Goal: Communication & Community: Answer question/provide support

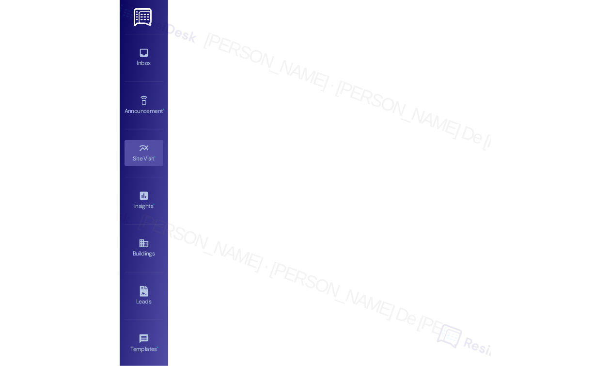
scroll to position [4414, 0]
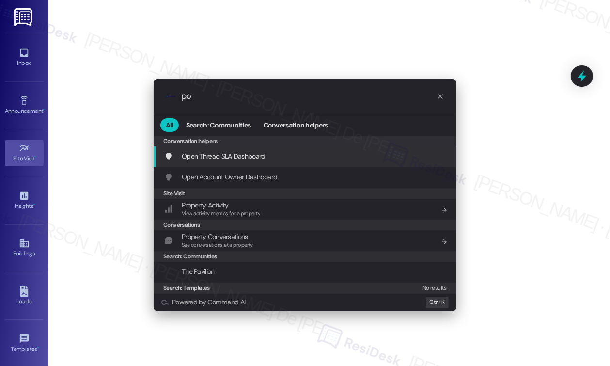
type input "po"
click at [231, 156] on span "Open Thread SLA Dashboard" at bounding box center [224, 156] width 84 height 9
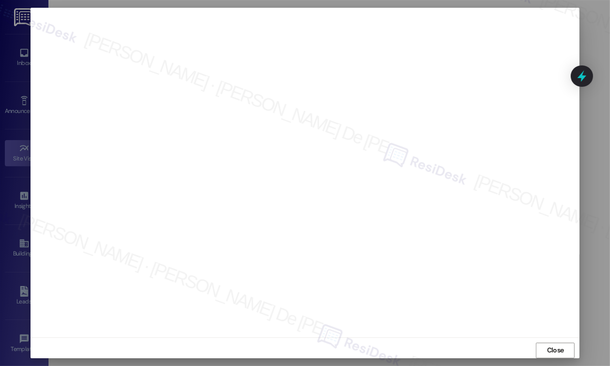
scroll to position [4931, 0]
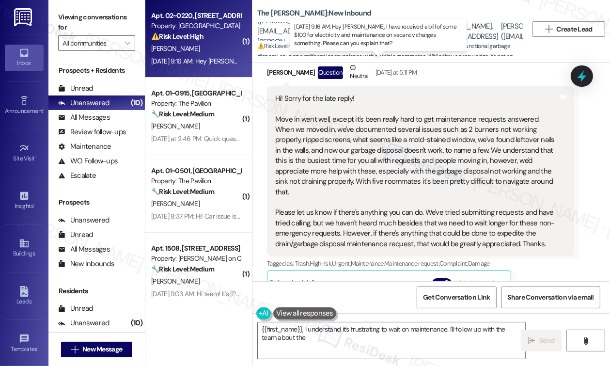
click at [208, 62] on div "Sep 20, 2025 at 9:16 AM: Hey Sarah, I have received a bill of some $100 for ele…" at bounding box center [384, 61] width 467 height 9
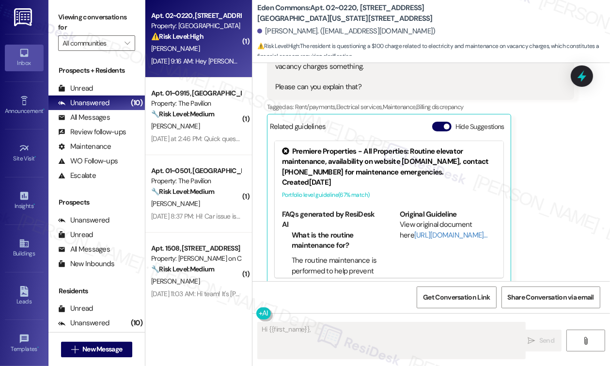
scroll to position [1224, 0]
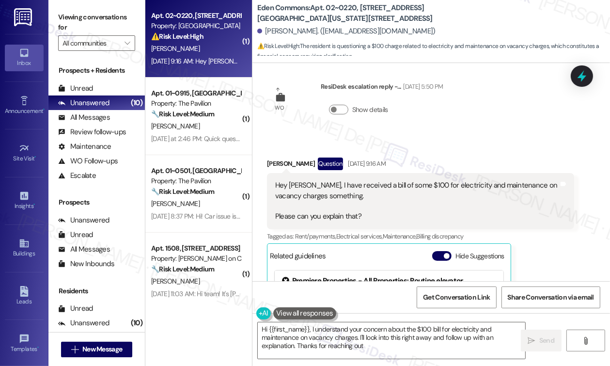
type textarea "Hi {{first_name}}, I understand your concern about the $100 bill for electricit…"
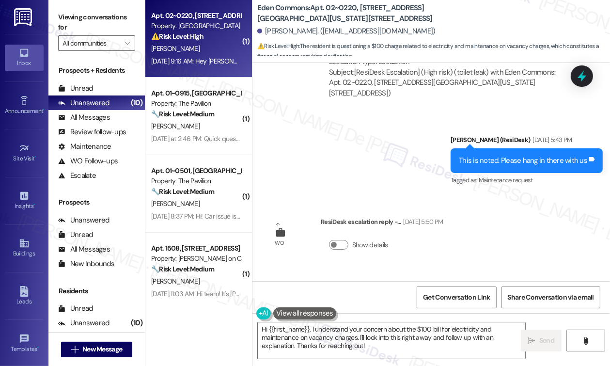
scroll to position [1095, 0]
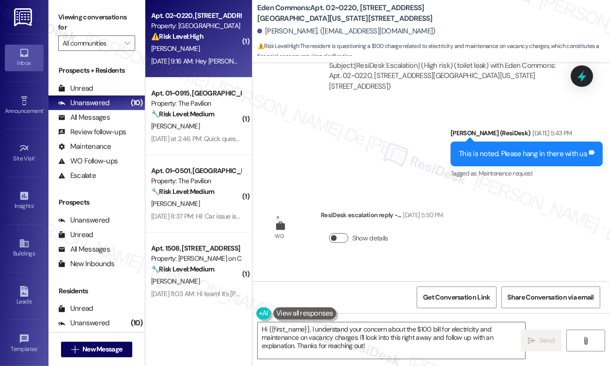
click at [332, 233] on button "Show details" at bounding box center [338, 238] width 19 height 10
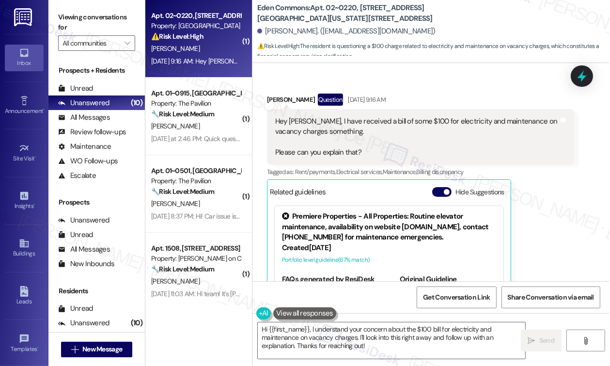
scroll to position [1330, 0]
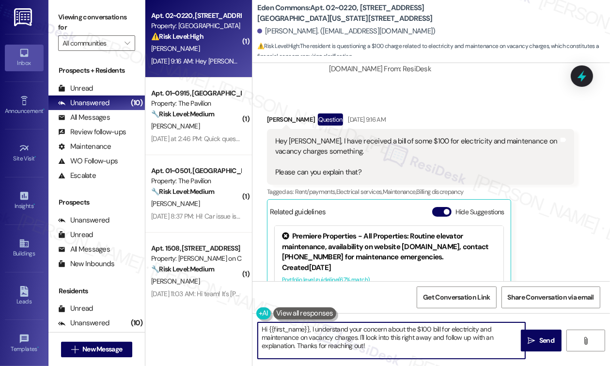
type textarea "n"
drag, startPoint x: 293, startPoint y: 343, endPoint x: 357, endPoint y: 341, distance: 64.0
click at [357, 341] on textarea "Hi {{first_name}}, I understand your concern about the $100 bill for electricit…" at bounding box center [392, 340] width 268 height 36
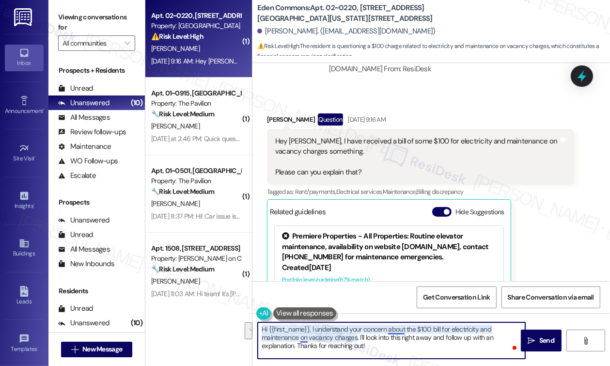
click at [303, 339] on textarea "Hi {{first_name}}, I understand your concern about the $100 bill for electricit…" at bounding box center [392, 340] width 268 height 36
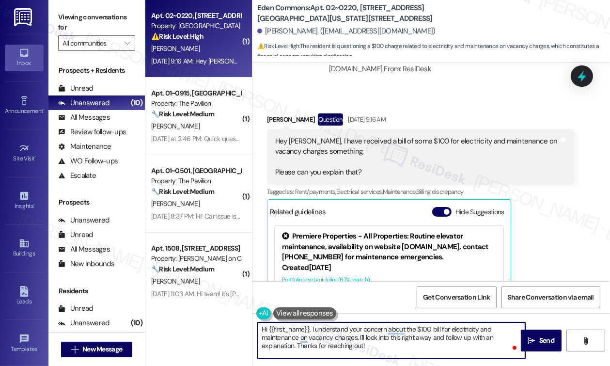
click at [366, 339] on textarea "Hi {{first_name}}, I understand your concern about the $100 bill for electricit…" at bounding box center [392, 340] width 268 height 36
drag, startPoint x: 444, startPoint y: 337, endPoint x: 482, endPoint y: 339, distance: 37.8
click at [482, 339] on textarea "Hi {{first_name}}, I understand your concern about the $100 bill for electricit…" at bounding box center [392, 340] width 268 height 36
click at [481, 337] on textarea "Hi {{first_name}}, I understand your concern about the $100 bill for electricit…" at bounding box center [392, 340] width 268 height 36
click at [486, 337] on textarea "Hi {{first_name}}, I understand your concern about the $100 bill for electricit…" at bounding box center [392, 340] width 268 height 36
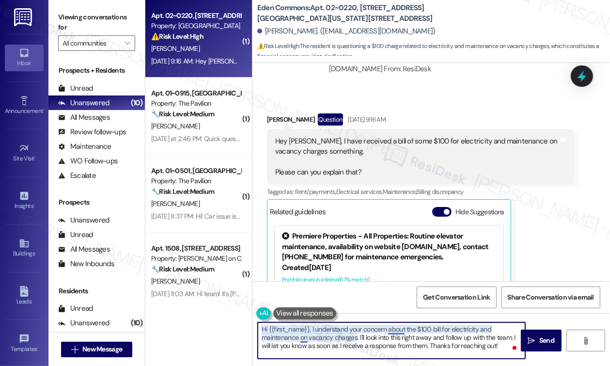
click at [397, 328] on textarea "Hi {{first_name}}, I understand your concern about the $100 bill for electricit…" at bounding box center [392, 340] width 268 height 36
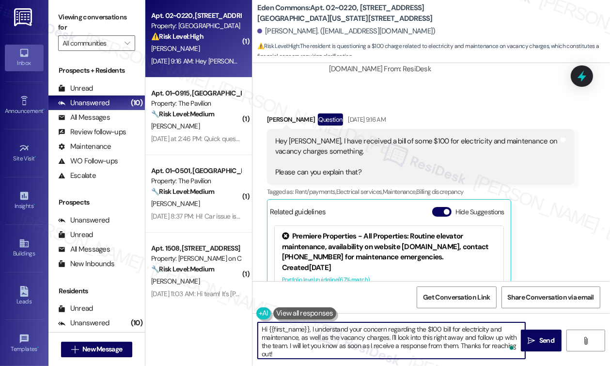
click at [442, 342] on textarea "Hi {{first_name}}, I understand your concern regarding the $100 bill for electr…" at bounding box center [392, 340] width 268 height 36
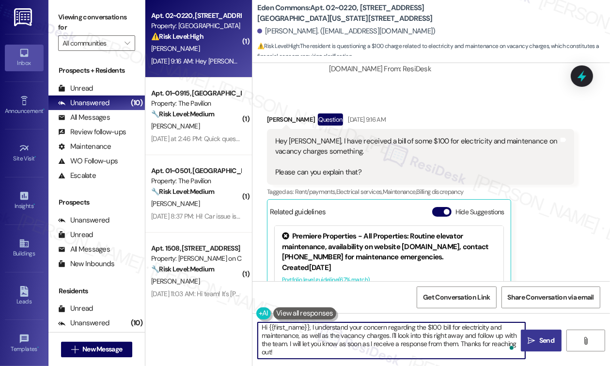
type textarea "Hi {{first_name}}, I understand your concern regarding the $100 bill for electr…"
click at [524, 342] on button " Send" at bounding box center [541, 341] width 41 height 22
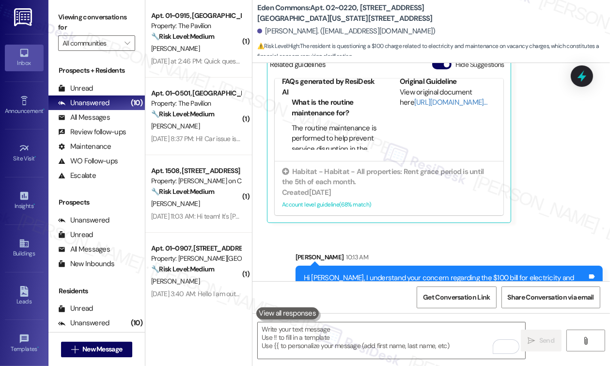
scroll to position [1494, 0]
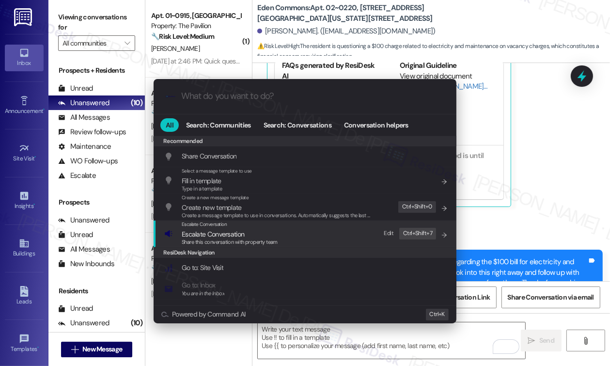
click at [243, 242] on span "Share this conversation with property team" at bounding box center [230, 241] width 96 height 7
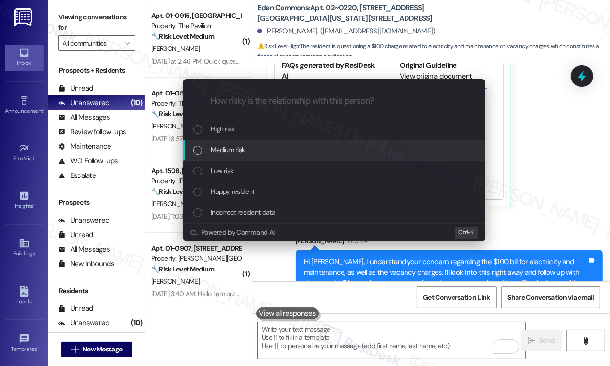
click at [218, 145] on span "Medium risk" at bounding box center [228, 149] width 34 height 11
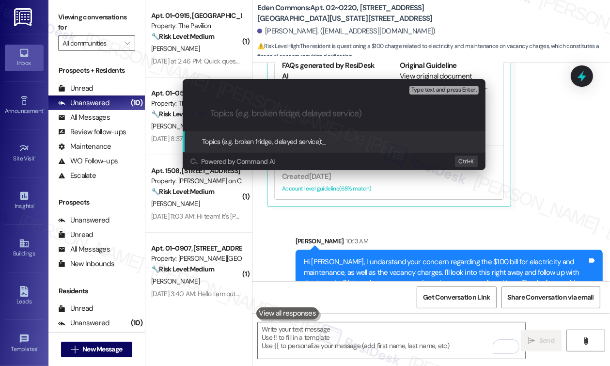
click at [237, 114] on input "Topics (e.g. broken fridge, delayed service)" at bounding box center [341, 114] width 263 height 10
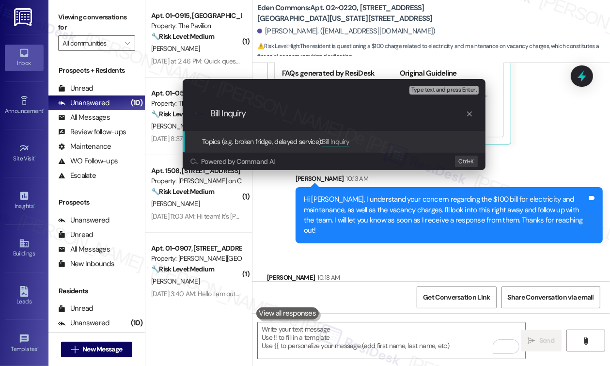
scroll to position [1560, 0]
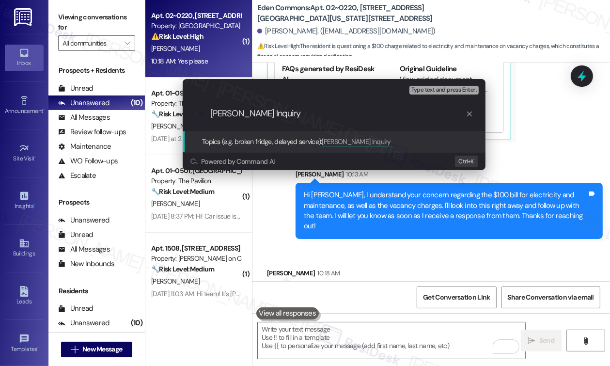
type input "Bill Charges Inquiry"
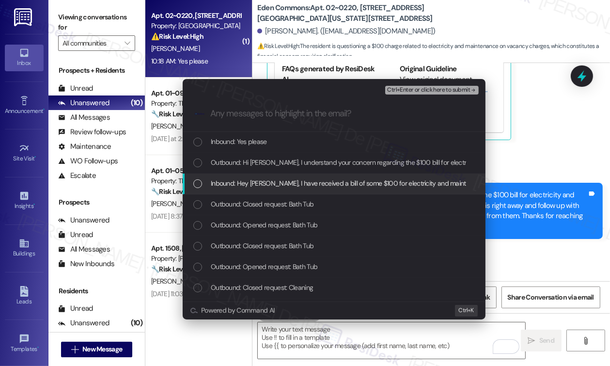
click at [329, 181] on span "Inbound: Hey Sarah, I have received a bill of some $100 for electricity and mai…" at bounding box center [435, 183] width 449 height 11
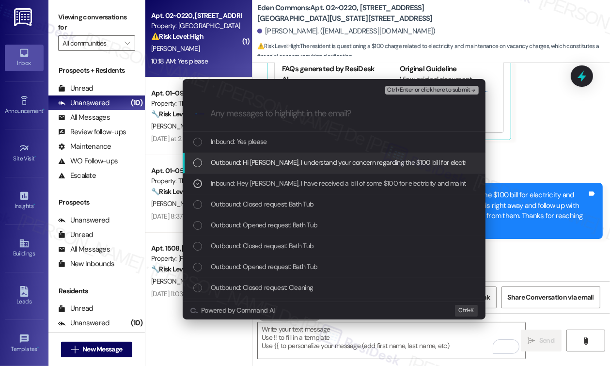
click at [324, 163] on span "Outbound: Hi Harsh, I understand your concern regarding the $100 bill for elect…" at bounding box center [613, 162] width 805 height 11
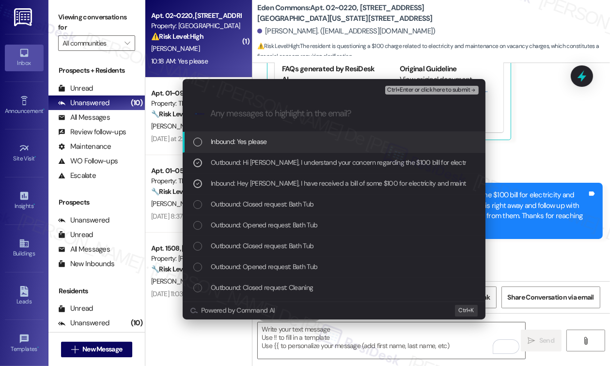
click at [234, 143] on span "Inbound: Yes please" at bounding box center [239, 141] width 56 height 11
click at [441, 93] on span "Ctrl+Enter or click here to submit" at bounding box center [428, 90] width 83 height 7
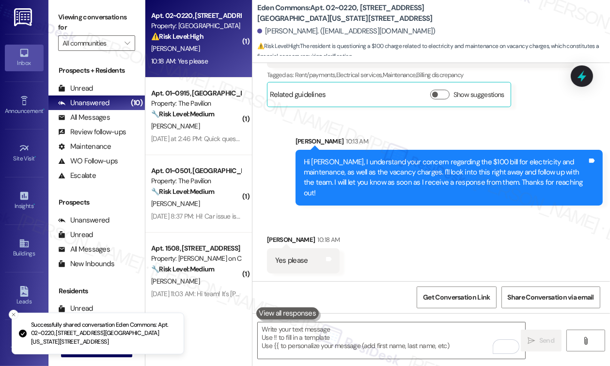
scroll to position [1363, 0]
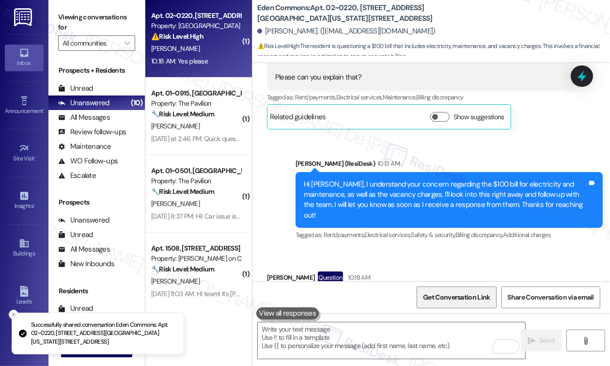
click at [463, 299] on span "Get Conversation Link" at bounding box center [456, 297] width 67 height 10
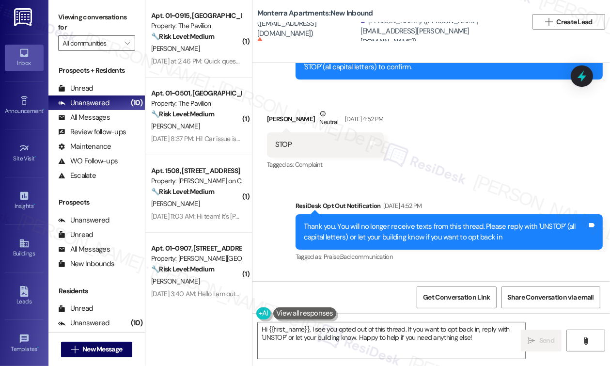
scroll to position [4555, 0]
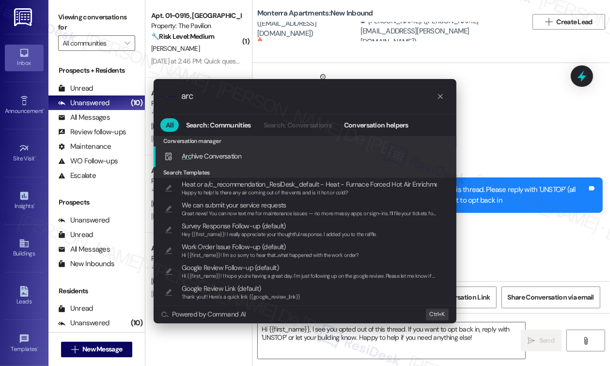
type input "arch"
click at [260, 155] on div "Arch ive Conversation Add shortcut" at bounding box center [305, 156] width 283 height 11
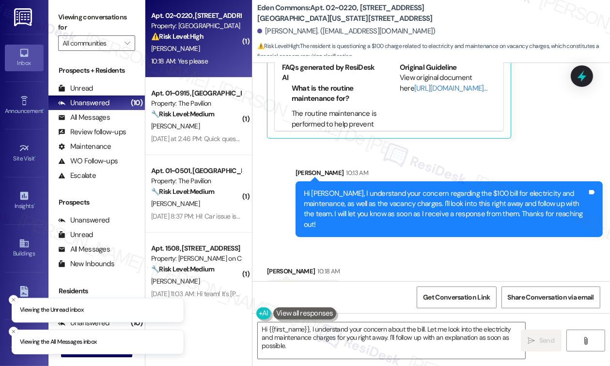
scroll to position [1509, 0]
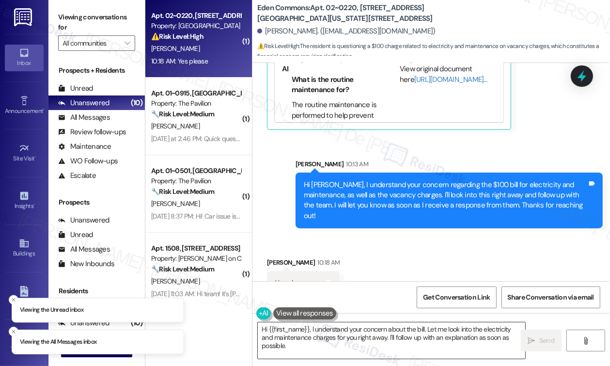
click at [361, 347] on textarea "Hi {{first_name}}, I understand your concern about the bill. Let me look into t…" at bounding box center [392, 340] width 268 height 36
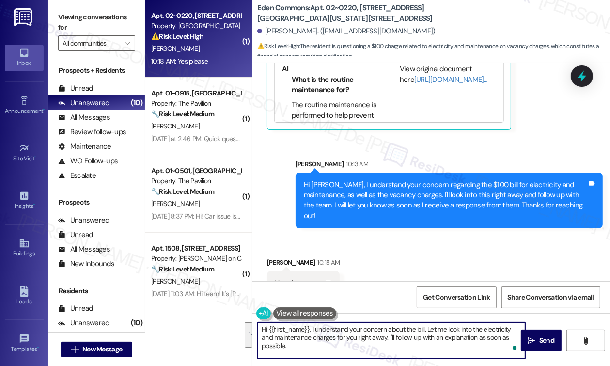
drag, startPoint x: 310, startPoint y: 345, endPoint x: 271, endPoint y: 345, distance: 38.3
click at [246, 328] on div "( 1 ) Apt. 02~0220, 2701&2727 S. Indiana Ave. 2740 S. Prairie Ave Property: Ede…" at bounding box center [377, 183] width 465 height 366
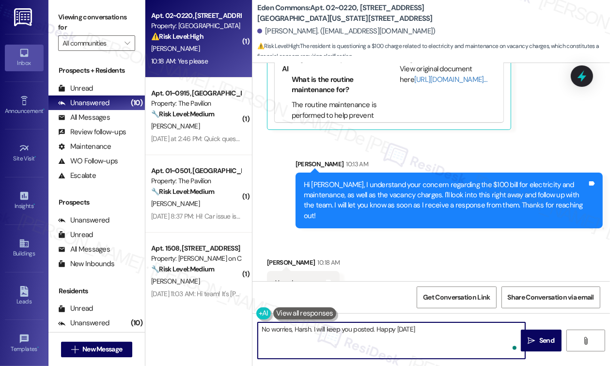
type textarea "No worries, Harsh. I will keep you posted. Happy [DATE]!"
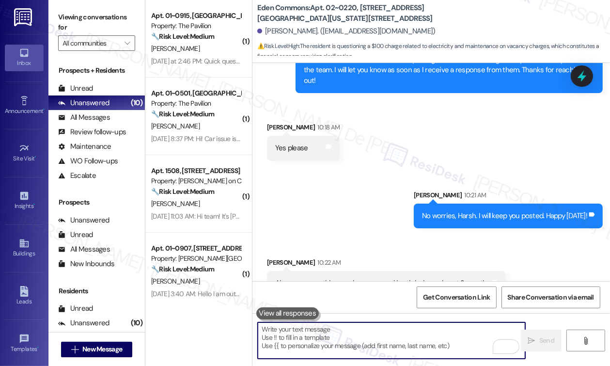
scroll to position [1644, 0]
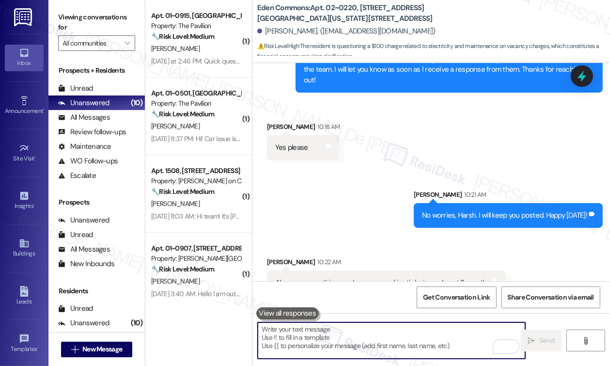
click at [356, 335] on textarea "To enrich screen reader interactions, please activate Accessibility in Grammarl…" at bounding box center [392, 340] width 268 height 36
click at [353, 270] on div "Also, one more thing, our lease renewal is stick since almost 2 months Tags and…" at bounding box center [386, 282] width 239 height 25
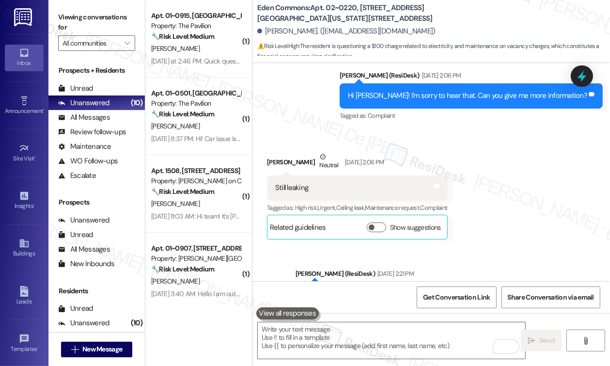
scroll to position [0, 0]
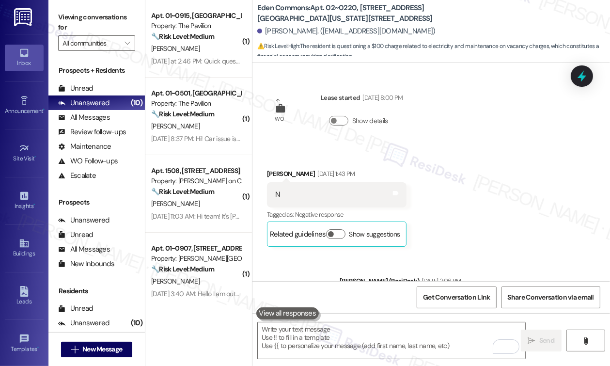
click at [477, 159] on div "Received via SMS Harsh Shah Nov 25, 2024 at 1:43 PM N Tags and notes Tagged as:…" at bounding box center [431, 200] width 358 height 107
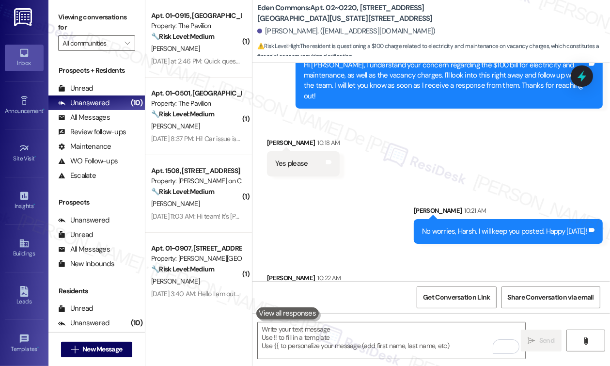
scroll to position [1644, 0]
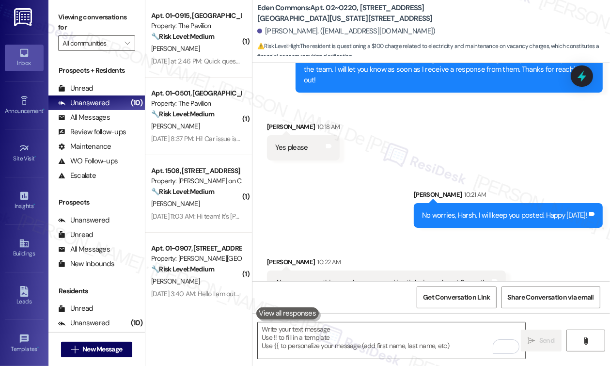
click at [395, 340] on textarea "To enrich screen reader interactions, please activate Accessibility in Grammarl…" at bounding box center [392, 340] width 268 height 36
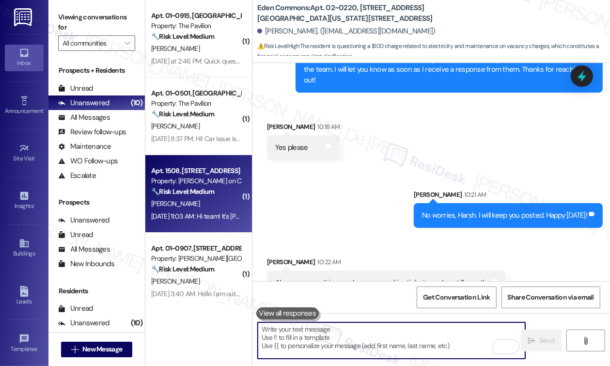
click at [181, 203] on span "[PERSON_NAME]" at bounding box center [175, 203] width 48 height 9
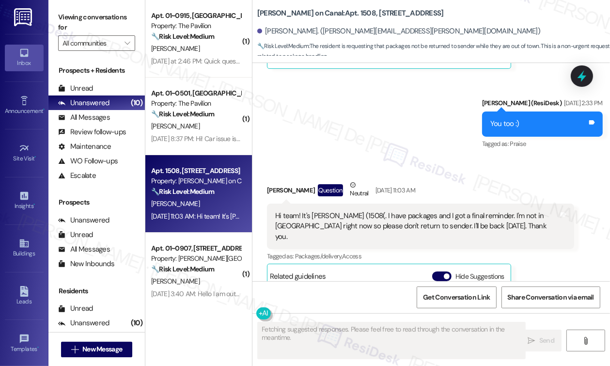
scroll to position [4099, 0]
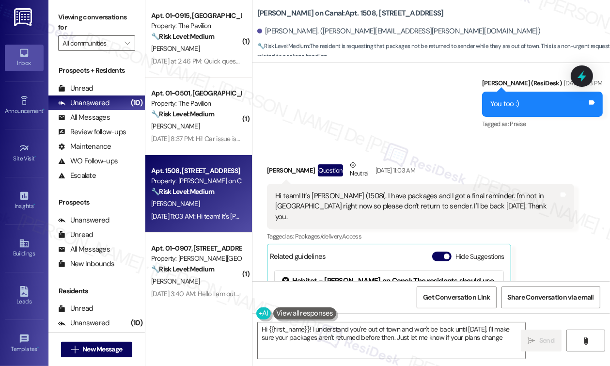
type textarea "Hi {{first_name}}! I understand you're out of town and won't be back until Tues…"
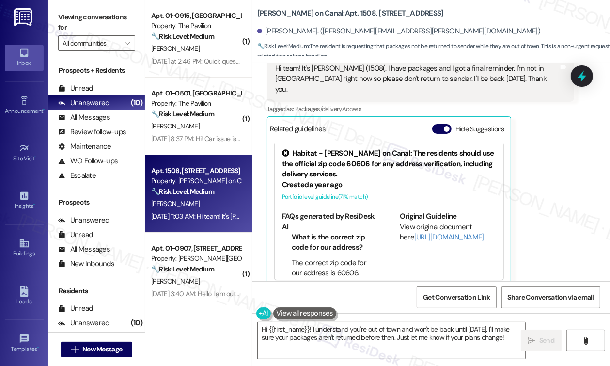
scroll to position [4228, 0]
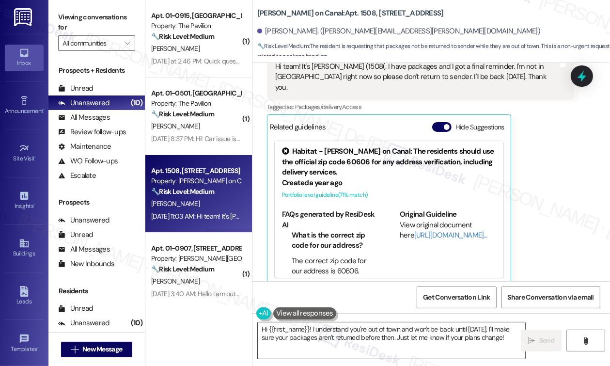
click at [328, 333] on textarea "Hi {{first_name}}! I understand you're out of town and won't be back until Tues…" at bounding box center [392, 340] width 268 height 36
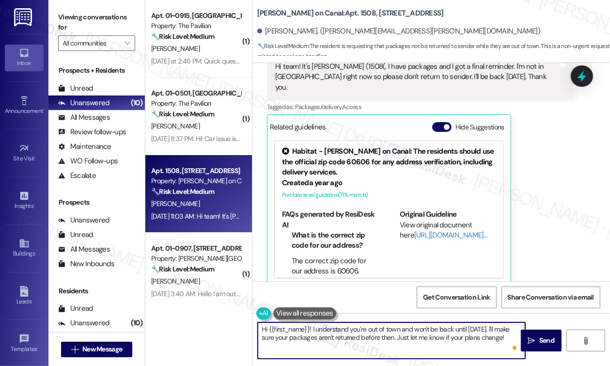
type textarea "."
drag, startPoint x: 393, startPoint y: 339, endPoint x: 502, endPoint y: 330, distance: 108.9
click at [502, 330] on textarea "Hi {{first_name}}! I understand you're out of town and won't be back until Tues…" at bounding box center [392, 340] width 268 height 36
click at [431, 340] on textarea "Hi {{first_name}}! I understand you're out of town and won't be back until Tues…" at bounding box center [392, 340] width 268 height 36
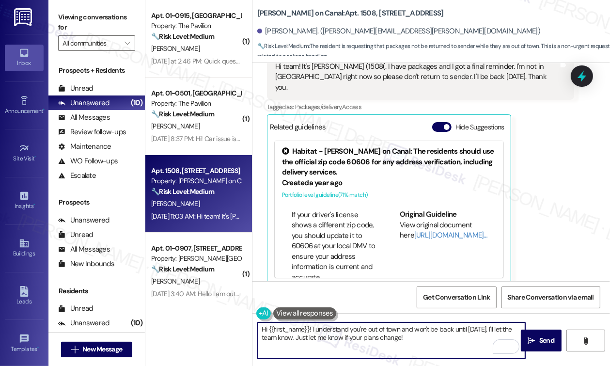
scroll to position [286, 0]
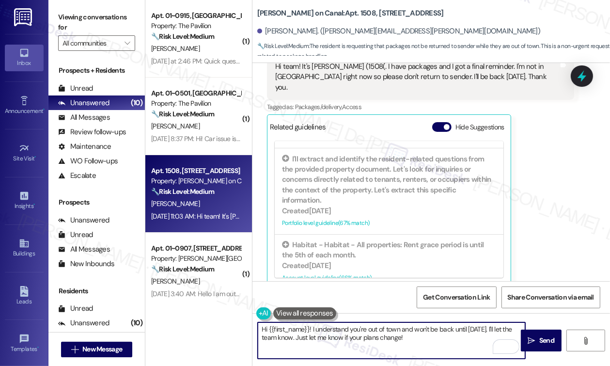
click at [292, 339] on textarea "Hi {{first_name}}! I understand you're out of town and won't be back until Tues…" at bounding box center [392, 340] width 268 height 36
click at [486, 337] on textarea "Hi {{first_name}}! I understand you're out of town and won't be back until Tues…" at bounding box center [392, 340] width 268 height 36
click at [310, 330] on textarea "Hi {{first_name}}! I understand you're out of town and won't be back until Tues…" at bounding box center [392, 340] width 268 height 36
paste textarea "hope you've had a great weekend."
click at [394, 345] on textarea "Hi {{first_name}}, hope you've had a great weekend. I understand you're out of …" at bounding box center [392, 340] width 268 height 36
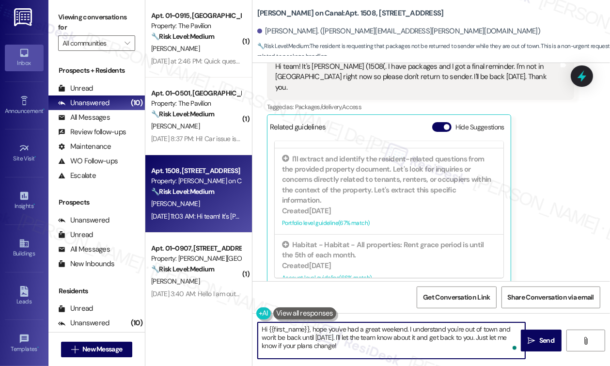
click at [401, 347] on textarea "Hi {{first_name}}, hope you've had a great weekend. I understand you're out of …" at bounding box center [392, 340] width 268 height 36
drag, startPoint x: 347, startPoint y: 346, endPoint x: 481, endPoint y: 340, distance: 133.9
click at [481, 340] on textarea "Hi {{first_name}}, hope you've had a great weekend. I understand you're out of …" at bounding box center [392, 340] width 268 height 36
paste textarea "If something comes up, I’ll be glad to assist. Just let me know."
type textarea "Hi {{first_name}}, hope you've had a great weekend. I understand you're out of …"
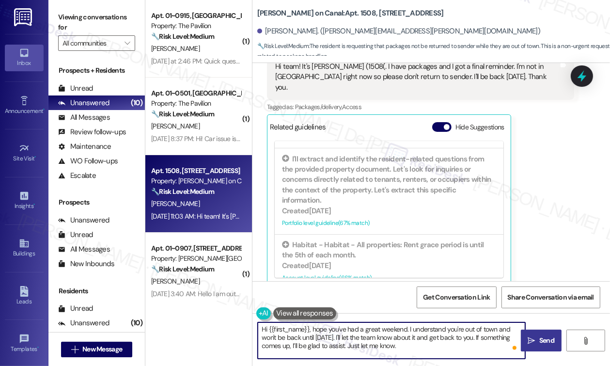
click at [531, 344] on icon "" at bounding box center [531, 341] width 7 height 8
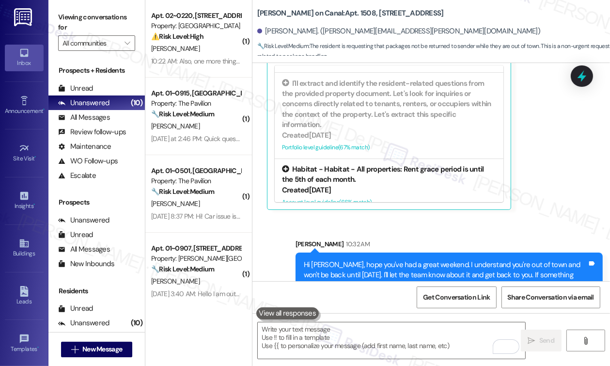
scroll to position [4317, 0]
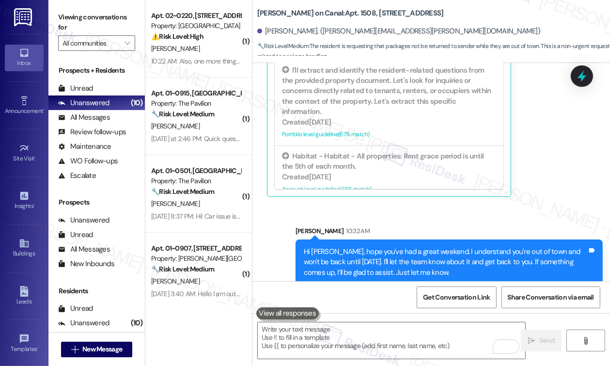
click at [419, 263] on div "Hi [PERSON_NAME], hope you've had a great weekend. I understand you're out of t…" at bounding box center [445, 262] width 283 height 31
click at [369, 339] on textarea "To enrich screen reader interactions, please activate Accessibility in Grammarl…" at bounding box center [392, 340] width 268 height 36
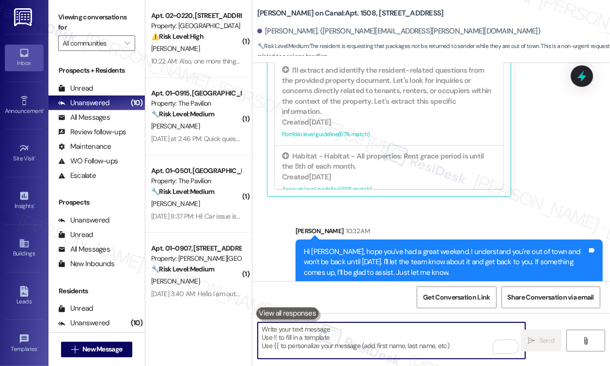
click at [382, 329] on textarea "To enrich screen reader interactions, please activate Accessibility in Grammarl…" at bounding box center [392, 340] width 268 height 36
paste textarea "If something comes up, I’ll be glad to assist. Just let me know."
type textarea "If something comes up, I’ll be glad to assist. Just let me know."
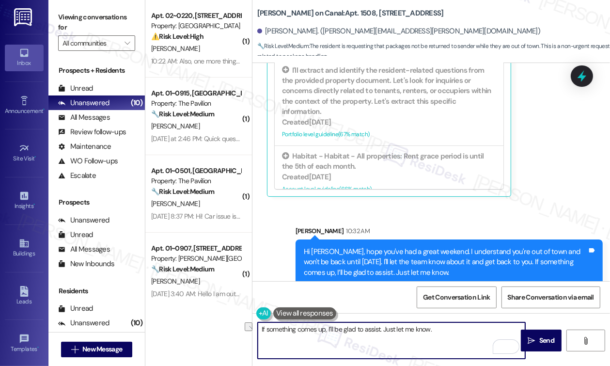
drag, startPoint x: 442, startPoint y: 330, endPoint x: 237, endPoint y: 330, distance: 205.5
click at [237, 330] on div "( 1 ) Apt. 02~0220, 2701&2727 S. Indiana Ave. 2740 S. Prairie Ave Property: Ede…" at bounding box center [377, 183] width 465 height 366
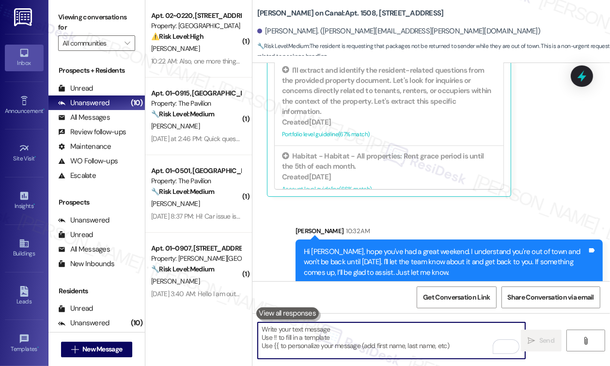
click at [364, 333] on textarea "To enrich screen reader interactions, please activate Accessibility in Grammarl…" at bounding box center [392, 340] width 268 height 36
click at [374, 344] on textarea "To enrich screen reader interactions, please activate Accessibility in Grammarl…" at bounding box center [392, 340] width 268 height 36
click at [355, 334] on textarea "To enrich screen reader interactions, please activate Accessibility in Grammarl…" at bounding box center [392, 340] width 268 height 36
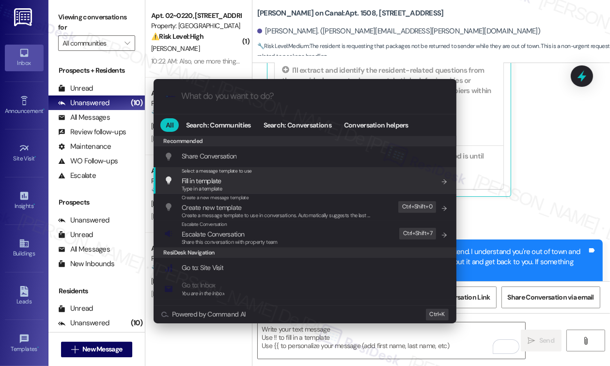
click at [581, 184] on div ".cls-1{fill:#0a055f;}.cls-2{fill:#0cc4c4;} resideskLogoBlueOrange All Search: C…" at bounding box center [305, 183] width 610 height 366
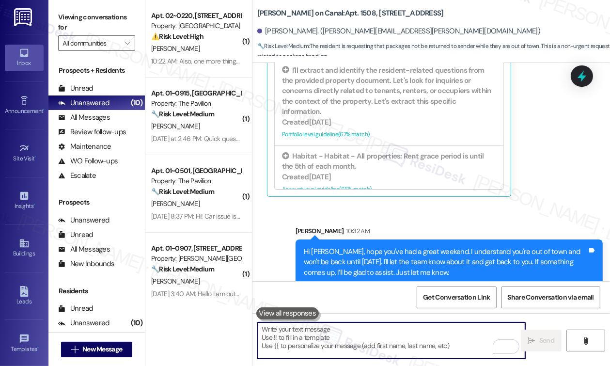
click at [358, 332] on textarea "To enrich screen reader interactions, please activate Accessibility in Grammarl…" at bounding box center [392, 340] width 268 height 36
type textarea "F"
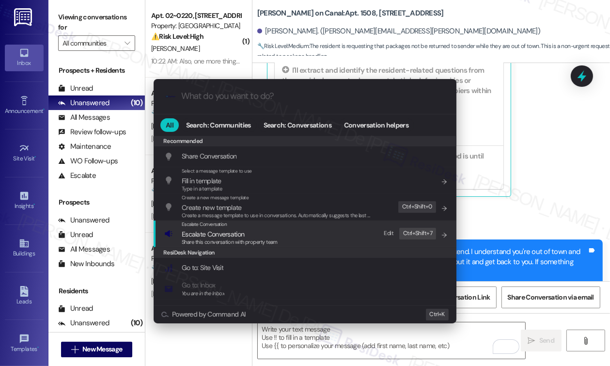
click at [295, 231] on div "Escalate Conversation Escalate Conversation Share this conversation with proper…" at bounding box center [305, 233] width 283 height 26
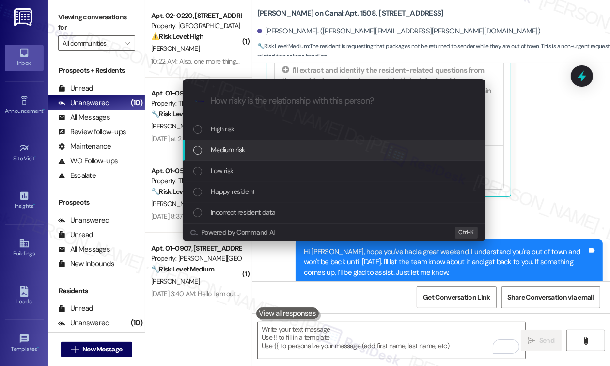
click at [285, 148] on div "Medium risk" at bounding box center [334, 149] width 283 height 11
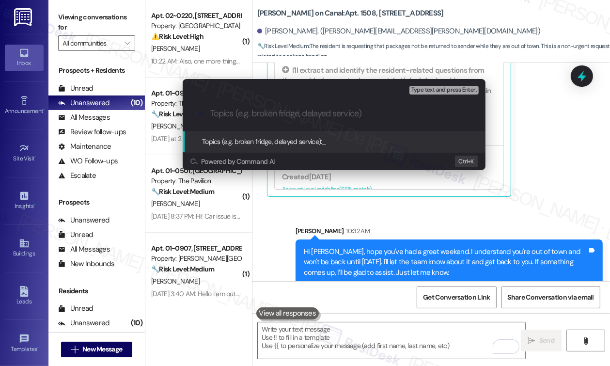
click at [323, 109] on input "Topics (e.g. broken fridge, delayed service)" at bounding box center [341, 114] width 263 height 10
type input "`"
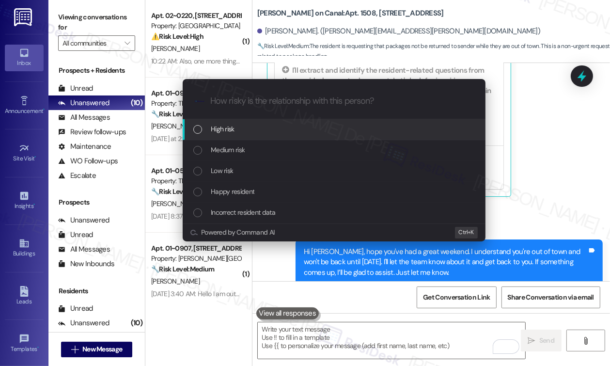
click at [561, 142] on div "Escalate Conversation How risky is the relationship with this person? Topics (e…" at bounding box center [305, 183] width 610 height 366
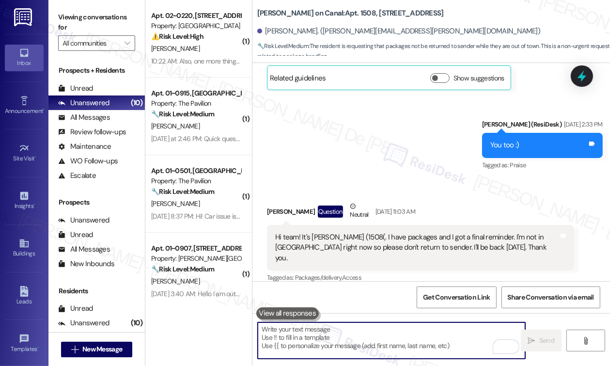
scroll to position [4059, 0]
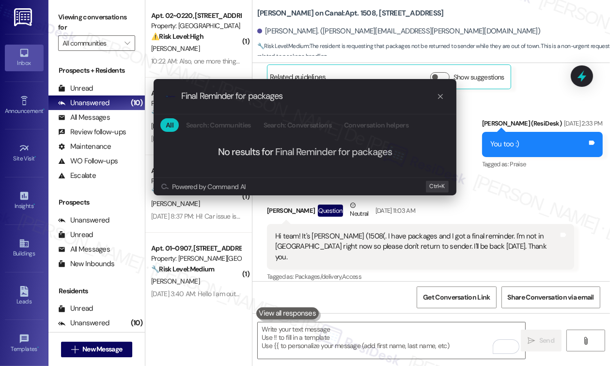
click at [267, 90] on div ".cls-1{fill:#0a055f;}.cls-2{fill:#0cc4c4;} resideskLogoBlueOrange Final Reminde…" at bounding box center [305, 96] width 303 height 34
click at [270, 98] on input "Final Reminder for packages" at bounding box center [308, 96] width 255 height 10
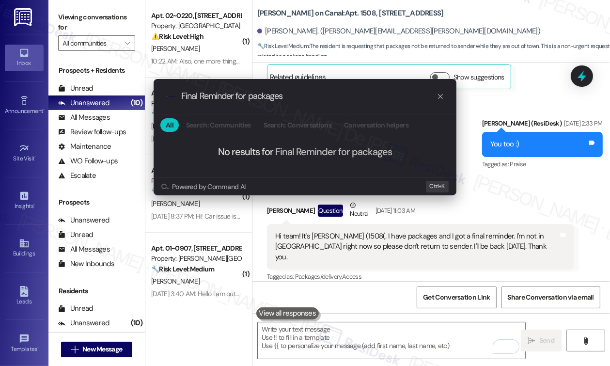
click at [270, 98] on input "Final Reminder for packages" at bounding box center [308, 96] width 255 height 10
click at [342, 94] on input "Final Reminder for packages" at bounding box center [308, 96] width 255 height 10
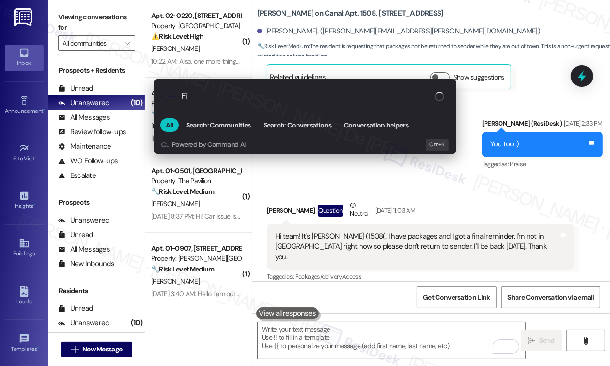
type input "F"
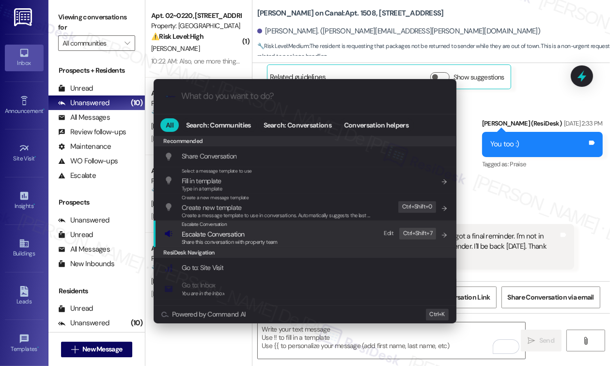
click at [236, 238] on div "Share this conversation with property team" at bounding box center [230, 242] width 96 height 9
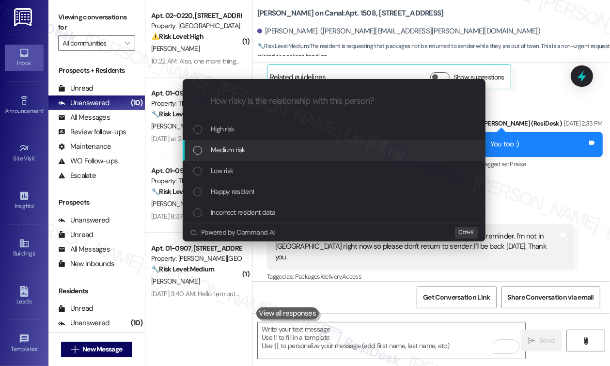
click at [262, 143] on div "Medium risk" at bounding box center [334, 150] width 303 height 21
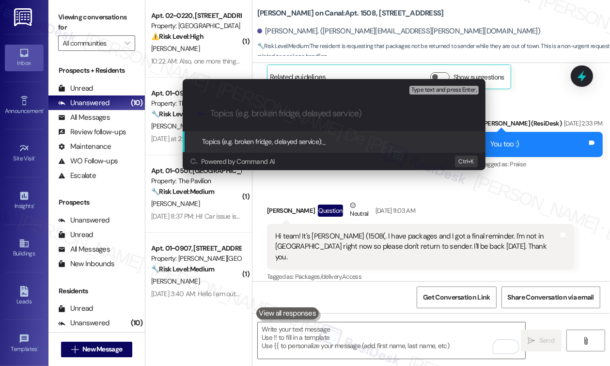
click at [285, 111] on input "Topics (e.g. broken fridge, delayed service)" at bounding box center [341, 114] width 263 height 10
paste input "Final Reminder for packages"
type input "Final Reminder for packages"
click at [447, 91] on span "Type text and press Enter." at bounding box center [443, 90] width 65 height 7
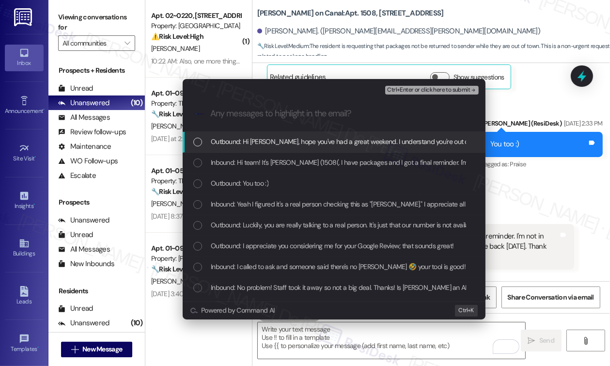
click at [362, 121] on div ".cls-1{fill:#0a055f;}.cls-2{fill:#0cc4c4;} resideskLogoBlueOrange" at bounding box center [334, 113] width 303 height 34
click at [433, 90] on span "Ctrl+Enter or click here to submit" at bounding box center [428, 90] width 83 height 7
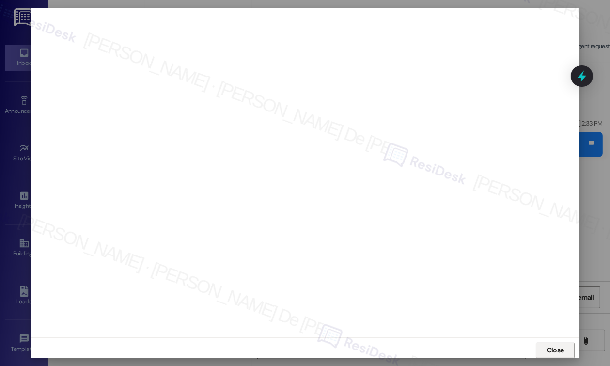
click at [560, 352] on span "Close" at bounding box center [555, 350] width 17 height 10
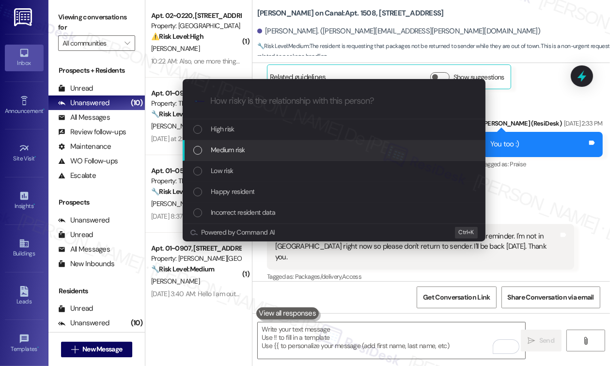
click at [295, 154] on div "Medium risk" at bounding box center [334, 149] width 283 height 11
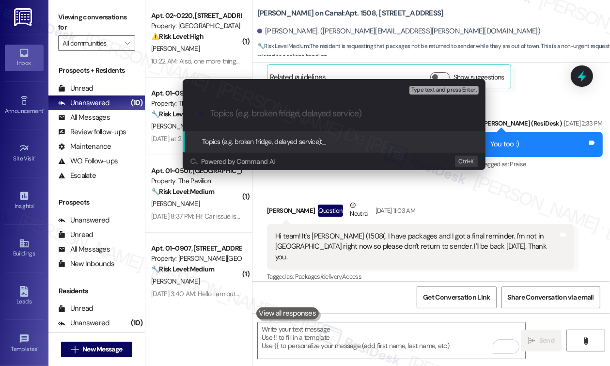
click at [318, 108] on div ".cls-1{fill:#0a055f;}.cls-2{fill:#0cc4c4;} resideskLogoBlueOrange" at bounding box center [334, 113] width 303 height 34
click at [326, 123] on div ".cls-1{fill:#0a055f;}.cls-2{fill:#0cc4c4;} resideskLogoBlueOrange" at bounding box center [334, 113] width 303 height 34
click at [330, 119] on div ".cls-1{fill:#0a055f;}.cls-2{fill:#0cc4c4;} resideskLogoBlueOrange" at bounding box center [334, 113] width 303 height 34
click at [337, 114] on input "Topics (e.g. broken fridge, delayed service)" at bounding box center [341, 114] width 263 height 10
paste input "Final Reminder for packages"
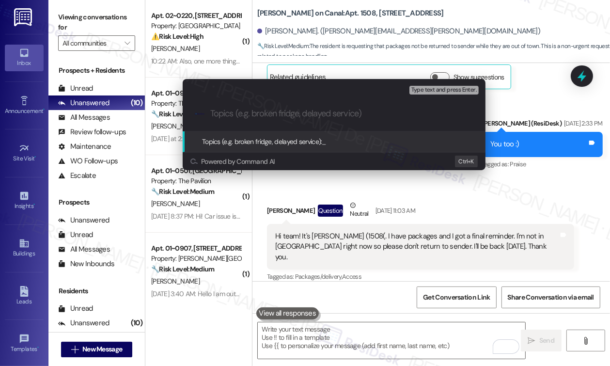
type input "Final Reminder for packages"
click at [339, 115] on input "Final Reminder for packages" at bounding box center [337, 114] width 255 height 10
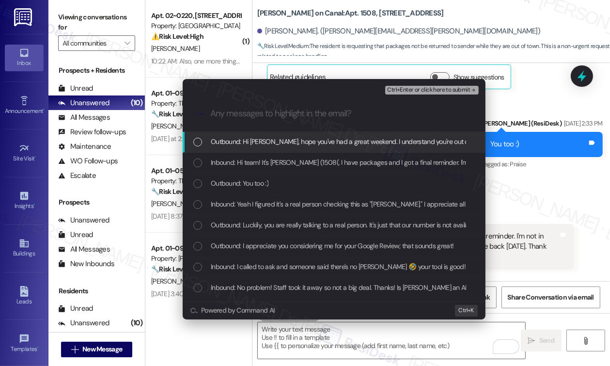
click at [368, 144] on span "Outbound: Hi Sharon, hope you've had a great weekend. I understand you're out o…" at bounding box center [548, 141] width 675 height 11
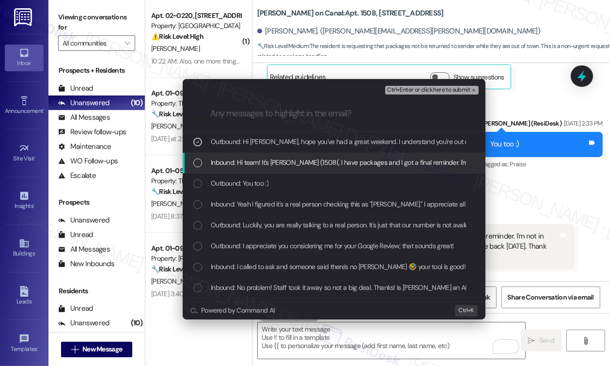
click at [362, 161] on span "Inbound: Hi team! It's Sharon (1508(. I have packages and I got a final reminde…" at bounding box center [480, 162] width 539 height 11
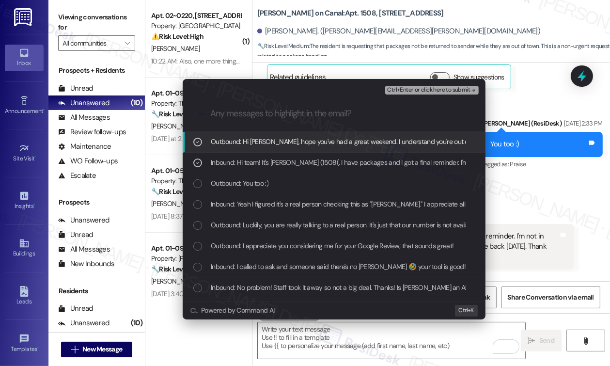
click at [421, 89] on span "Ctrl+Enter or click here to submit" at bounding box center [428, 90] width 83 height 7
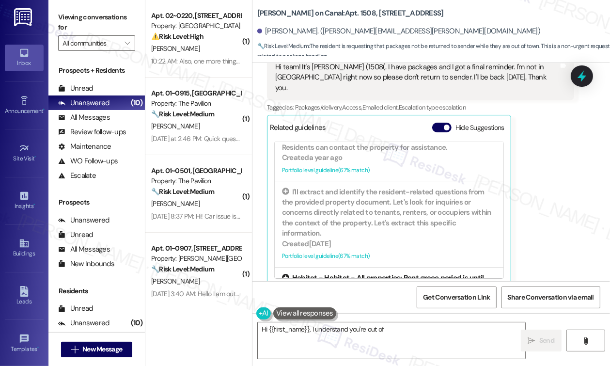
scroll to position [286, 0]
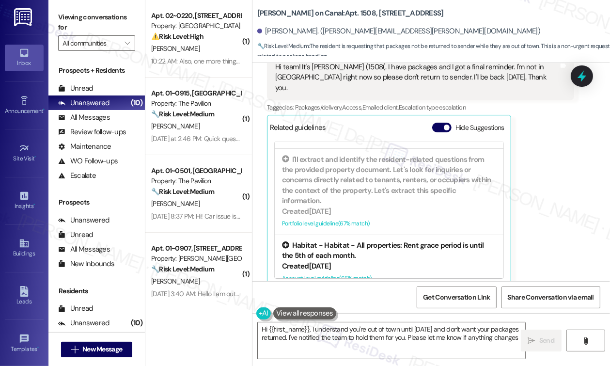
type textarea "Hi {{first_name}}, I understand you're out of town until Tuesday and don't want…"
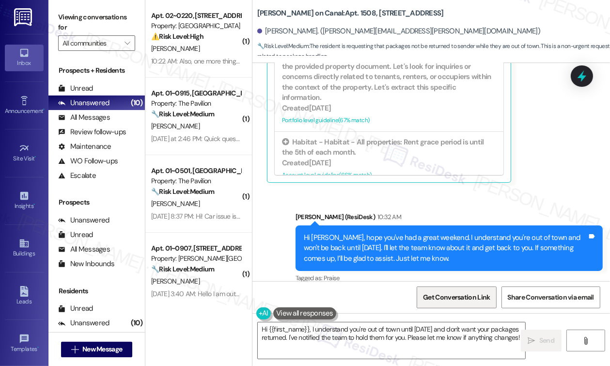
click at [438, 289] on span "Get Conversation Link" at bounding box center [456, 297] width 71 height 21
click at [440, 296] on span "Get Conversation Link" at bounding box center [456, 297] width 67 height 10
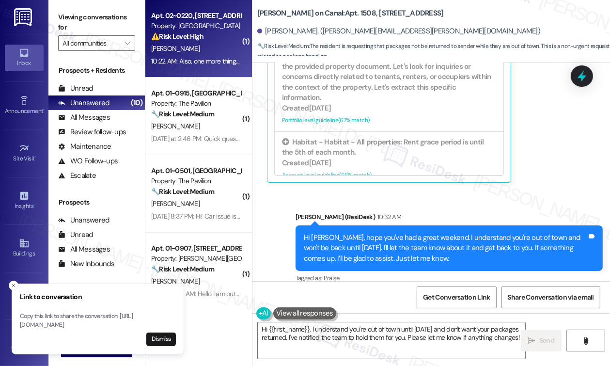
click at [194, 17] on div "Apt. 02~0220, 2701&2727 S. Indiana Ave. 2740 S. Prairie Ave" at bounding box center [196, 16] width 90 height 10
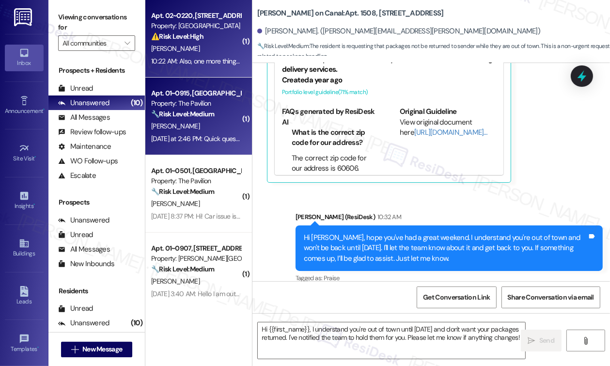
click at [195, 97] on div "Apt. 01~0915, [GEOGRAPHIC_DATA][PERSON_NAME]" at bounding box center [196, 93] width 90 height 10
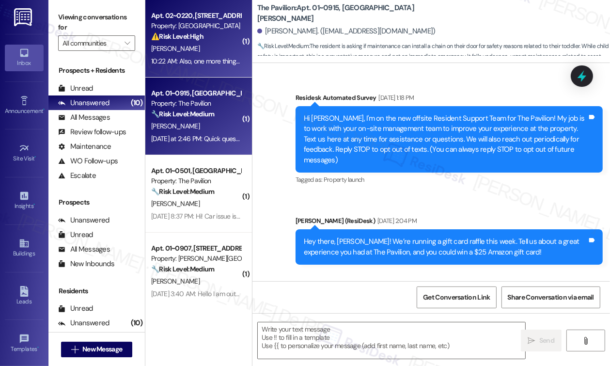
click at [182, 26] on div "Property: [GEOGRAPHIC_DATA]" at bounding box center [196, 26] width 90 height 10
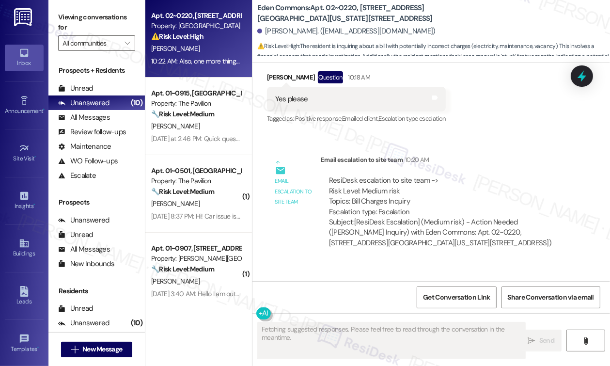
scroll to position [1686, 0]
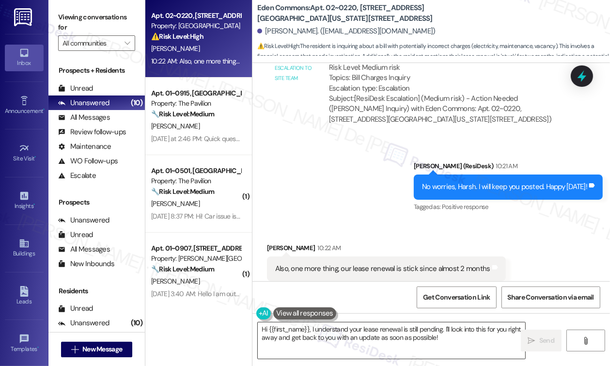
click at [366, 331] on textarea "Hi {{first_name}}, I understand your lease renewal is still pending. I'll look …" at bounding box center [392, 340] width 268 height 36
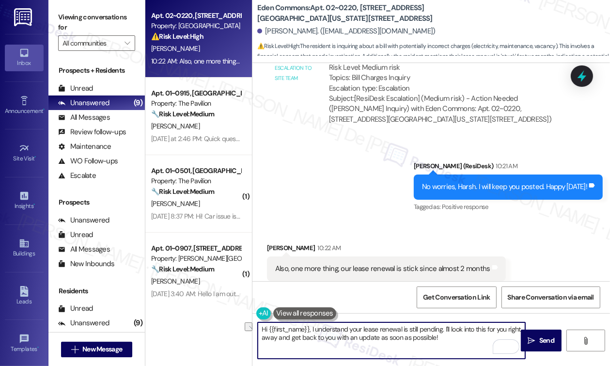
drag, startPoint x: 316, startPoint y: 330, endPoint x: 251, endPoint y: 324, distance: 65.2
click at [251, 324] on div "Apt. 02~0220, 2701&2727 S. Indiana Ave. 2740 S. Prairie Ave Property: Eden Comm…" at bounding box center [377, 183] width 465 height 366
click at [348, 330] on textarea "Did I get it right, Harsh? That your lease renewal is still pending. I'll look …" at bounding box center [392, 340] width 268 height 36
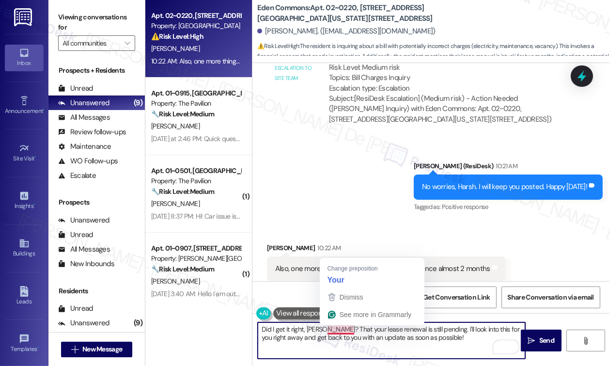
click at [409, 343] on textarea "Did I get it right, Harsh? That your lease renewal is still pending. I'll look …" at bounding box center [392, 340] width 268 height 36
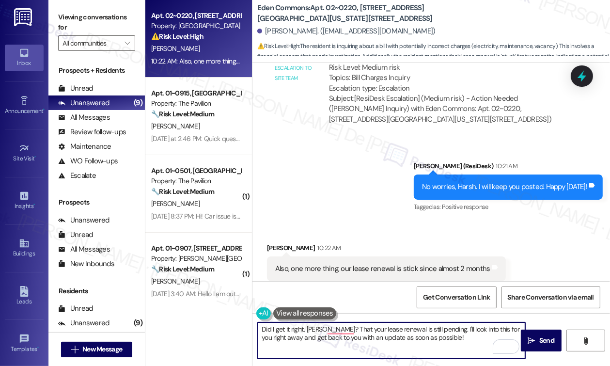
click at [330, 336] on textarea "Did I get it right, Harsh? That your lease renewal is still pending. I'll look …" at bounding box center [392, 340] width 268 height 36
click at [333, 330] on textarea "Did I get it right, Harsh? That your lease renewal is still pending. I'll look …" at bounding box center [392, 340] width 268 height 36
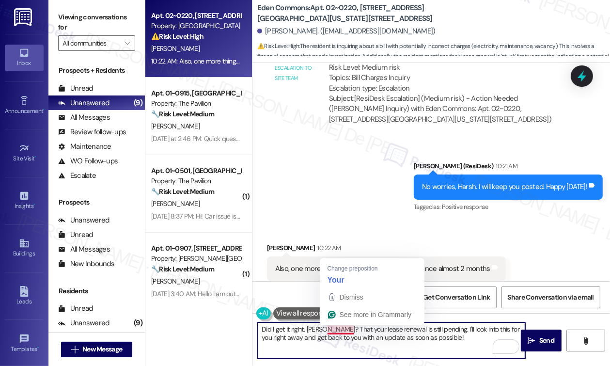
click at [364, 332] on textarea "Did I get it right, Harsh? That your lease renewal is still pending. I'll look …" at bounding box center [392, 340] width 268 height 36
click at [342, 332] on textarea "Did I get it right, Harsh? That your lease renewal is still pending. I'll look …" at bounding box center [392, 340] width 268 height 36
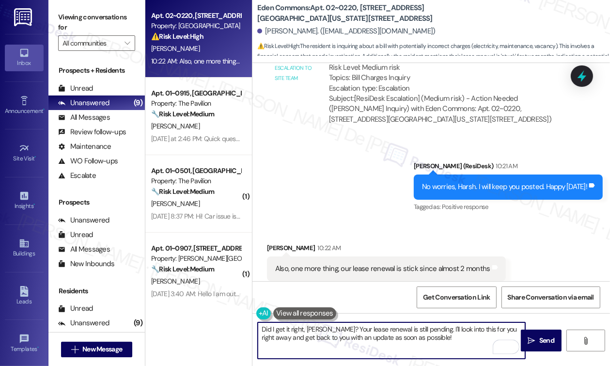
click at [380, 334] on textarea "Did I get it right, Harsh? Your lease renewal is still pending. I'll look into …" at bounding box center [392, 340] width 268 height 36
click at [422, 328] on textarea "Did I get it right, Harsh? Your lease renewal is still pending. I'll look into …" at bounding box center [392, 340] width 268 height 36
click at [420, 328] on textarea "Did I get it right, Harsh? Your lease renewal is still pending. I'll look into …" at bounding box center [392, 340] width 268 height 36
click at [422, 328] on textarea "Did I get it right, Harsh? Your lease renewal is still pending. I'll look into …" at bounding box center [392, 340] width 268 height 36
drag, startPoint x: 425, startPoint y: 328, endPoint x: 432, endPoint y: 339, distance: 13.3
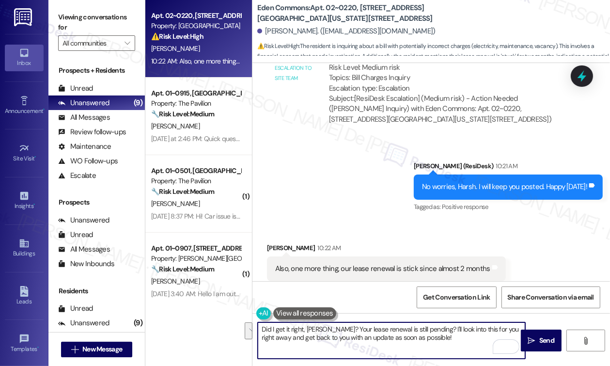
click at [432, 339] on textarea "Did I get it right, Harsh? Your lease renewal is still pending? I'll look into …" at bounding box center [392, 340] width 268 height 36
click at [512, 330] on textarea "Did I get it right, Harsh? Your lease renewal is still pending, and you are wai…" at bounding box center [392, 340] width 268 height 36
click at [495, 330] on textarea "Did I get it right, Harsh? Your lease renewal is still pending, and you are wai…" at bounding box center [392, 340] width 268 height 36
click at [325, 341] on textarea "Did I get it right, Harsh? Your lease renewal is still pending, and you are wai…" at bounding box center [392, 340] width 268 height 36
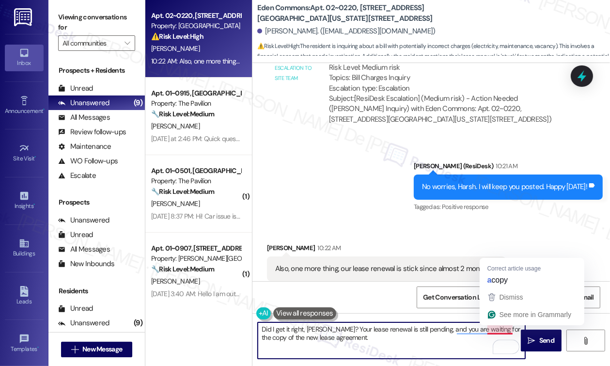
click at [495, 331] on textarea "Did I get it right, Harsh? Your lease renewal is still pending, and you are wai…" at bounding box center [392, 340] width 268 height 36
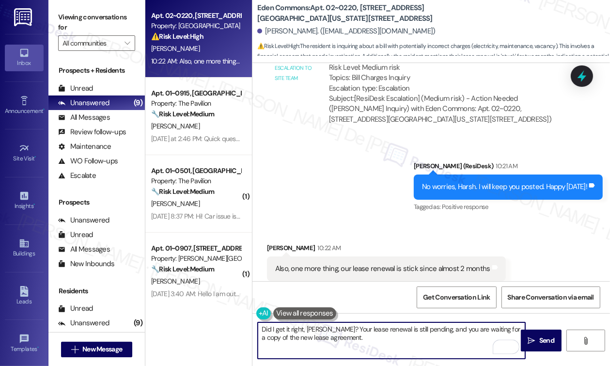
click at [346, 339] on textarea "Did I get it right, Harsh? Your lease renewal is still pending, and you are wai…" at bounding box center [392, 340] width 268 height 36
drag, startPoint x: 328, startPoint y: 328, endPoint x: 355, endPoint y: 345, distance: 32.3
click at [355, 345] on textarea "Did I get it right, Harsh? Your lease renewal is still pending, and you are wai…" at bounding box center [392, 340] width 268 height 36
click at [331, 332] on textarea "Did I get it right, Harsh? Your lease renewal is still pending, and you are wai…" at bounding box center [392, 340] width 268 height 36
click at [326, 330] on textarea "Did I get it right, Harsh? Your lease renewal is still pending, and you are wai…" at bounding box center [392, 340] width 268 height 36
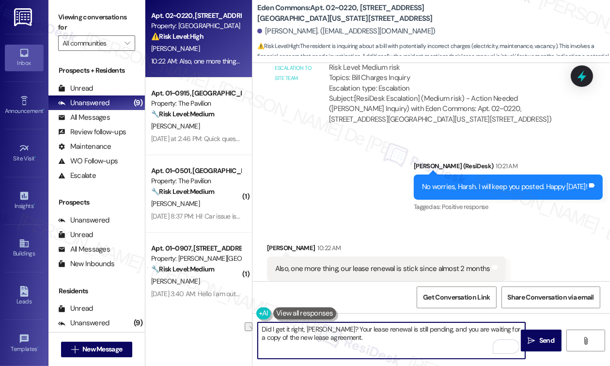
drag, startPoint x: 327, startPoint y: 328, endPoint x: 258, endPoint y: 329, distance: 69.3
click at [258, 329] on textarea "Did I get it right, Harsh? Your lease renewal is still pending, and you are wai…" at bounding box center [392, 340] width 268 height 36
click at [519, 330] on textarea "Your lease renewal is still pending, and you are waiting for a copy of the new …" at bounding box center [392, 340] width 268 height 36
paste textarea "Did I get it right, Harsh?"
type textarea "Your lease renewal is still pending, and you are waiting for a copy of the new …"
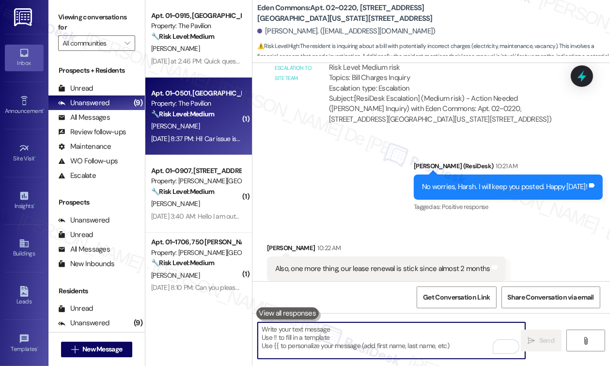
click at [204, 139] on div "Sep 20, 2025 at 8:37 PM: Hi! Car issue is all good now! Are you able to check w…" at bounding box center [340, 138] width 378 height 9
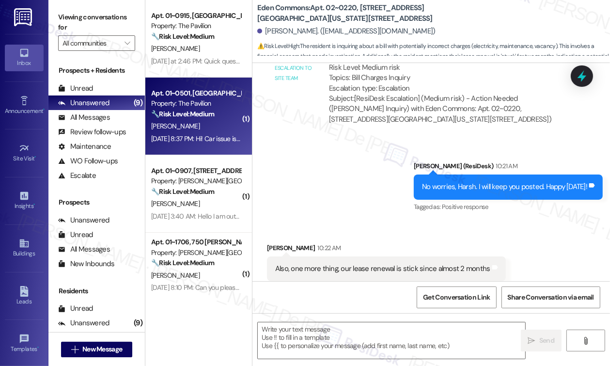
type textarea "Fetching suggested responses. Please feel free to read through the conversation…"
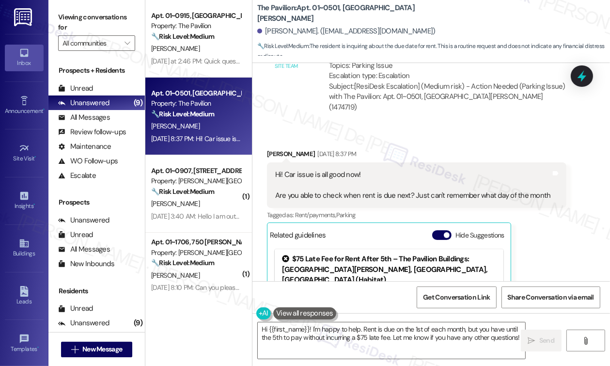
scroll to position [1535, 0]
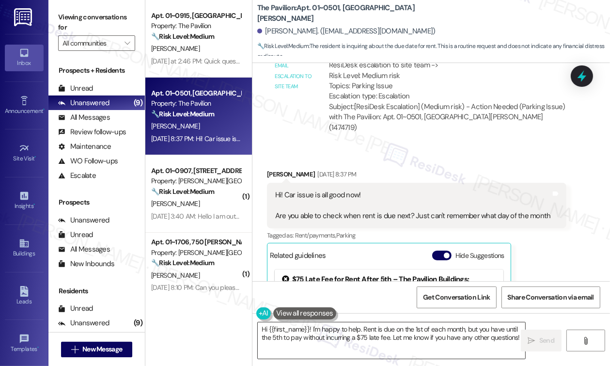
click at [381, 342] on textarea "Hi {{first_name}}! I'm happy to help. Rent is due on the 1st of each month, but…" at bounding box center [392, 340] width 268 height 36
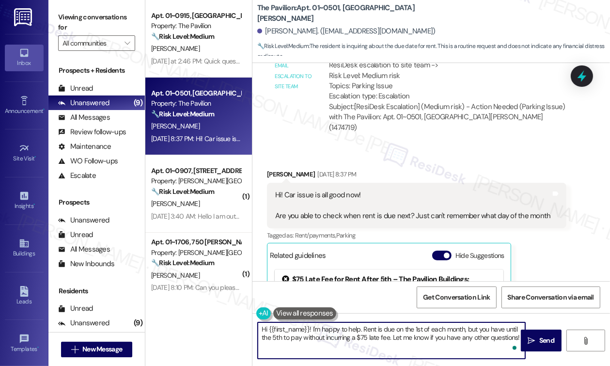
click at [411, 333] on textarea "Hi {{first_name}}! I'm happy to help. Rent is due on the 1st of each month, but…" at bounding box center [392, 340] width 268 height 36
click at [451, 337] on textarea "Hi {{first_name}}! I'm happy to help. Rent is due on the 1st of each month, but…" at bounding box center [392, 340] width 268 height 36
click at [267, 330] on textarea "Hi {{first_name}}! I'm happy to help. Rent is due on the 1st of each month, but…" at bounding box center [392, 340] width 268 height 36
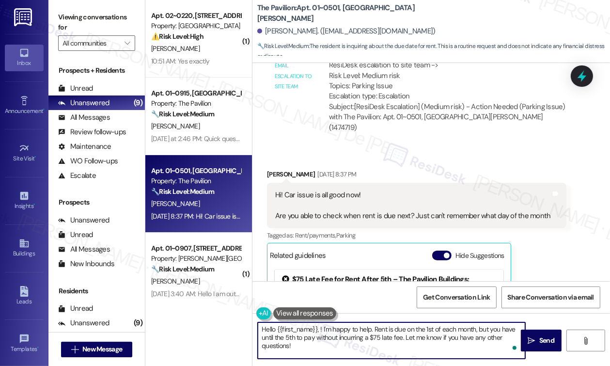
paste textarea "hope you've had a great weekend."
click at [399, 330] on textarea "Hello {{first_name}}, hope you've had a great weekend. ! I'm happy to help. Ren…" at bounding box center [392, 340] width 268 height 36
click at [350, 338] on textarea "Hello {{first_name}}, hope you've had a great weekend. Glad to hear that the pa…" at bounding box center [392, 340] width 268 height 36
drag, startPoint x: 316, startPoint y: 337, endPoint x: 326, endPoint y: 343, distance: 11.7
click at [316, 337] on textarea "Hello {{first_name}}, hope you've had a great weekend. Glad to hear that the pa…" at bounding box center [392, 340] width 268 height 36
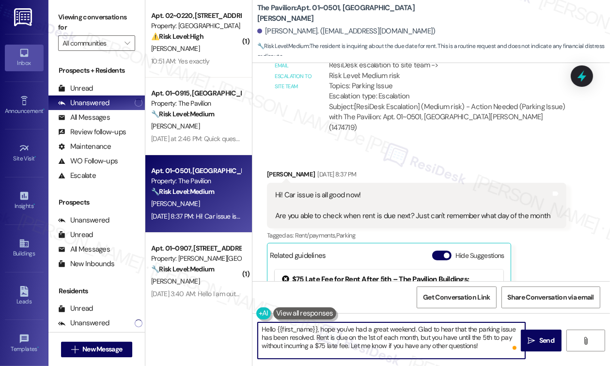
click at [390, 339] on textarea "Hello {{first_name}}, hope you've had a great weekend. Glad to hear that the pa…" at bounding box center [392, 340] width 268 height 36
click at [316, 337] on textarea "Hello {{first_name}}, hope you've had a great weekend. Glad to hear that the pa…" at bounding box center [392, 340] width 268 height 36
click at [425, 336] on textarea "Hello {{first_name}}, hope you've had a great weekend. Glad to hear that the pa…" at bounding box center [392, 340] width 268 height 36
click at [469, 338] on textarea "Hello {{first_name}}, hope you've had a great weekend. Glad to hear that the pa…" at bounding box center [392, 340] width 268 height 36
click at [302, 347] on textarea "Hello {{first_name}}, hope you've had a great weekend. Glad to hear that the pa…" at bounding box center [392, 340] width 268 height 36
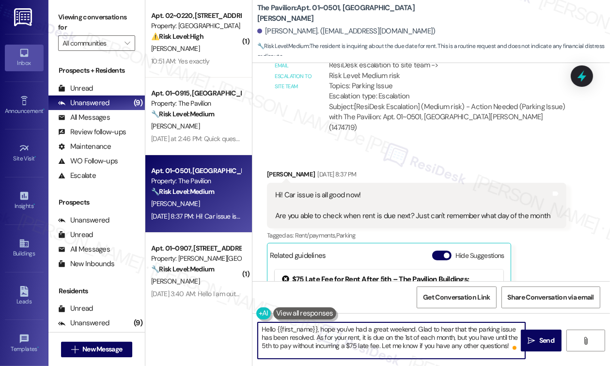
click at [372, 345] on textarea "Hello {{first_name}}, hope you've had a great weekend. Glad to hear that the pa…" at bounding box center [392, 340] width 268 height 36
click at [429, 345] on textarea "Hello {{first_name}}, hope you've had a great weekend. Glad to hear that the pa…" at bounding box center [392, 340] width 268 height 36
type textarea "Hello {{first_name}}, hope you've had a great weekend. Glad to hear that the pa…"
click at [532, 345] on span " Send" at bounding box center [541, 340] width 31 height 10
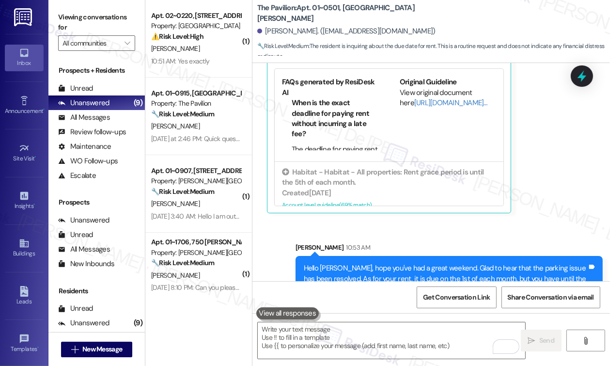
scroll to position [1753, 0]
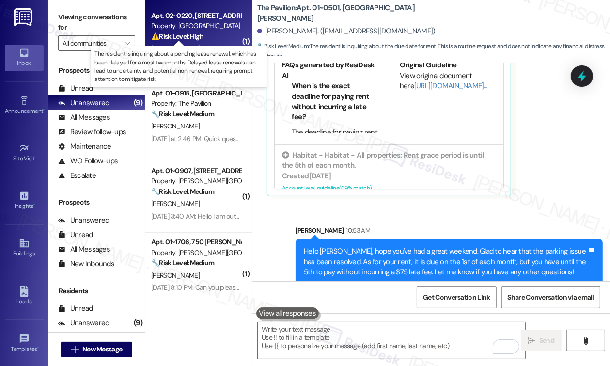
click at [183, 36] on strong "⚠️ Risk Level: High" at bounding box center [177, 36] width 52 height 9
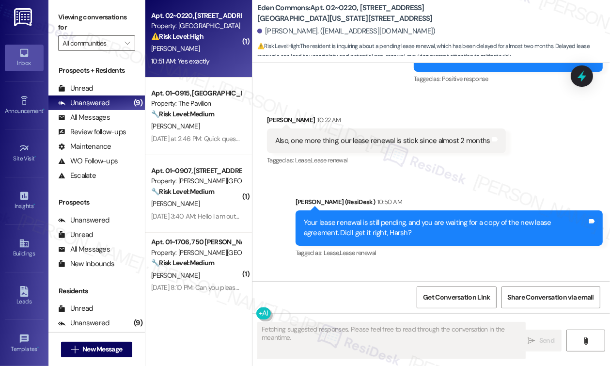
scroll to position [1860, 0]
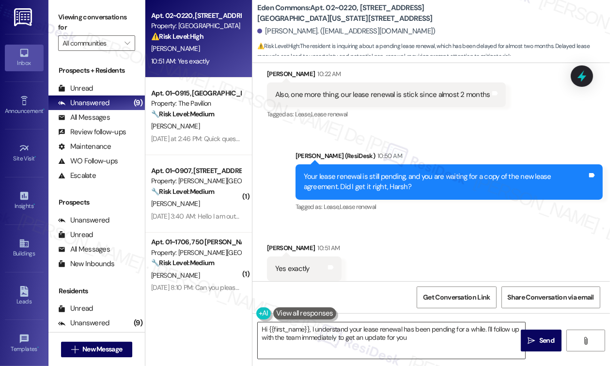
click at [307, 328] on textarea "Hi {{first_name}}, I understand your lease renewal has been pending for a while…" at bounding box center [392, 340] width 268 height 36
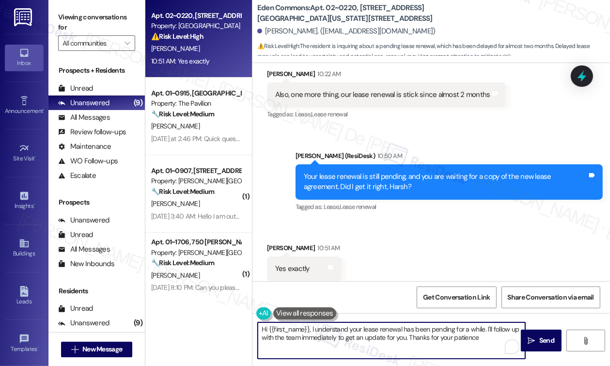
type textarea "Hi {{first_name}}, I understand your lease renewal has been pending for a while…"
click at [388, 331] on textarea "Hi {{first_name}}, I understand your lease renewal has been pending for a while…" at bounding box center [392, 340] width 268 height 36
click at [428, 355] on textarea "Hi {{first_name}}, I understand your lease renewal has been pending for a while…" at bounding box center [392, 340] width 268 height 36
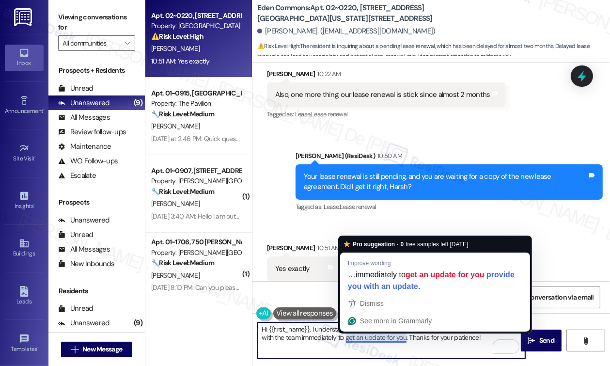
click at [394, 361] on div "Hi {{first_name}}, I understand your lease renewal has been pending for a while…" at bounding box center [431, 349] width 358 height 73
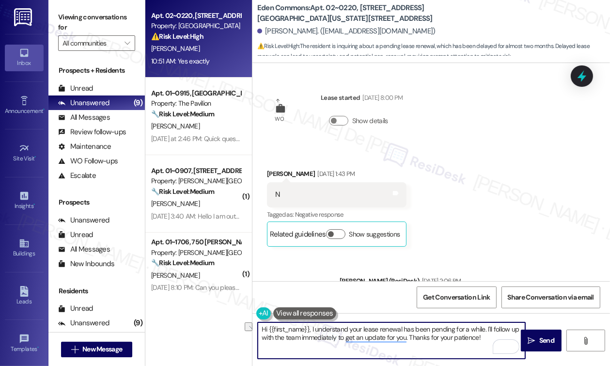
scroll to position [3474, 0]
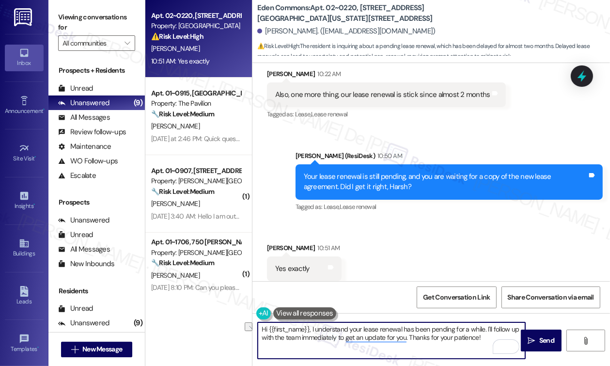
click at [239, 328] on div "Apt. 02~0220, [STREET_ADDRESS][GEOGRAPHIC_DATA][US_STATE][STREET_ADDRESS] Prope…" at bounding box center [377, 183] width 465 height 366
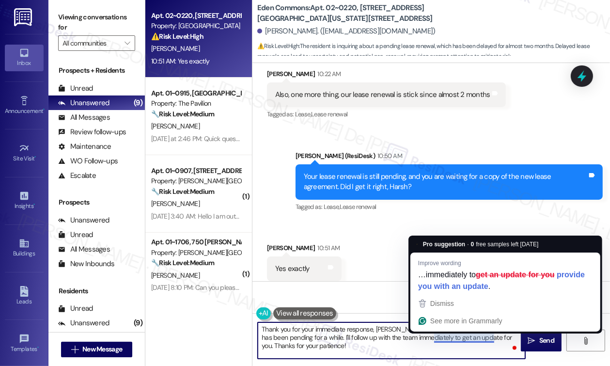
type textarea "Thank you for your immediate response, [PERSON_NAME]. I understand your lease r…"
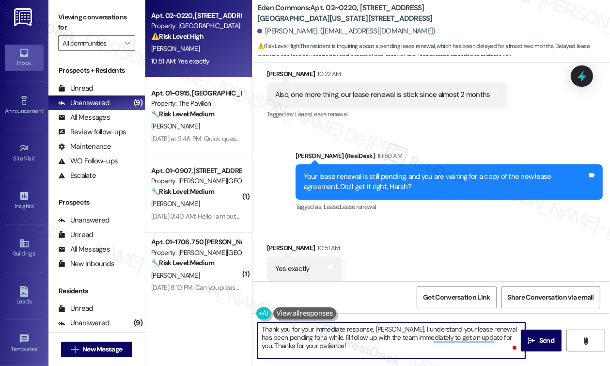
click at [382, 340] on textarea "Thank you for your immediate response, [PERSON_NAME]. I understand your lease r…" at bounding box center [392, 340] width 268 height 36
click at [430, 329] on textarea "Thank you for your immediate response, [PERSON_NAME]. I understand your lease r…" at bounding box center [392, 340] width 268 height 36
drag, startPoint x: 431, startPoint y: 329, endPoint x: 395, endPoint y: 327, distance: 35.9
click at [395, 327] on textarea "Thank you for your immediate response, Harsh. I understand your lease renewal h…" at bounding box center [392, 340] width 268 height 36
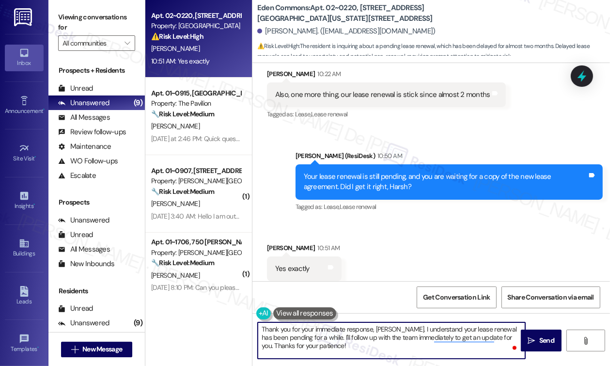
click at [411, 328] on textarea "Thank you for your immediate response, Harsh. I understand your lease renewal h…" at bounding box center [392, 340] width 268 height 36
drag, startPoint x: 394, startPoint y: 330, endPoint x: 315, endPoint y: 339, distance: 79.1
click at [315, 339] on textarea "Thank you for your immediate response, Harsh. I understand your lease renewal h…" at bounding box center [392, 340] width 268 height 36
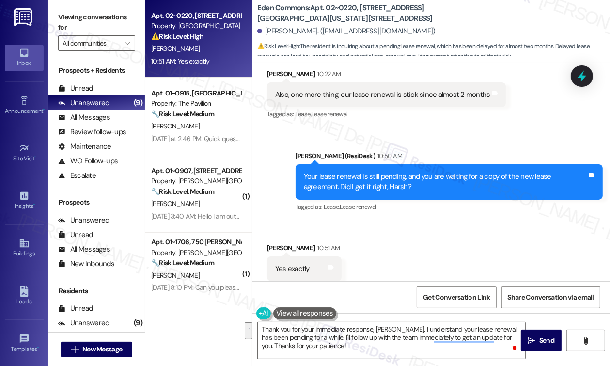
paste textarea "I understand your lease renewal has been pending for a while."
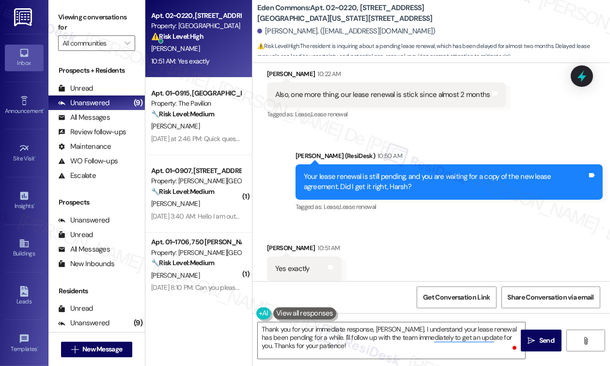
type textarea "I understand your lease renewal has been pending for a while. rephrase"
type textarea "rephrase like you are talking to a friend"
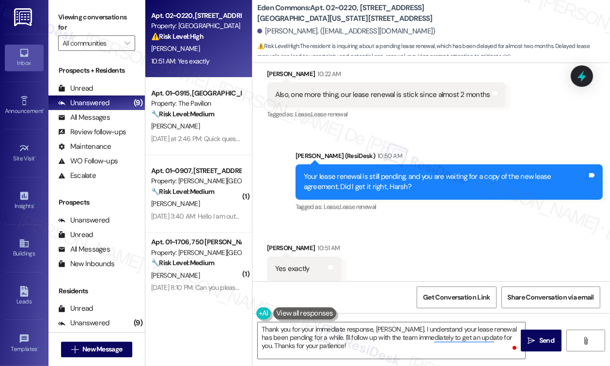
type textarea "empathize in a positive way"
type textarea "a"
type textarea "how do you say it as the property manager"
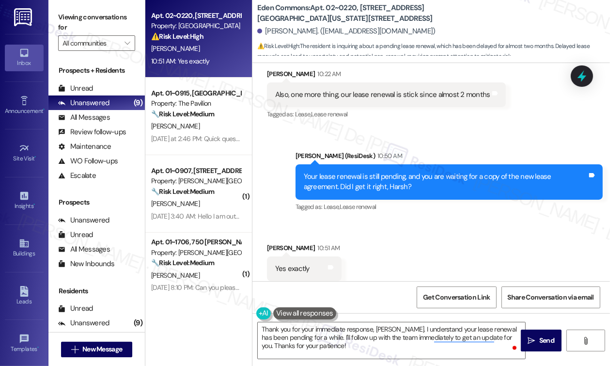
drag, startPoint x: 460, startPoint y: 173, endPoint x: 429, endPoint y: 183, distance: 32.8
type textarea "I understand that waiting for your lease renewal"
copy div "I understand that waiting for your lease renewal"
click at [351, 325] on textarea "Thank you for your immediate response, Harsh. I understand your lease renewal h…" at bounding box center [392, 340] width 268 height 36
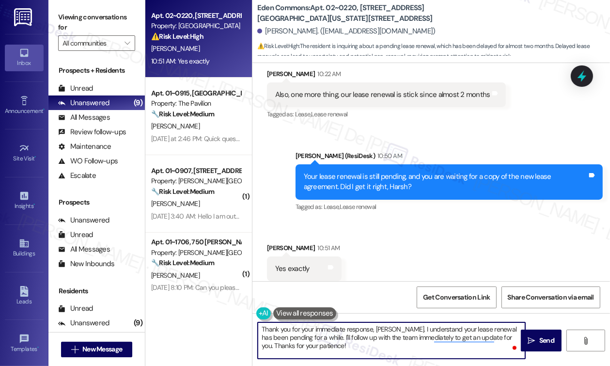
click at [348, 282] on div "Get Conversation Link Share Conversation via email" at bounding box center [431, 297] width 358 height 32
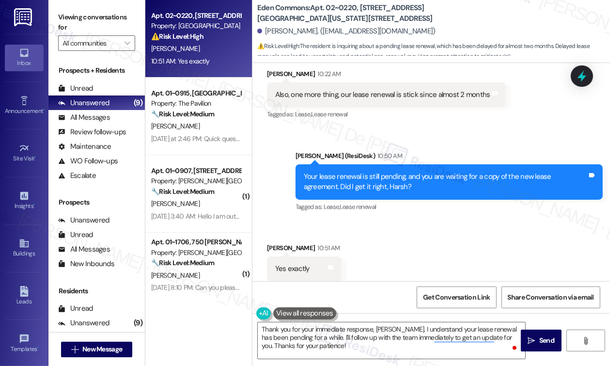
click at [347, 330] on textarea "Thank you for your immediate response, Harsh. I understand your lease renewal h…" at bounding box center [392, 340] width 268 height 36
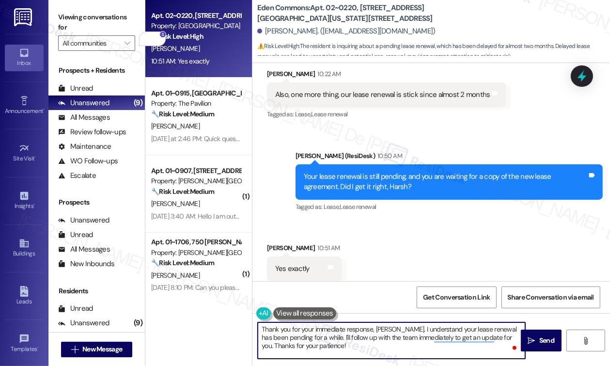
drag, startPoint x: 395, startPoint y: 330, endPoint x: 313, endPoint y: 339, distance: 82.4
click at [313, 339] on textarea "Thank you for your immediate response, Harsh. I understand your lease renewal h…" at bounding box center [392, 340] width 268 height 36
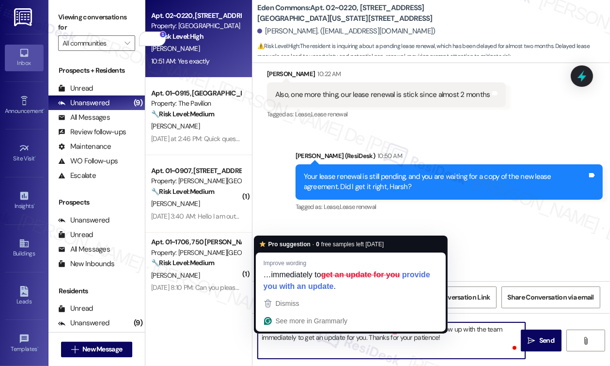
paste textarea "I understand that waiting for your lease renewal"
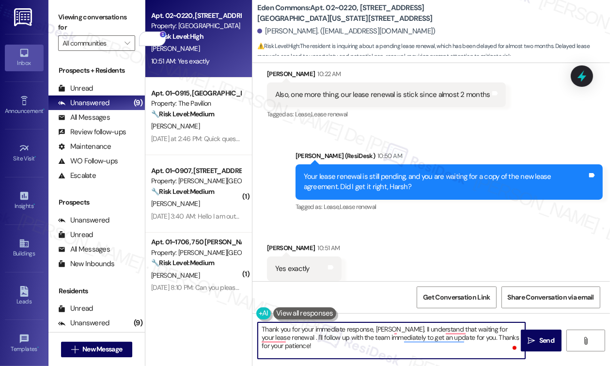
click at [399, 332] on textarea "Thank you for your immediate response, Harsh. II understand that waiting for yo…" at bounding box center [392, 340] width 268 height 36
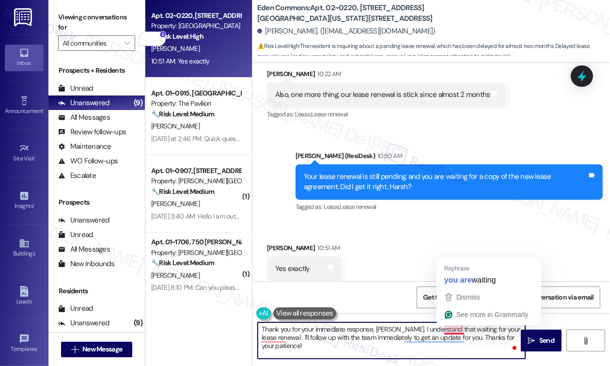
click at [458, 330] on textarea "Thank you for your immediate response, Harsh. I understand that waiting for you…" at bounding box center [392, 340] width 268 height 36
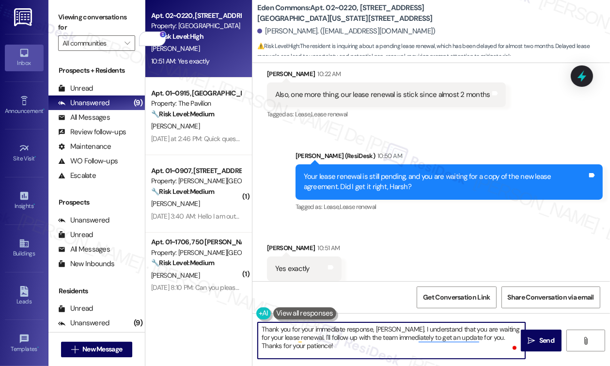
click at [320, 343] on textarea "Thank you for your immediate response, Harsh. I understand that you are waiting…" at bounding box center [392, 340] width 268 height 36
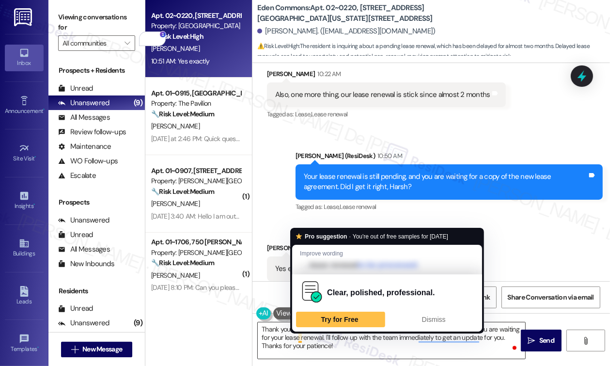
click at [299, 340] on textarea "Thank you for your immediate response, Harsh. I understand that you are waiting…" at bounding box center [392, 340] width 268 height 36
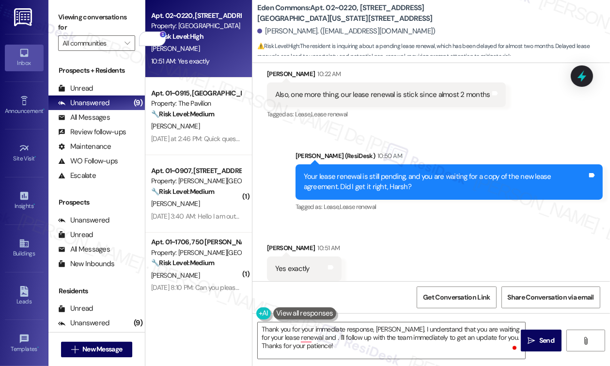
drag, startPoint x: 500, startPoint y: 183, endPoint x: 473, endPoint y: 194, distance: 29.2
copy div "appreciate your patience during this time"
click at [359, 302] on div "Get Conversation Link Share Conversation via email" at bounding box center [431, 297] width 358 height 32
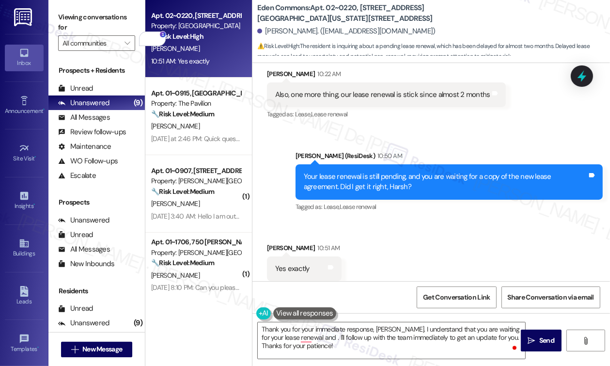
click at [352, 346] on textarea "Thank you for your immediate response, Harsh. I understand that you are waiting…" at bounding box center [392, 340] width 268 height 36
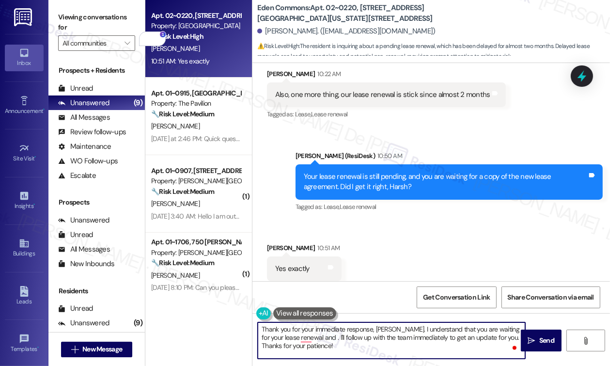
drag, startPoint x: 314, startPoint y: 337, endPoint x: 336, endPoint y: 339, distance: 22.8
click at [314, 337] on textarea "Thank you for your immediate response, Harsh. I understand that you are waiting…" at bounding box center [392, 340] width 268 height 36
paste textarea "appreciate your patience during this time"
click at [308, 341] on textarea "Thank you for your immediate response, Harsh. I understand that you are waiting…" at bounding box center [392, 340] width 268 height 36
click at [465, 341] on textarea "Thank you for your immediate response, Harsh. I understand that you are waiting…" at bounding box center [392, 340] width 268 height 36
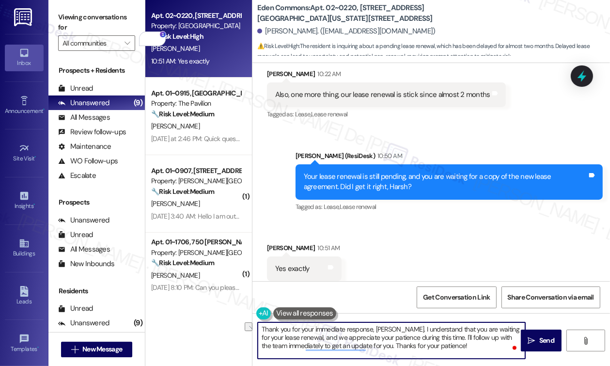
drag, startPoint x: 440, startPoint y: 338, endPoint x: 366, endPoint y: 358, distance: 76.3
click at [299, 338] on textarea "Thank you for your immediate response, Harsh. I understand that you are waiting…" at bounding box center [392, 340] width 268 height 36
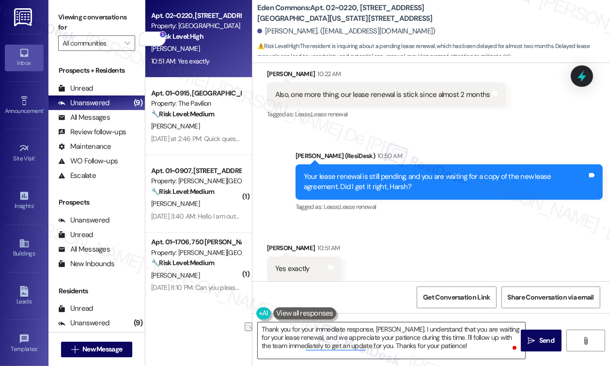
click at [467, 343] on textarea "Thank you for your immediate response, Harsh. I understand that you are waiting…" at bounding box center [392, 340] width 268 height 36
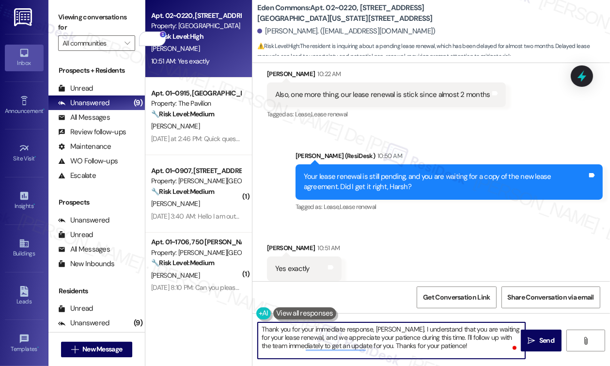
click at [439, 339] on textarea "Thank you for your immediate response, Harsh. I understand that you are waiting…" at bounding box center [392, 340] width 268 height 36
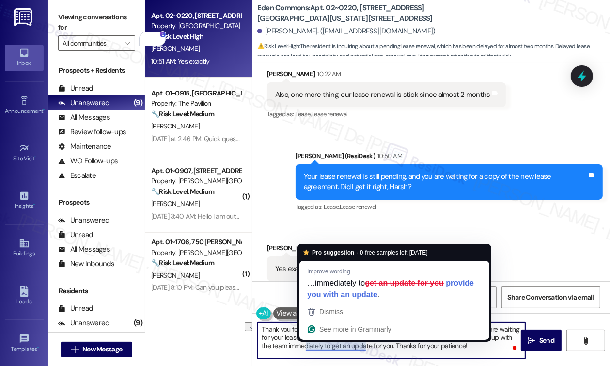
drag, startPoint x: 439, startPoint y: 339, endPoint x: 296, endPoint y: 340, distance: 142.5
click at [294, 339] on textarea "Thank you for your immediate response, Harsh. I understand that you are waiting…" at bounding box center [392, 340] width 268 height 36
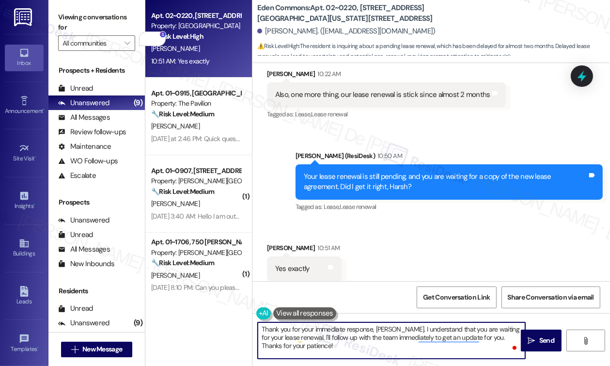
click at [390, 337] on textarea "Thank you for your immediate response, Harsh. I understand that you are waiting…" at bounding box center [392, 340] width 268 height 36
click at [442, 337] on textarea "Thank you for your immediate response, Harsh. I understand that you are waiting…" at bounding box center [392, 340] width 268 height 36
click at [488, 339] on textarea "Thank you for your immediate response, Harsh. I understand that you are waiting…" at bounding box center [392, 340] width 268 height 36
click at [274, 328] on textarea "Thank you for your immediate response, Harsh. I understand that you are waiting…" at bounding box center [392, 340] width 268 height 36
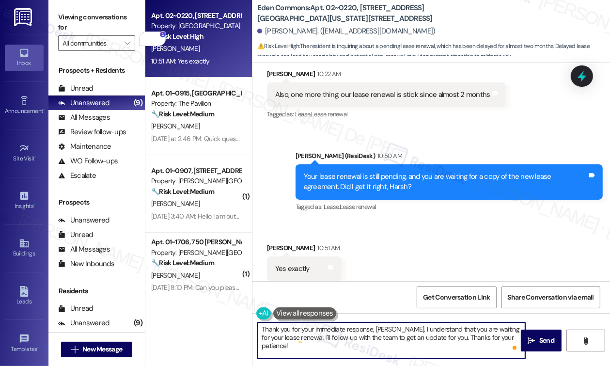
click at [274, 328] on textarea "Thank you for your immediate response, Harsh. I understand that you are waiting…" at bounding box center [392, 340] width 268 height 36
click at [260, 324] on textarea "you for your immediate response, Harsh. I understand that you are waiting for y…" at bounding box center [392, 340] width 268 height 36
click at [448, 337] on textarea "Thanks for your immediate response, Harsh. I understand that you are waiting fo…" at bounding box center [392, 340] width 268 height 36
type textarea "Thanks for your immediate response, Harsh. I understand that you are waiting fo…"
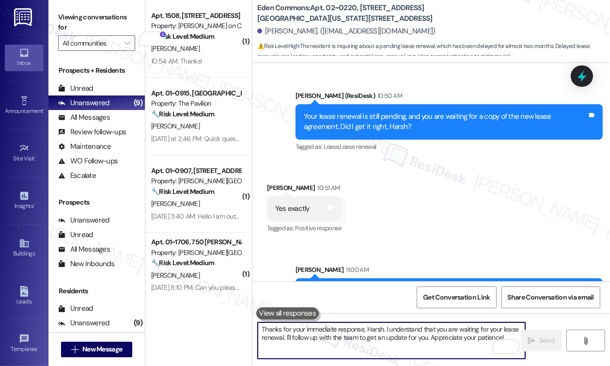
scroll to position [1938, 0]
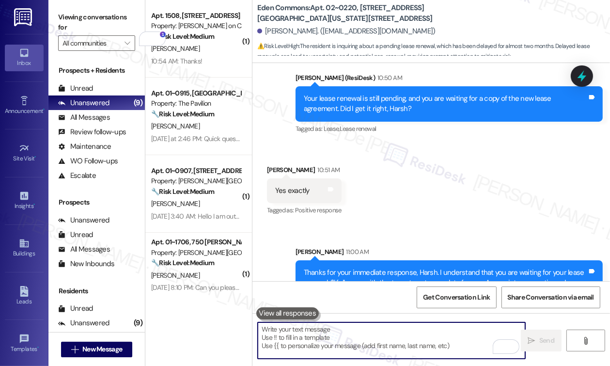
click at [337, 333] on textarea "To enrich screen reader interactions, please activate Accessibility in Grammarl…" at bounding box center [392, 340] width 268 height 36
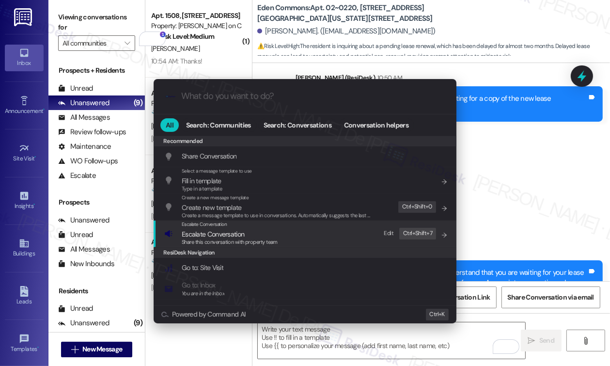
click at [196, 232] on span "Escalate Conversation" at bounding box center [213, 234] width 63 height 9
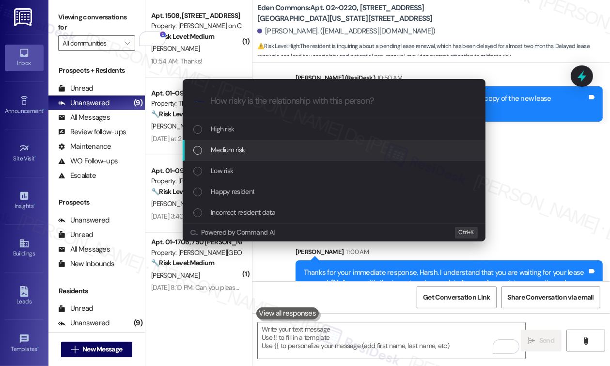
click at [254, 152] on div "Medium risk" at bounding box center [334, 149] width 283 height 11
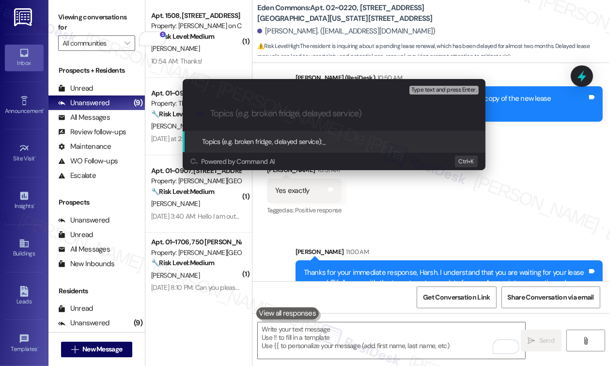
click at [256, 115] on input "Topics (e.g. broken fridge, delayed service)" at bounding box center [341, 114] width 263 height 10
click at [266, 119] on div ".cls-1{fill:#0a055f;}.cls-2{fill:#0cc4c4;} resideskLogoBlueOrange" at bounding box center [334, 113] width 303 height 34
click at [266, 117] on input "Topics (e.g. broken fridge, delayed service)" at bounding box center [341, 114] width 263 height 10
type input "Lease Renewal Follow up"
click at [430, 93] on span "Type text and press Enter." at bounding box center [443, 90] width 65 height 7
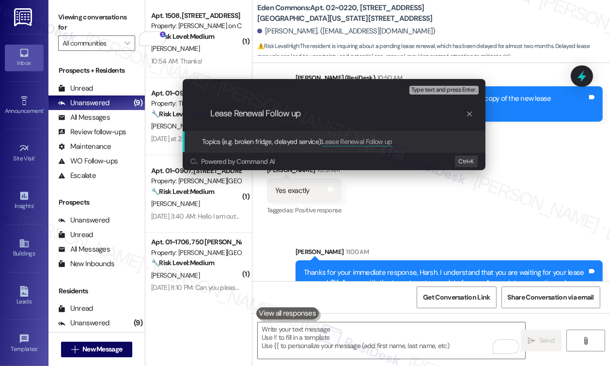
click at [445, 88] on span "Type text and press Enter." at bounding box center [443, 90] width 65 height 7
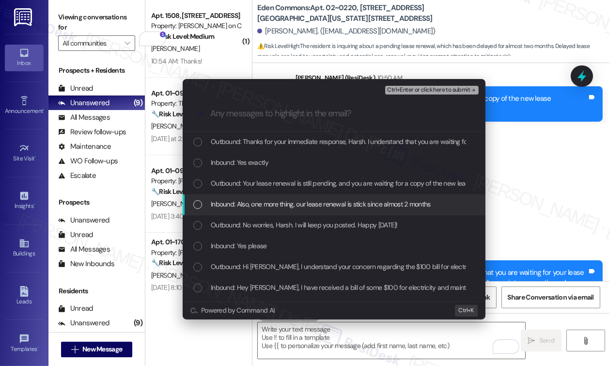
click at [268, 199] on span "Inbound: Also, one more thing, our lease renewal is stick since almost 2 months" at bounding box center [321, 204] width 220 height 11
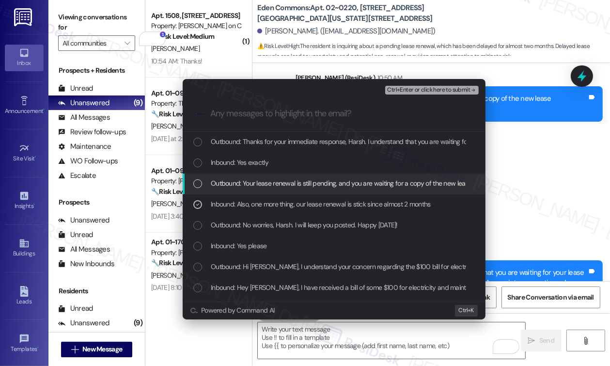
click at [271, 188] on span "Outbound: Your lease renewal is still pending, and you are waiting for a copy o…" at bounding box center [392, 183] width 362 height 11
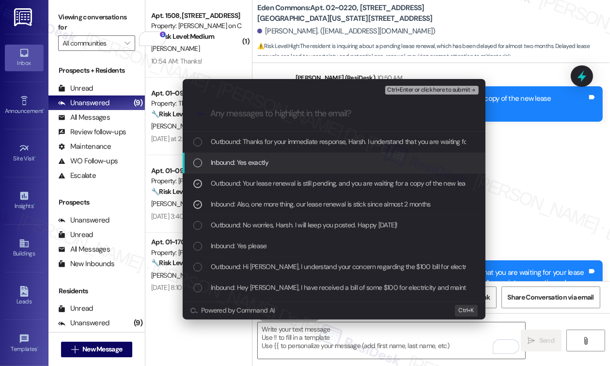
click at [255, 165] on span "Inbound: Yes exactly" at bounding box center [240, 162] width 58 height 11
click at [255, 147] on div "Outbound: Thanks for your immediate response, Harsh. I understand that you are …" at bounding box center [334, 142] width 303 height 21
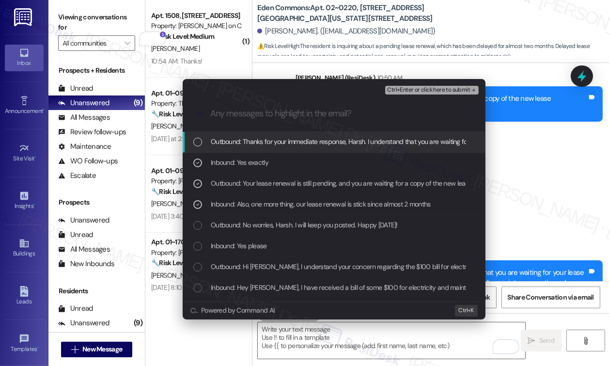
click at [413, 142] on span "Outbound: Thanks for your immediate response, Harsh. I understand that you are …" at bounding box center [477, 141] width 533 height 11
click at [423, 86] on div "Ctrl+Enter or click here to submit" at bounding box center [432, 90] width 95 height 9
click at [417, 93] on span "Ctrl+Enter or click here to submit" at bounding box center [428, 90] width 83 height 7
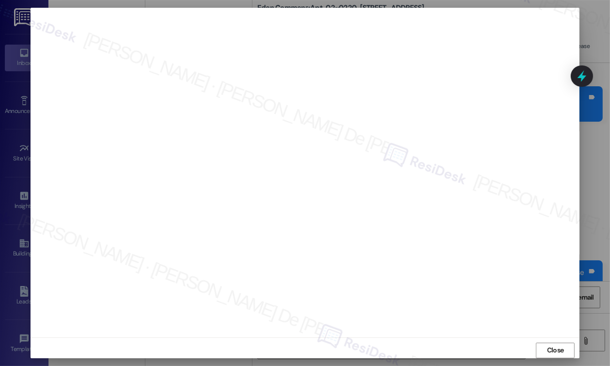
scroll to position [4, 0]
click at [558, 348] on span "Close" at bounding box center [555, 346] width 17 height 10
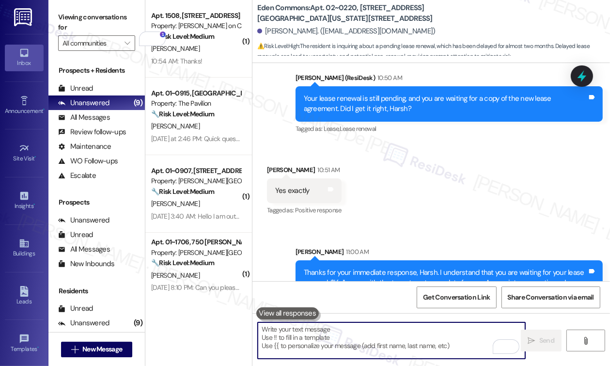
click at [397, 339] on textarea "To enrich screen reader interactions, please activate Accessibility in Grammarl…" at bounding box center [392, 340] width 268 height 36
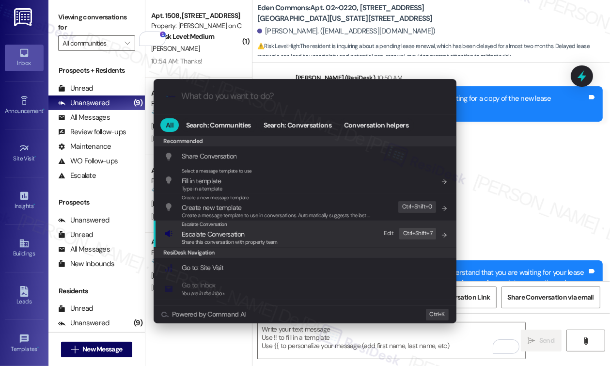
click at [259, 232] on span "Escalate Conversation" at bounding box center [230, 234] width 96 height 11
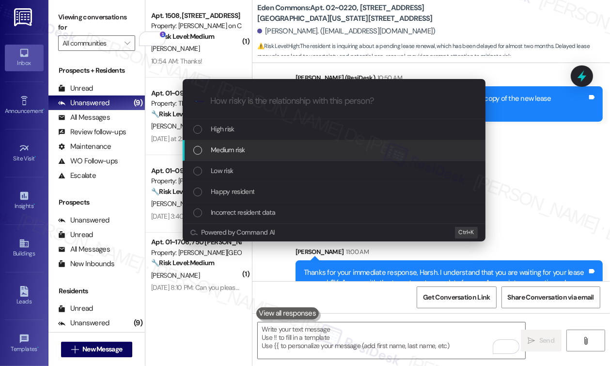
click at [230, 144] on span "Medium risk" at bounding box center [228, 149] width 34 height 11
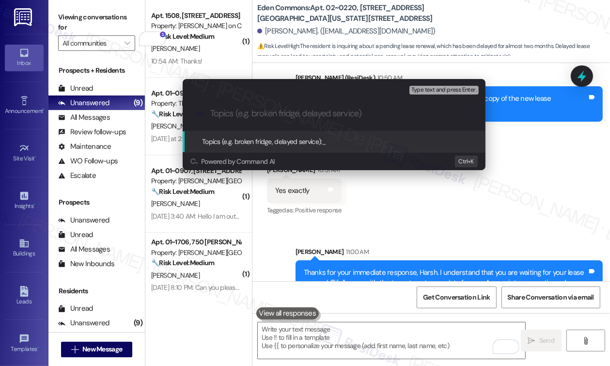
click at [244, 103] on div ".cls-1{fill:#0a055f;}.cls-2{fill:#0cc4c4;} resideskLogoBlueOrange" at bounding box center [334, 113] width 303 height 34
click at [245, 117] on input "Topics (e.g. broken fridge, delayed service)" at bounding box center [341, 114] width 263 height 10
type input "L"
click at [324, 113] on input "New Lease Agreement Follow-up" at bounding box center [337, 114] width 255 height 10
type input "New Lease Agreement Follow up"
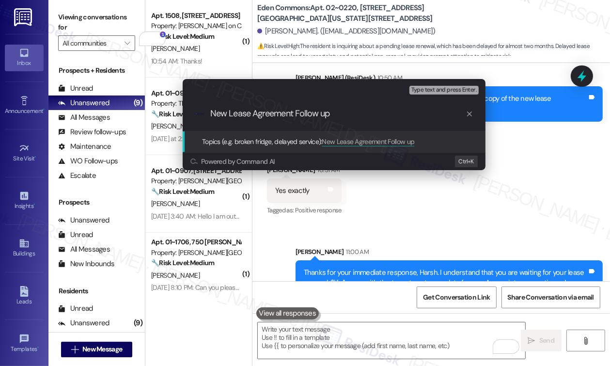
click at [441, 91] on span "Type text and press Enter." at bounding box center [443, 90] width 65 height 7
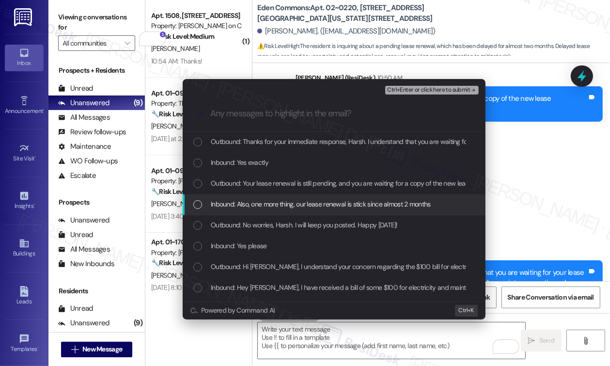
click at [265, 208] on span "Inbound: Also, one more thing, our lease renewal is stick since almost 2 months" at bounding box center [321, 204] width 220 height 11
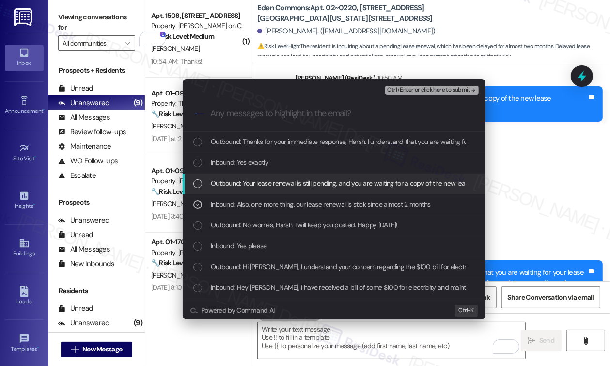
click at [296, 181] on span "Outbound: Your lease renewal is still pending, and you are waiting for a copy o…" at bounding box center [392, 183] width 362 height 11
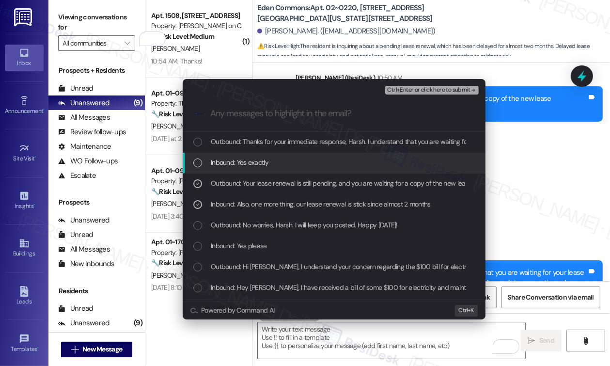
click at [252, 160] on span "Inbound: Yes exactly" at bounding box center [240, 162] width 58 height 11
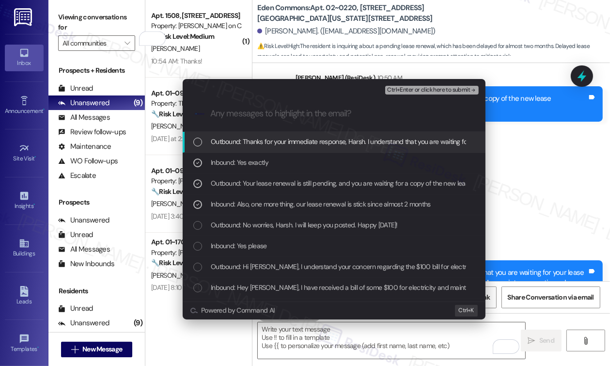
click at [271, 140] on span "Outbound: Thanks for your immediate response, Harsh. I understand that you are …" at bounding box center [477, 141] width 533 height 11
click at [389, 87] on span "Ctrl+Enter or click here to submit" at bounding box center [428, 90] width 83 height 7
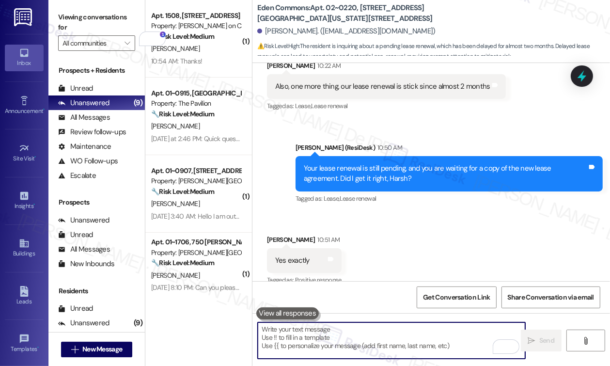
scroll to position [1860, 0]
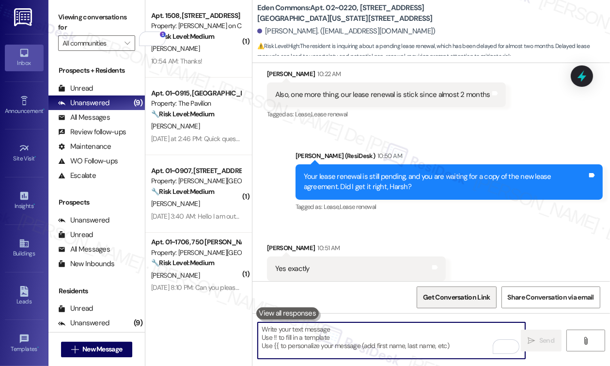
click at [423, 302] on span "Get Conversation Link" at bounding box center [456, 297] width 71 height 10
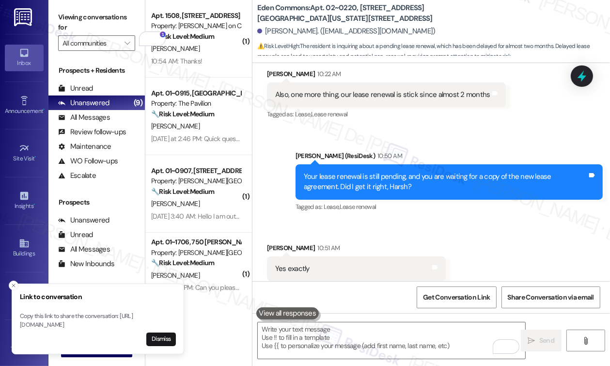
click at [12, 300] on li "Link to conversation Copy this link to share the conversation: https://www.ther…" at bounding box center [98, 318] width 173 height 71
click at [439, 295] on span "Get Conversation Link" at bounding box center [456, 297] width 67 height 10
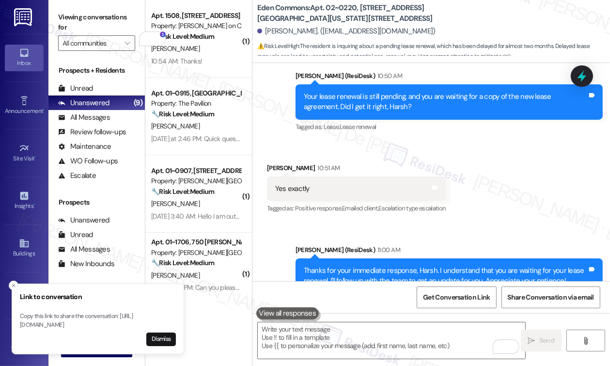
scroll to position [1953, 0]
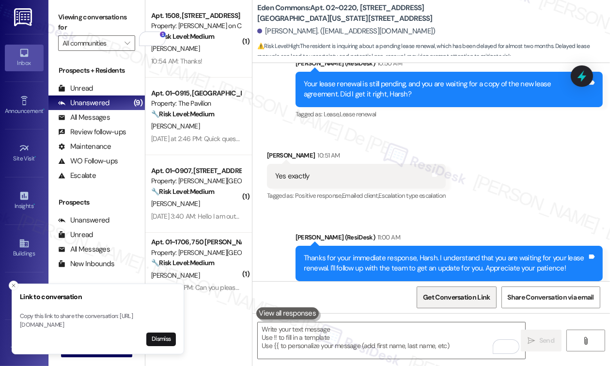
click at [456, 297] on span "Get Conversation Link" at bounding box center [456, 297] width 67 height 10
click at [166, 336] on button "Dismiss" at bounding box center [161, 339] width 30 height 14
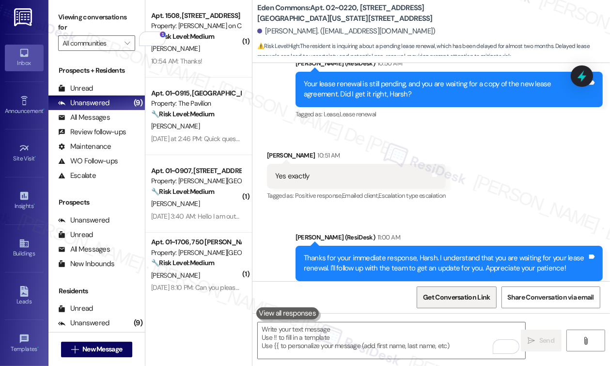
click at [464, 299] on span "Get Conversation Link" at bounding box center [456, 297] width 67 height 10
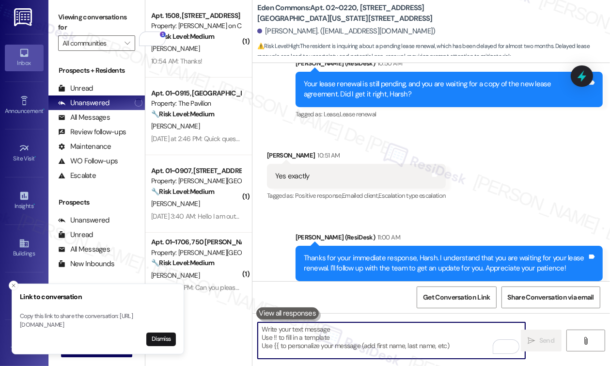
click at [368, 345] on textarea "To enrich screen reader interactions, please activate Accessibility in Grammarl…" at bounding box center [392, 340] width 268 height 36
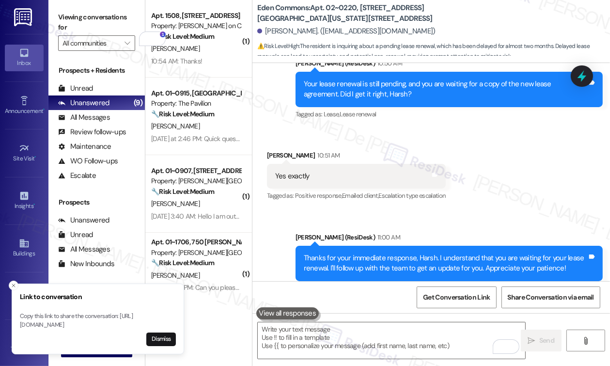
click at [108, 18] on label "Viewing conversations for" at bounding box center [96, 23] width 77 height 26
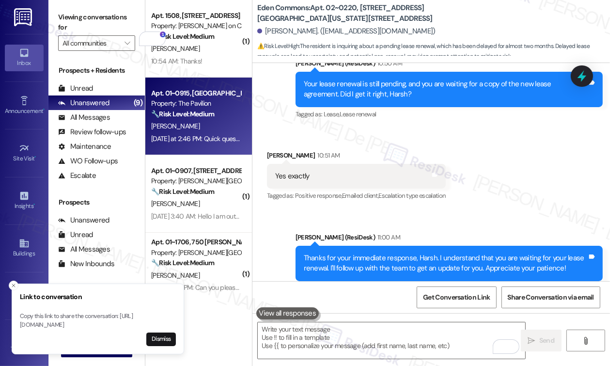
click at [199, 131] on div "[PERSON_NAME]" at bounding box center [196, 126] width 92 height 12
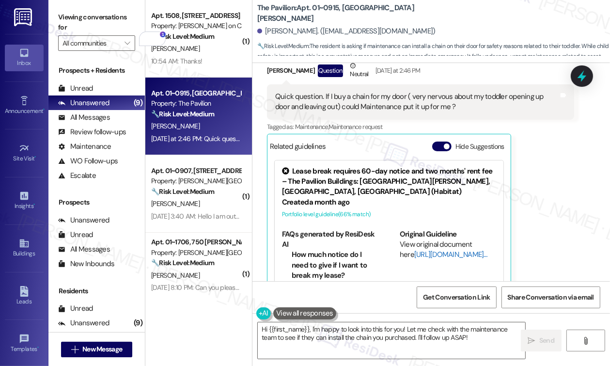
scroll to position [125, 0]
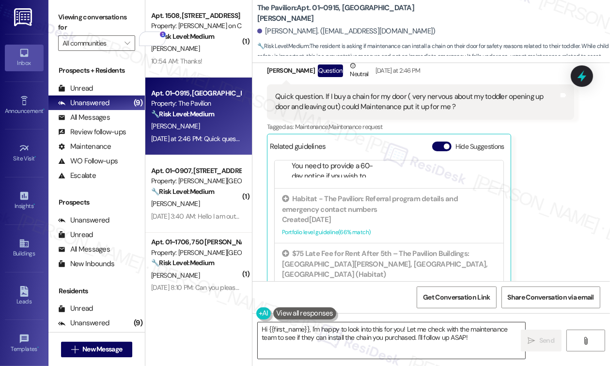
click at [401, 330] on textarea "Hi {{first_name}}, I'm happy to look into this for you! Let me check with the m…" at bounding box center [392, 340] width 268 height 36
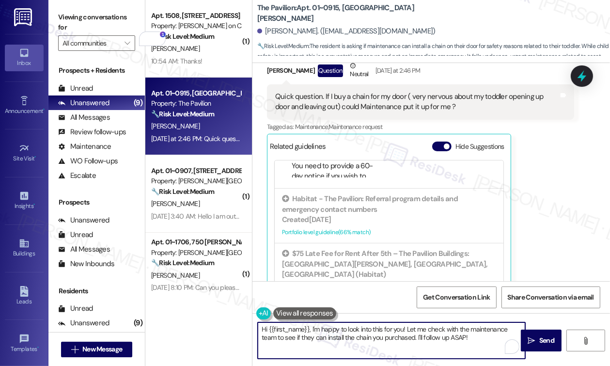
click at [419, 330] on textarea "Hi {{first_name}}, I'm happy to look into this for you! Let me check with the m…" at bounding box center [392, 340] width 268 height 36
click at [471, 331] on textarea "Hi {{first_name}}, I'm happy to look into this for you! Let me check with the m…" at bounding box center [392, 340] width 268 height 36
click at [315, 341] on textarea "Hi {{first_name}}, I'm happy to look into this for you! Let me check with the t…" at bounding box center [392, 340] width 268 height 36
drag, startPoint x: 346, startPoint y: 339, endPoint x: 368, endPoint y: 343, distance: 22.1
click at [346, 339] on textarea "Hi {{first_name}}, I'm happy to look into this for you! Let me check with the t…" at bounding box center [392, 340] width 268 height 36
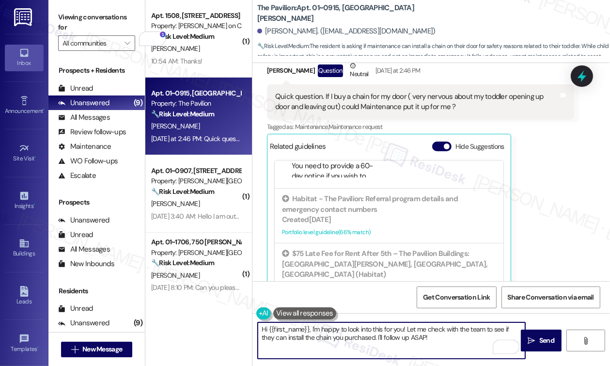
click at [378, 345] on textarea "Hi {{first_name}}, I'm happy to look into this for you! Let me check with the t…" at bounding box center [392, 340] width 268 height 36
click at [407, 339] on textarea "Hi {{first_name}}, I'm happy to look into this for you! Let me check with the t…" at bounding box center [392, 340] width 268 height 36
click at [430, 339] on textarea "Hi {{first_name}}, I'm happy to look into this for you! Let me check with the t…" at bounding box center [392, 340] width 268 height 36
click at [426, 338] on textarea "Hi {{first_name}}, I'm happy to look into this for you! Let me check with the t…" at bounding box center [392, 340] width 268 height 36
drag, startPoint x: 425, startPoint y: 337, endPoint x: 432, endPoint y: 335, distance: 7.4
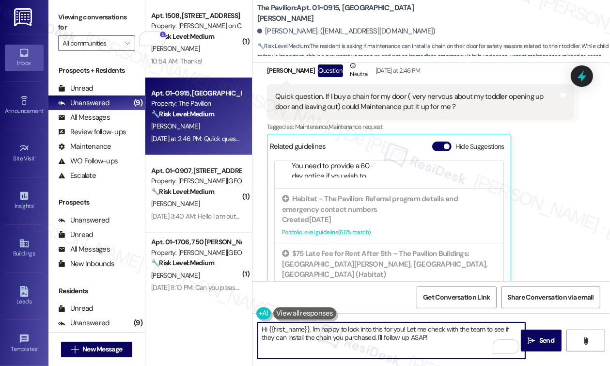
click at [425, 337] on textarea "Hi {{first_name}}, I'm happy to look into this for you! Let me check with the t…" at bounding box center [392, 340] width 268 height 36
type textarea "Hi {{first_name}}, I'm happy to look into this for you! Let me check with the t…"
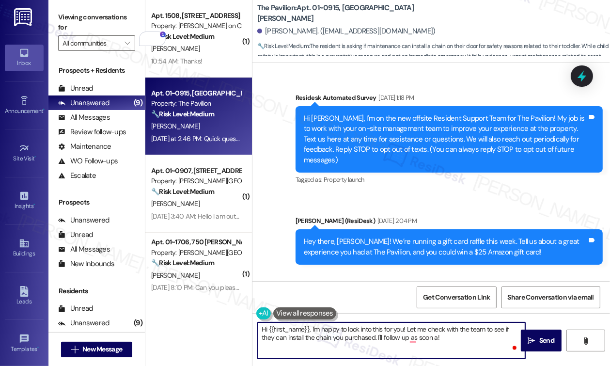
scroll to position [4931, 0]
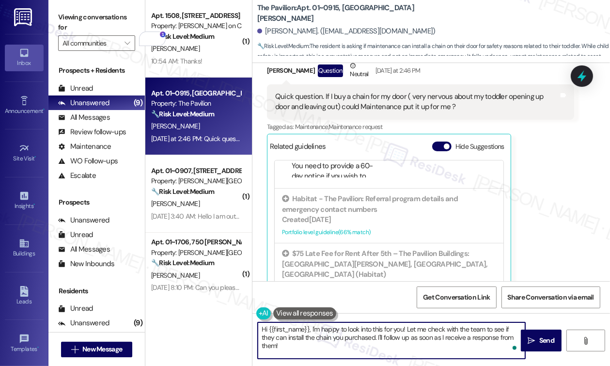
drag, startPoint x: 472, startPoint y: 333, endPoint x: 454, endPoint y: 334, distance: 17.5
click at [472, 332] on textarea "Hi {{first_name}}, I'm happy to look into this for you! Let me check with the t…" at bounding box center [392, 340] width 268 height 36
click at [327, 339] on textarea "Hi {{first_name}}, I'm happy to look into this for you! Let me check with the t…" at bounding box center [392, 340] width 268 height 36
click at [377, 336] on textarea "Hi {{first_name}}, I'm happy to look into this for you! Let me check with the t…" at bounding box center [392, 340] width 268 height 36
click at [491, 346] on textarea "Hi {{first_name}}, I'm happy to look into this for you! Let me check with the t…" at bounding box center [392, 340] width 268 height 36
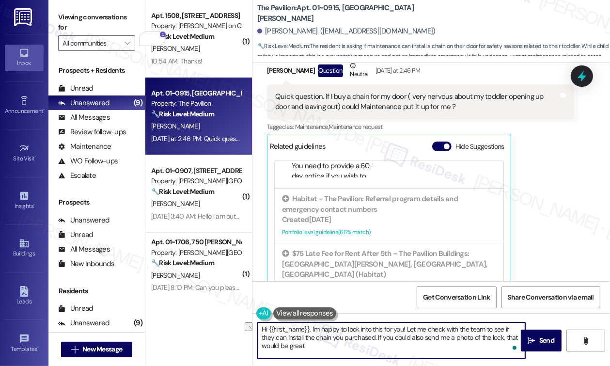
drag, startPoint x: 398, startPoint y: 337, endPoint x: 377, endPoint y: 339, distance: 21.0
click at [377, 339] on textarea "Hi {{first_name}}, I'm happy to look into this for you! Let me check with the t…" at bounding box center [392, 340] width 268 height 36
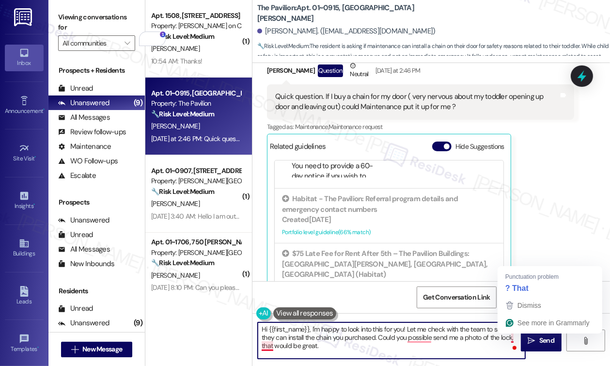
click at [512, 338] on textarea "Hi {{first_name}}, I'm happy to look into this for you! Let me check with the t…" at bounding box center [392, 340] width 268 height 36
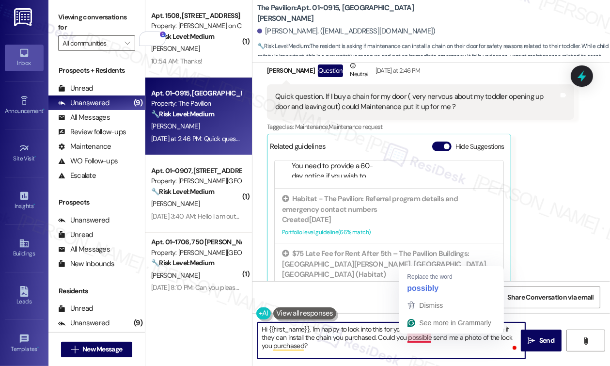
click at [421, 339] on textarea "Hi {{first_name}}, I'm happy to look into this for you! Let me check with the t…" at bounding box center [392, 340] width 268 height 36
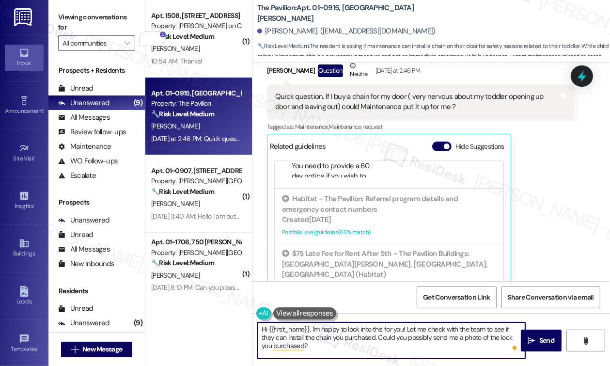
click at [320, 348] on textarea "Hi {{first_name}}, I'm happy to look into this for you! Let me check with the t…" at bounding box center [392, 340] width 268 height 36
click at [295, 349] on textarea "Hi {{first_name}}, I'm happy to look into this for you! Let me check with the t…" at bounding box center [392, 340] width 268 height 36
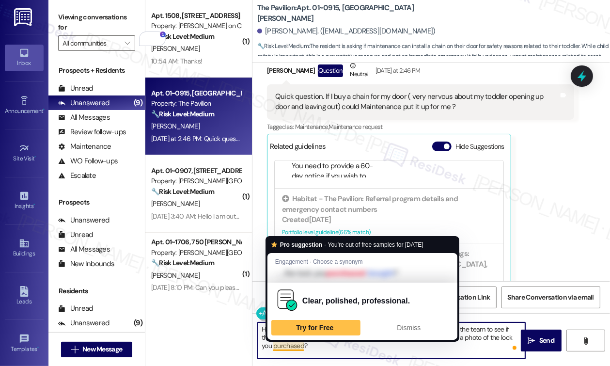
click at [359, 349] on textarea "Hi {{first_name}}, I'm happy to look into this for you! Let me check with the t…" at bounding box center [392, 340] width 268 height 36
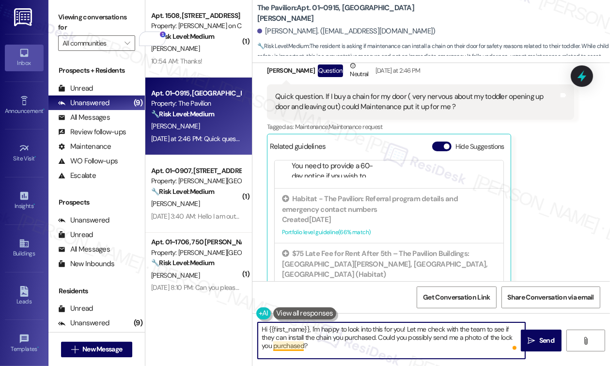
click at [291, 347] on textarea "Hi {{first_name}}, I'm happy to look into this for you! Let me check with the t…" at bounding box center [392, 340] width 268 height 36
click at [268, 330] on textarea "Hi {{first_name}}, I'm happy to look into this for you! Let me check with the t…" at bounding box center [392, 340] width 268 height 36
type textarea "Hello {{first_name}}, I'm happy to look into this for you! Let me check with th…"
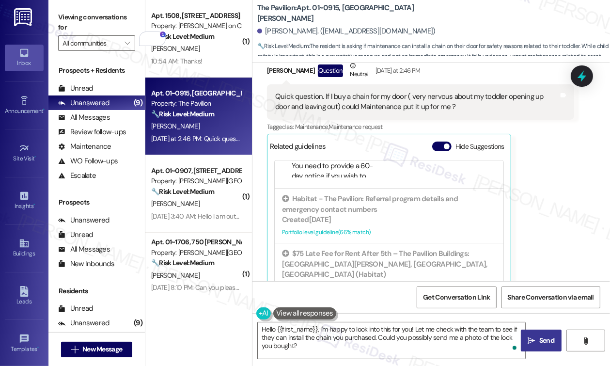
click at [525, 340] on button " Send" at bounding box center [541, 341] width 41 height 22
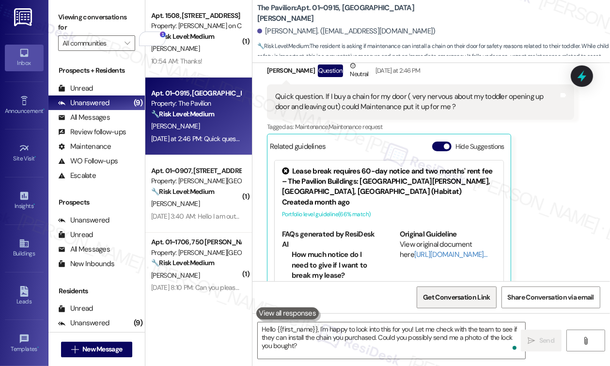
scroll to position [2099, 0]
click at [465, 296] on span "Get Conversation Link" at bounding box center [456, 297] width 67 height 10
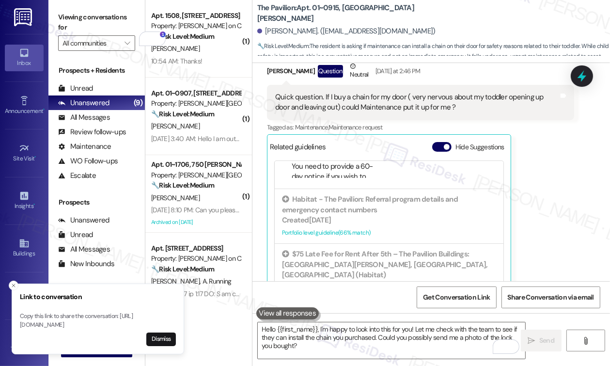
scroll to position [2177, 0]
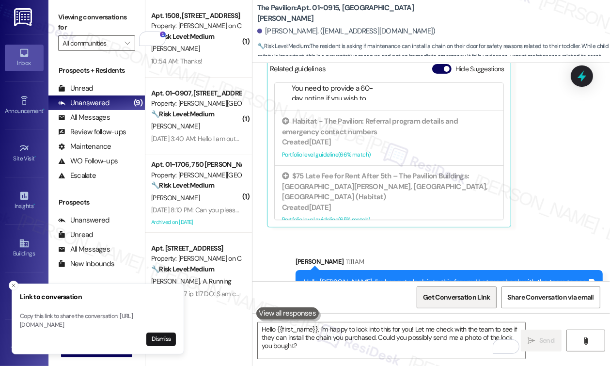
click at [475, 302] on span "Get Conversation Link" at bounding box center [456, 297] width 67 height 10
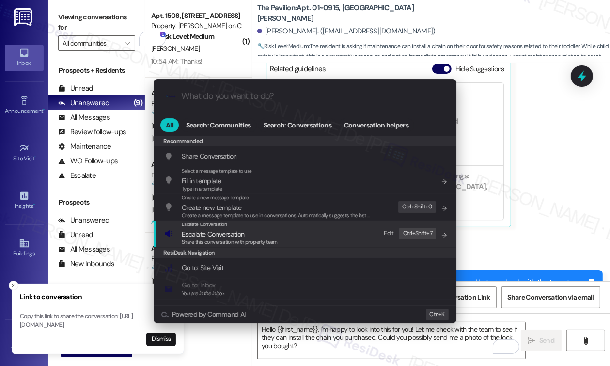
click at [307, 236] on div "Escalate Conversation Escalate Conversation Share this conversation with proper…" at bounding box center [305, 233] width 283 height 26
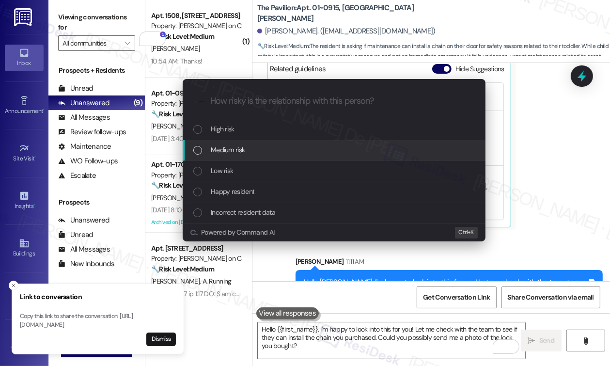
click at [267, 156] on div "Medium risk" at bounding box center [334, 150] width 303 height 21
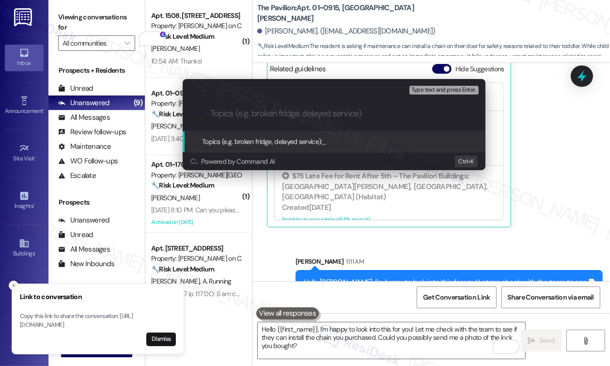
click at [279, 117] on input "Topics (e.g. broken fridge, delayed service)" at bounding box center [341, 114] width 263 height 10
click at [440, 90] on span "Type text and press Enter." at bounding box center [443, 90] width 65 height 7
type input "Maintenance Request for door lock"
click at [447, 91] on span "Type text and press Enter." at bounding box center [443, 90] width 65 height 7
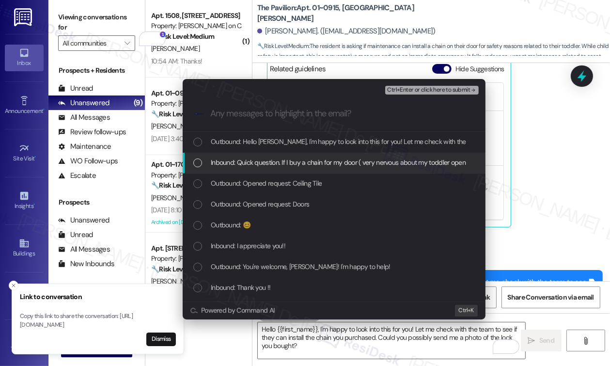
click at [340, 166] on span "Inbound: Quick question. If I buy a chain for my door ( very nervous about my t…" at bounding box center [431, 162] width 440 height 11
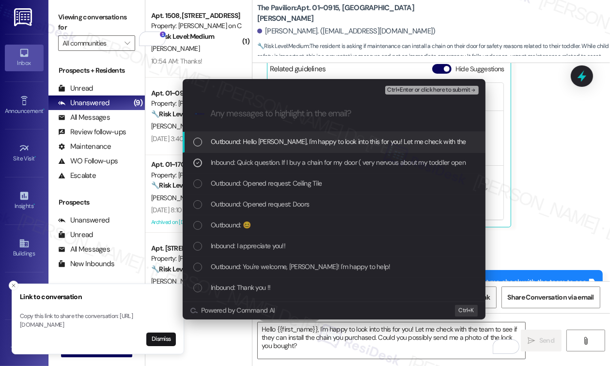
click at [341, 143] on span "Outbound: Hello Alaina, I'm happy to look into this for you! Let me check with …" at bounding box center [503, 141] width 584 height 11
click at [426, 92] on span "Ctrl+Enter or click here to submit" at bounding box center [428, 90] width 83 height 7
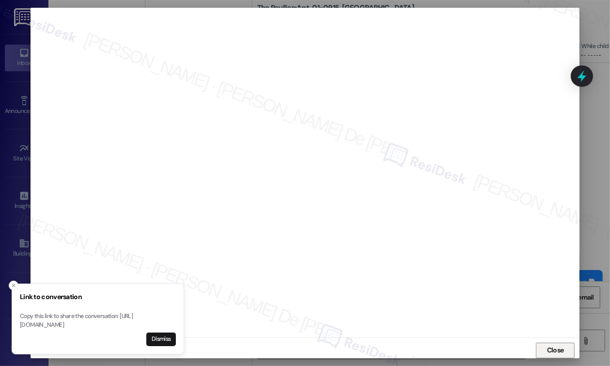
click at [550, 352] on span "Close" at bounding box center [555, 350] width 17 height 10
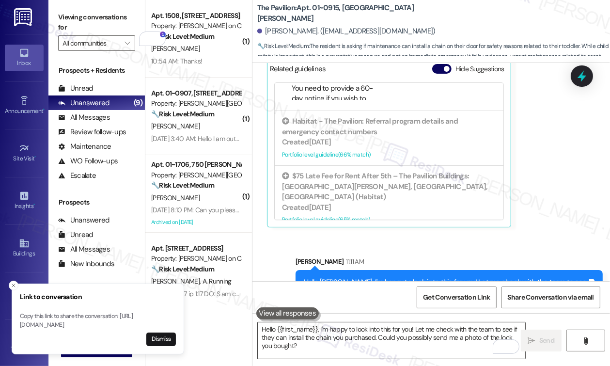
click at [374, 331] on textarea "Hello {{first_name}}, I'm happy to look into this for you! Let me check with th…" at bounding box center [392, 340] width 268 height 36
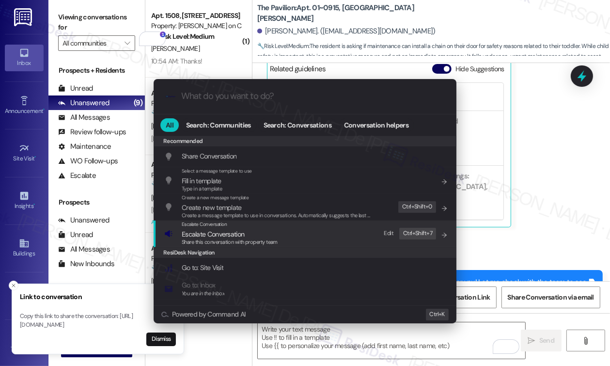
click at [292, 228] on div "Escalate Conversation Escalate Conversation Share this conversation with proper…" at bounding box center [305, 233] width 283 height 26
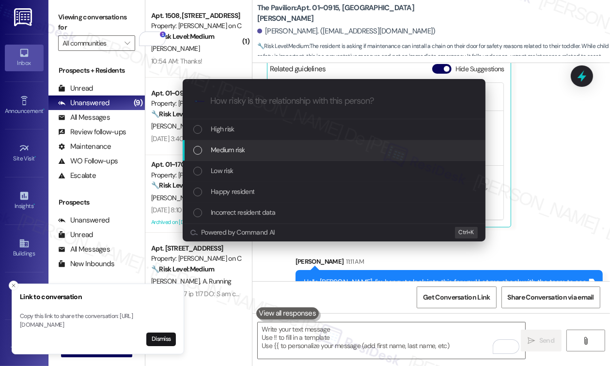
click at [267, 151] on div "Medium risk" at bounding box center [334, 149] width 283 height 11
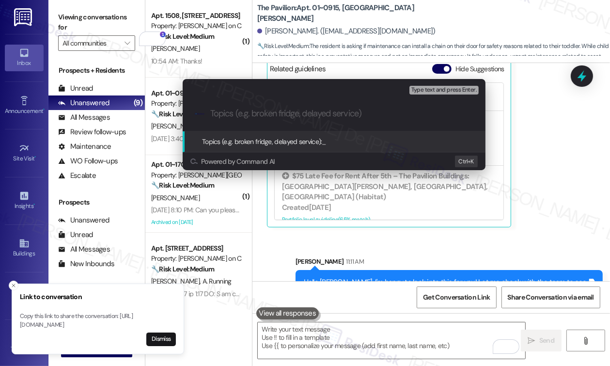
click at [271, 122] on div ".cls-1{fill:#0a055f;}.cls-2{fill:#0cc4c4;} resideskLogoBlueOrange" at bounding box center [334, 113] width 303 height 34
click at [279, 114] on input "Topics (e.g. broken fridge, delayed service)" at bounding box center [341, 114] width 263 height 10
type input "Maintenance Inquiry for door lock"
click at [457, 92] on span "Type text and press Enter." at bounding box center [443, 90] width 65 height 7
click at [294, 117] on input "Topics (e.g. broken fridge, delayed service)" at bounding box center [341, 114] width 263 height 10
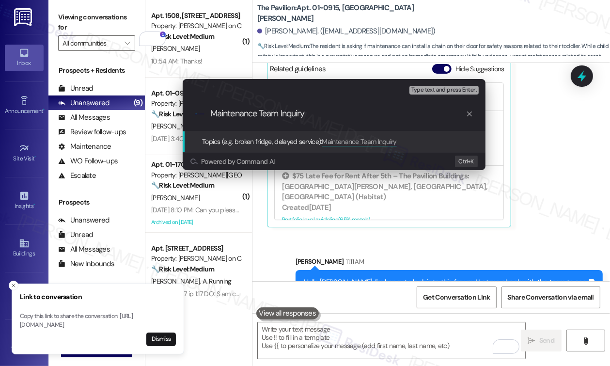
type input "Maintenance Team Inquiry"
click at [425, 91] on span "Type text and press Enter." at bounding box center [443, 90] width 65 height 7
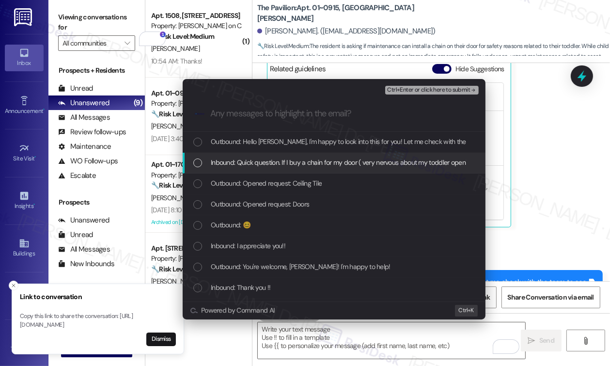
click at [353, 167] on span "Inbound: Quick question. If I buy a chain for my door ( very nervous about my t…" at bounding box center [431, 162] width 440 height 11
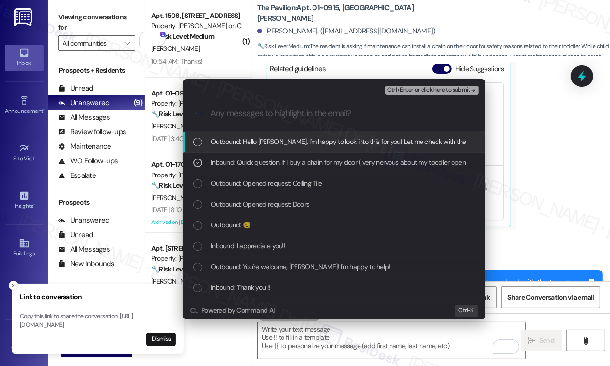
click at [367, 139] on span "Outbound: Hello Alaina, I'm happy to look into this for you! Let me check with …" at bounding box center [503, 141] width 584 height 11
click at [428, 87] on span "Ctrl+Enter or click here to submit" at bounding box center [428, 90] width 83 height 7
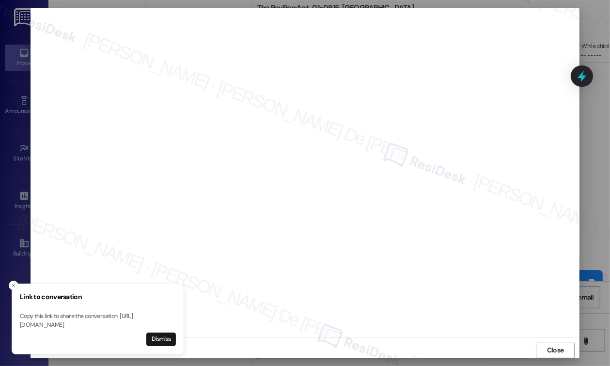
scroll to position [4, 0]
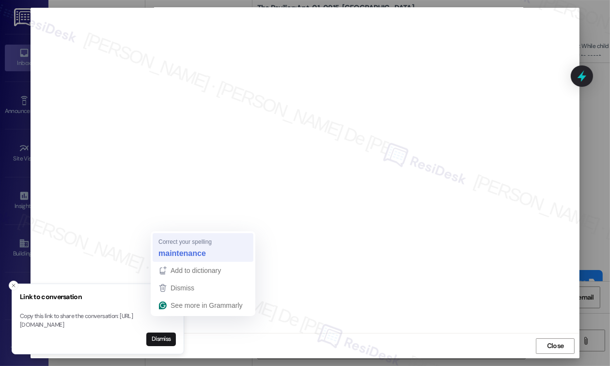
click at [180, 250] on strong "maintenance" at bounding box center [181, 253] width 47 height 11
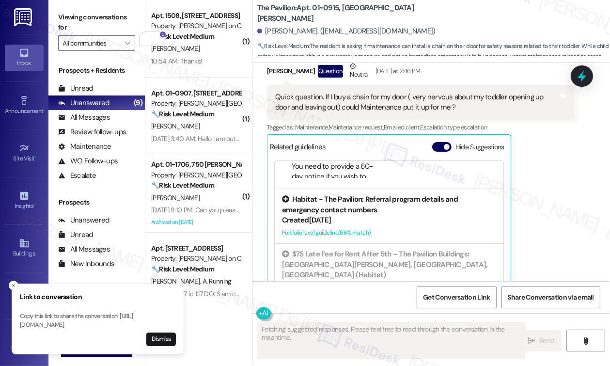
scroll to position [2191, 0]
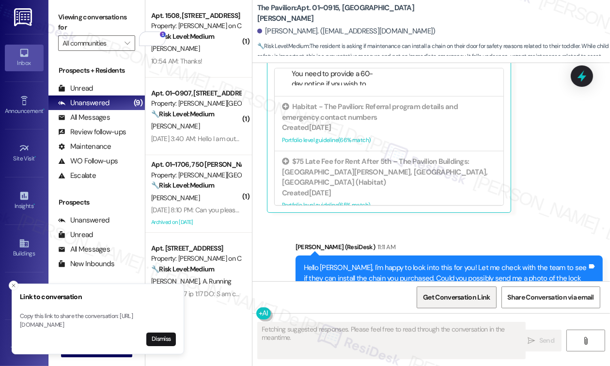
click at [479, 302] on span "Get Conversation Link" at bounding box center [456, 297] width 71 height 21
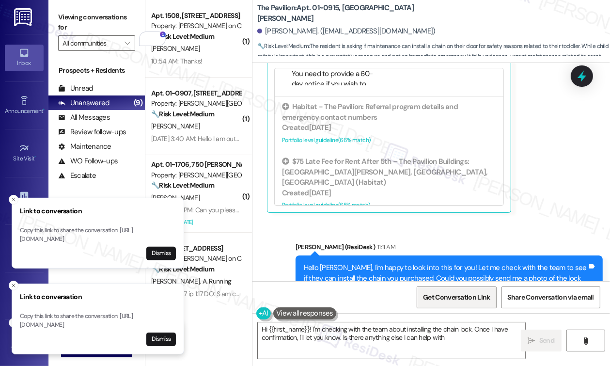
type textarea "Hi {{first_name}}! I'm checking with the team about installing the chain lock. …"
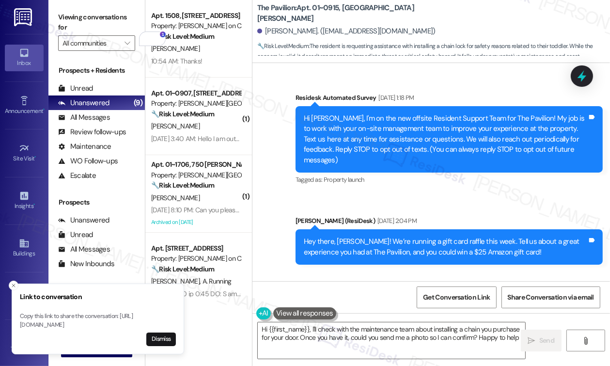
type textarea "Hi {{first_name}}, I'll check with the maintenance team about installing a chai…"
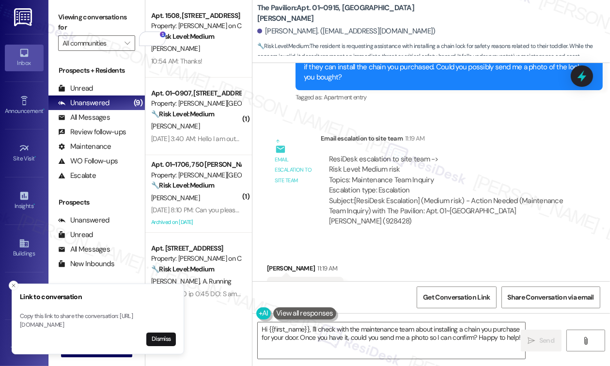
scroll to position [4931, 0]
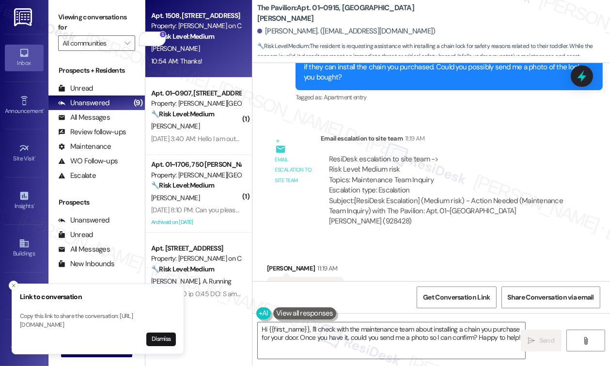
click at [196, 47] on div "[PERSON_NAME]" at bounding box center [196, 49] width 92 height 12
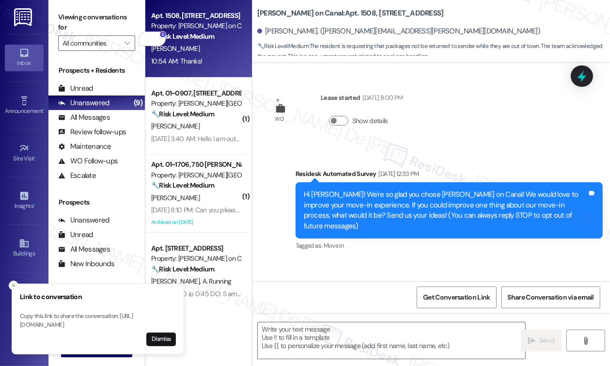
scroll to position [4484, 0]
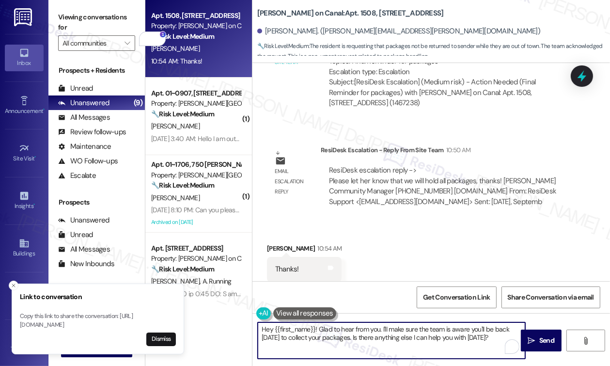
drag, startPoint x: 496, startPoint y: 338, endPoint x: 169, endPoint y: 315, distance: 327.9
click at [169, 315] on div "Link to conversation Copy this link to share the conversation: [URL][DOMAIN_NAM…" at bounding box center [305, 183] width 610 height 366
click at [423, 346] on textarea "Hey {{first_name}}! Glad to hear from you. I'll make sure the team is aware you…" at bounding box center [392, 340] width 268 height 36
drag, startPoint x: 511, startPoint y: 345, endPoint x: 500, endPoint y: 344, distance: 11.2
click at [505, 344] on div "Hey {{first_name}}! Glad to hear from you. I'll make sure the team is aware you…" at bounding box center [391, 340] width 268 height 37
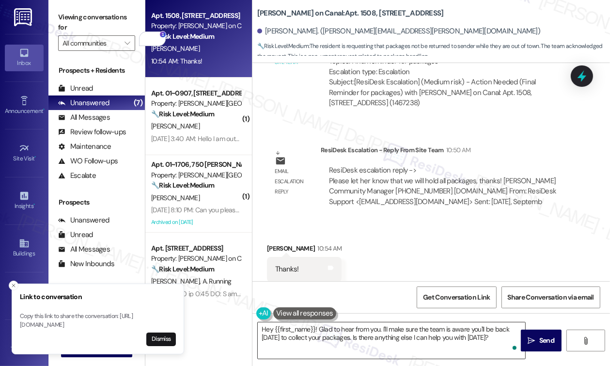
drag, startPoint x: 494, startPoint y: 342, endPoint x: 387, endPoint y: 358, distance: 108.7
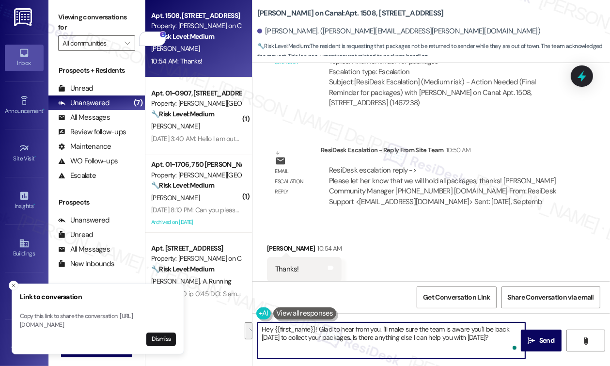
drag, startPoint x: 500, startPoint y: 338, endPoint x: 213, endPoint y: 315, distance: 287.9
click at [213, 315] on div "Apt. [STREET_ADDRESS] Property: [PERSON_NAME] on Canal 🔧 Risk Level: Medium The…" at bounding box center [377, 183] width 465 height 366
paste textarea "will hold all packages"
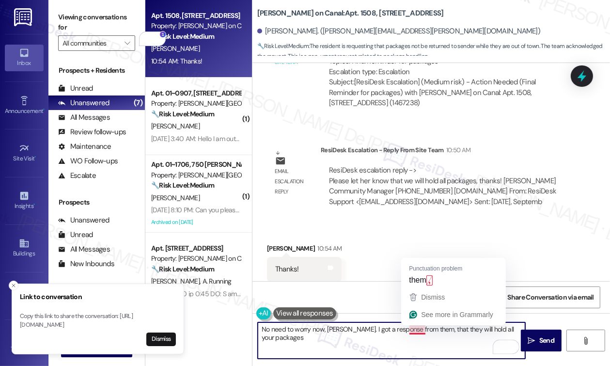
click at [421, 329] on textarea "No need to worry now, [PERSON_NAME]. I got a response from them, that they will…" at bounding box center [392, 340] width 268 height 36
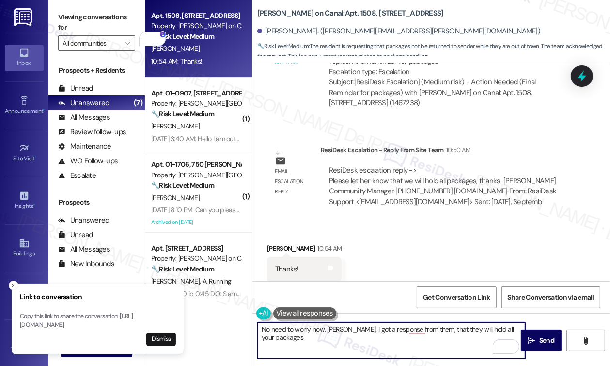
click at [416, 333] on textarea "No need to worry now, [PERSON_NAME]. I got a response from them, that they will…" at bounding box center [392, 340] width 268 height 36
click at [328, 337] on textarea "No need to worry now, [PERSON_NAME]. I got a response from them that they will …" at bounding box center [392, 340] width 268 height 36
paste textarea "Please let me know if there’s anything more I can do for you."
type textarea "No need to worry now, [PERSON_NAME]. I got a response from them that they will …"
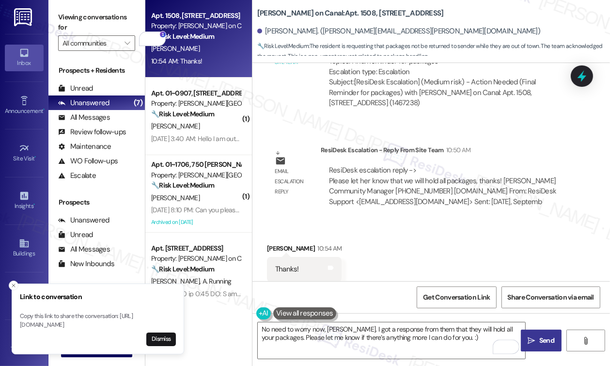
click at [530, 337] on icon "" at bounding box center [531, 341] width 7 height 8
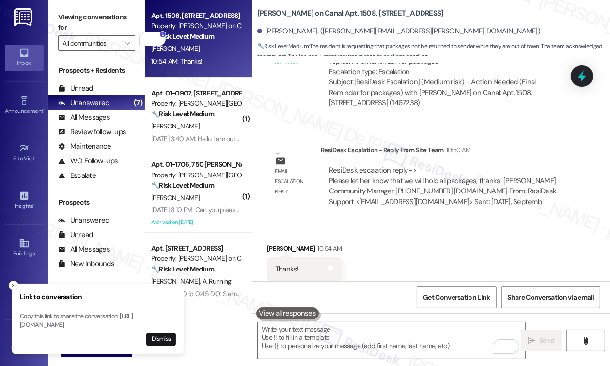
scroll to position [4563, 0]
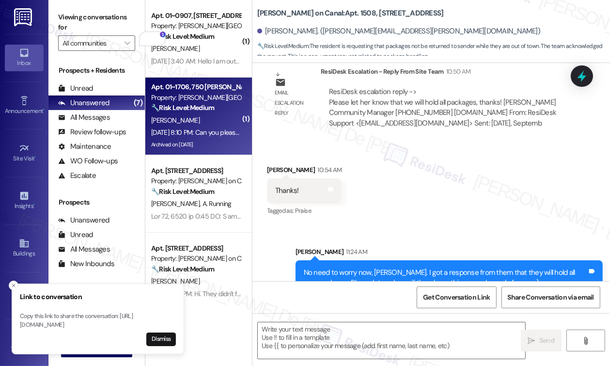
type textarea "Fetching suggested responses. Please feel free to read through the conversation…"
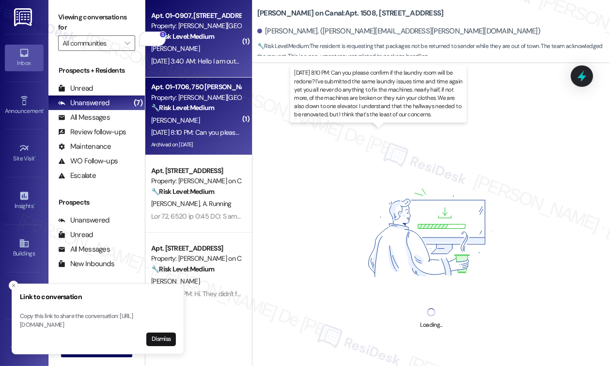
click at [190, 40] on strong "🔧 Risk Level: Medium" at bounding box center [182, 36] width 63 height 9
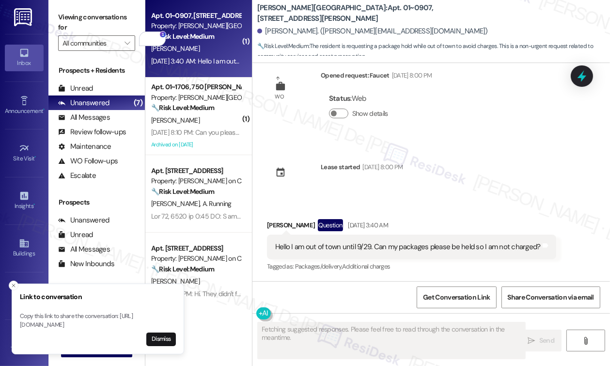
scroll to position [22, 0]
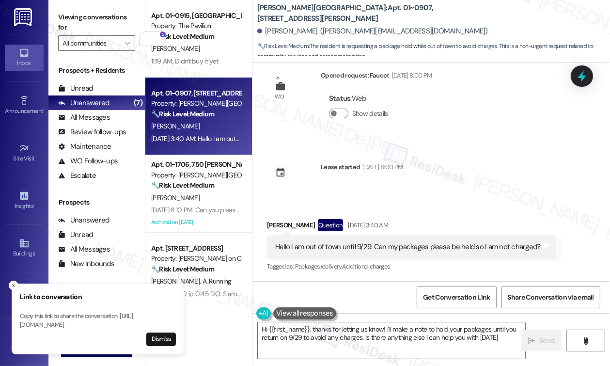
type textarea "Hi {{first_name}}, thanks for letting us know! I'll make a note to hold your pa…"
click at [331, 342] on textarea "Hi {{first_name}}, thanks for letting us know! I'll make a note to hold your pa…" at bounding box center [392, 340] width 268 height 36
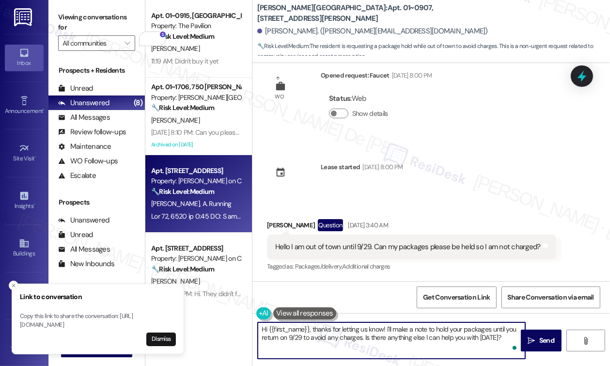
click at [202, 223] on div "Apt. [STREET_ADDRESS] Property: [PERSON_NAME] on Canal 🔧 Risk Level: Medium The…" at bounding box center [198, 194] width 107 height 78
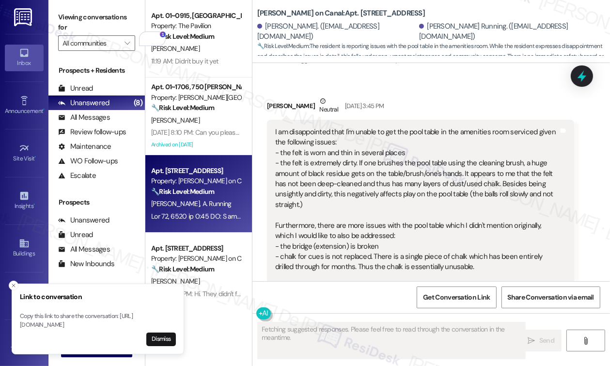
scroll to position [640, 0]
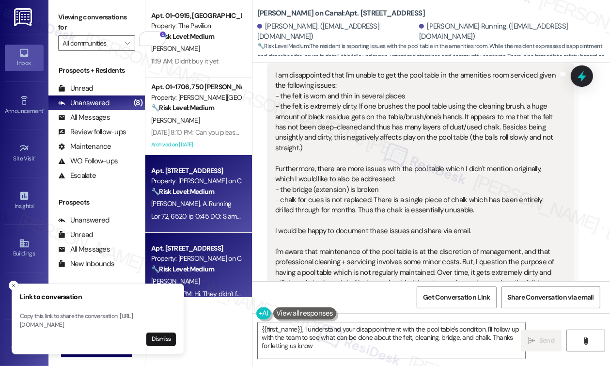
type textarea "{{first_name}}, I understand your disappointment with the pool table's conditio…"
click at [214, 265] on strong "🔧 Risk Level: Medium" at bounding box center [182, 269] width 63 height 9
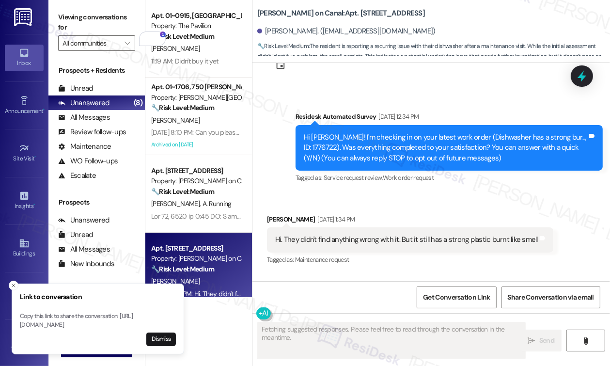
scroll to position [31, 0]
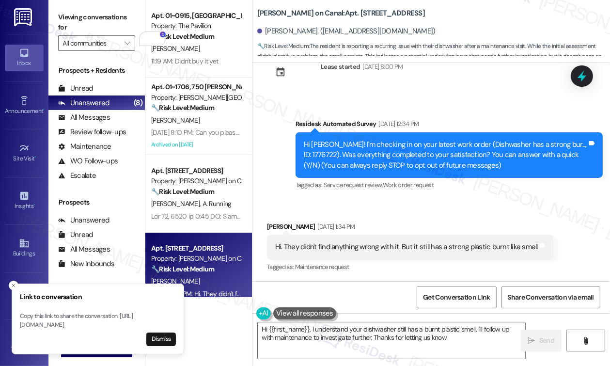
type textarea "Hi {{first_name}}, I understand your dishwasher still has a burnt plastic smell…"
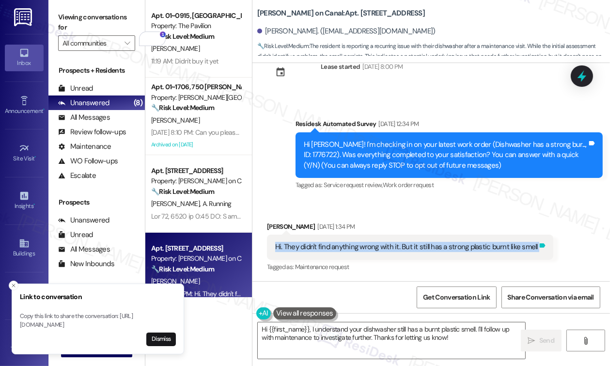
drag, startPoint x: 270, startPoint y: 246, endPoint x: 537, endPoint y: 248, distance: 267.0
click at [537, 248] on div "Hi. They didn't find anything wrong with it. But it still has a strong plastic …" at bounding box center [410, 247] width 286 height 25
copy div "Hi. They didn't find anything wrong with it. But it still has a strong plastic …"
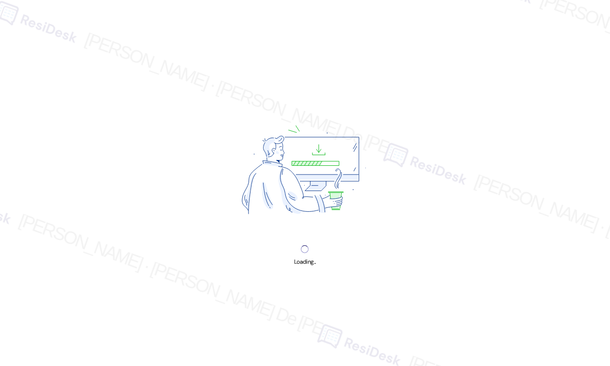
scroll to position [4931, 0]
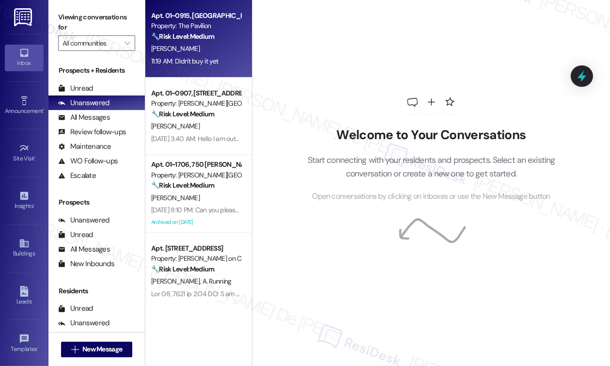
click at [222, 43] on div "[PERSON_NAME]" at bounding box center [196, 49] width 92 height 12
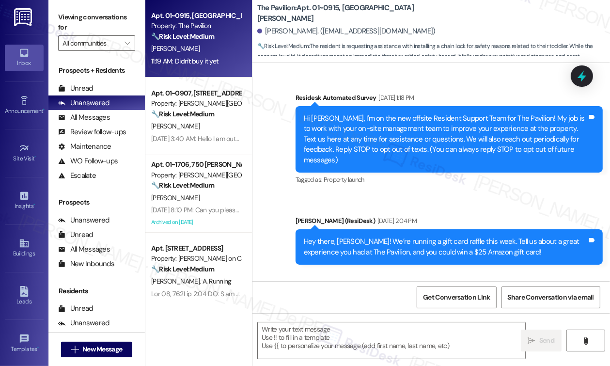
scroll to position [2256, 0]
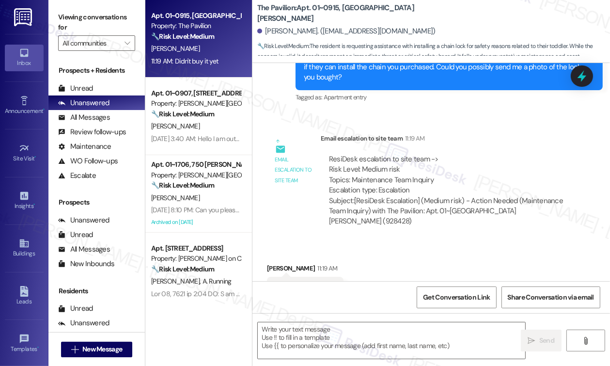
type textarea "Fetching suggested responses. Please feel free to read through the conversation…"
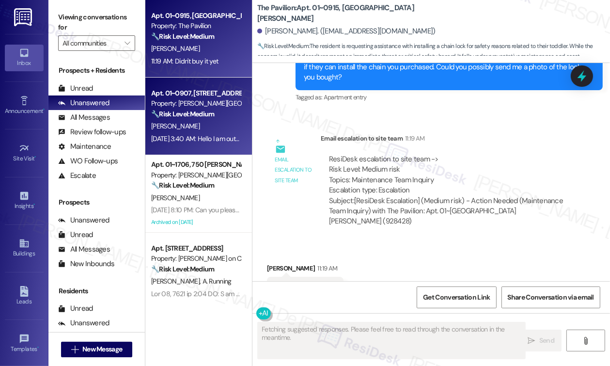
click at [226, 112] on div "🔧 Risk Level: Medium The resident is requesting a package hold while out of tow…" at bounding box center [196, 114] width 90 height 10
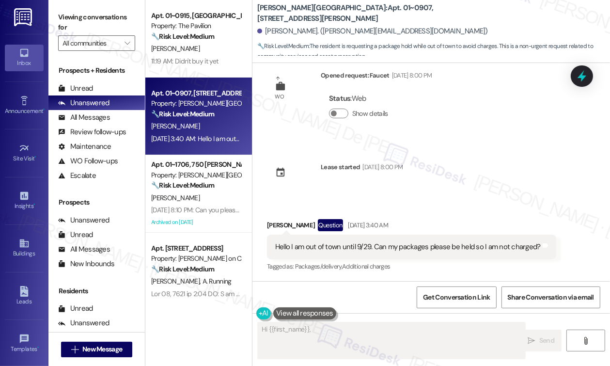
scroll to position [22, 0]
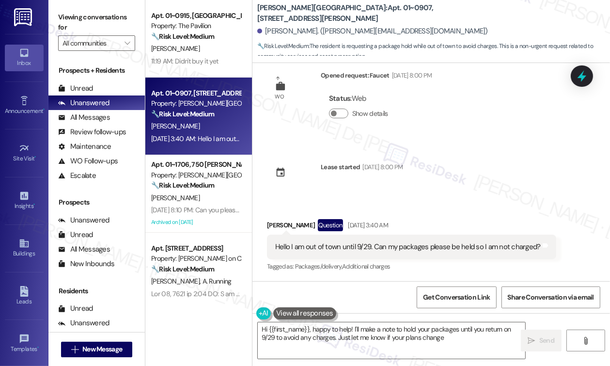
type textarea "Hi {{first_name}}, happy to help! I'll make a note to hold your packages until …"
click at [429, 304] on span "Get Conversation Link" at bounding box center [456, 297] width 71 height 21
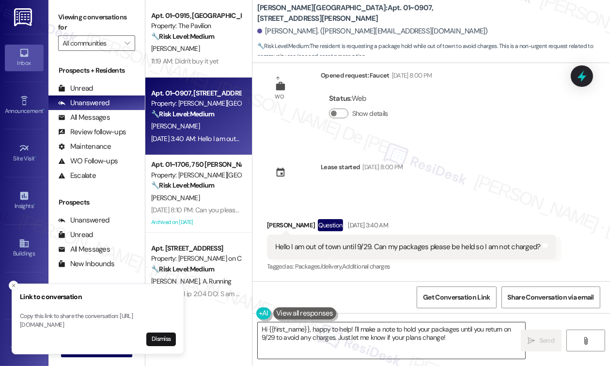
click at [455, 341] on textarea "Hi {{first_name}}, happy to help! I'll make a note to hold your packages until …" at bounding box center [392, 340] width 268 height 36
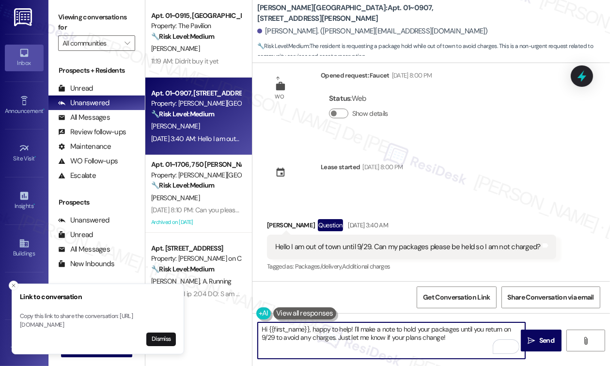
click at [366, 327] on textarea "Hi {{first_name}}, happy to help! I'll make a note to hold your packages until …" at bounding box center [392, 340] width 268 height 36
type textarea "make"
click at [366, 327] on textarea "Hi {{first_name}}, happy to help! I'll make a note to hold your packages until …" at bounding box center [392, 340] width 268 height 36
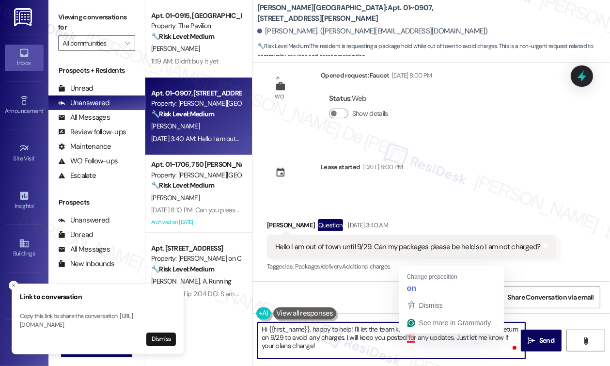
click at [409, 336] on textarea "Hi {{first_name}}, happy to help! I'll let the team know to hold your packages …" at bounding box center [392, 340] width 268 height 36
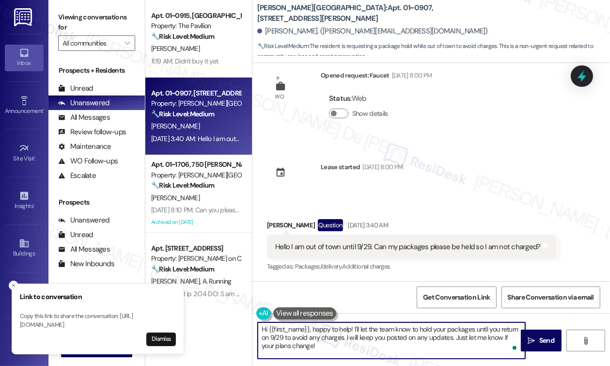
type textarea "Hi {{first_name}}, happy to help! I'll let the team know to hold your packages …"
click at [388, 296] on div "Get Conversation Link Share Conversation via email" at bounding box center [431, 297] width 358 height 32
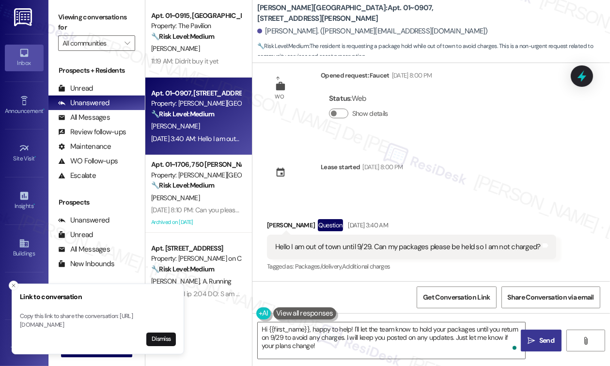
click at [533, 336] on span " Send" at bounding box center [541, 340] width 31 height 10
click at [463, 306] on span "Get Conversation Link" at bounding box center [456, 297] width 71 height 21
type textarea "Hi {{first_name}}, happy to help! I'll make a note to hold your packages until …"
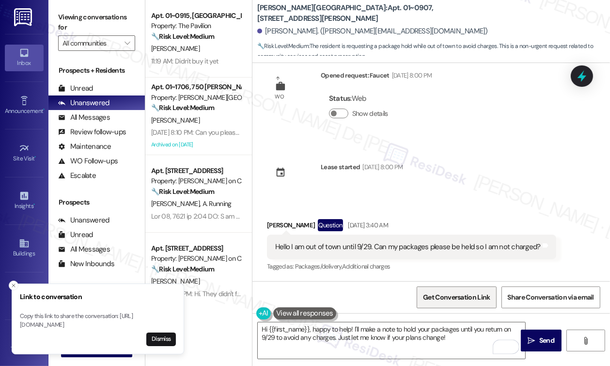
click at [471, 298] on span "Get Conversation Link" at bounding box center [456, 297] width 67 height 10
click at [13, 284] on line "Close toast" at bounding box center [13, 285] width 3 height 3
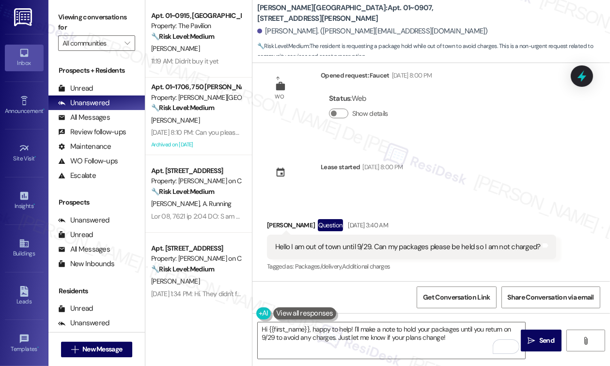
click at [357, 300] on div "Get Conversation Link Share Conversation via email" at bounding box center [431, 297] width 358 height 32
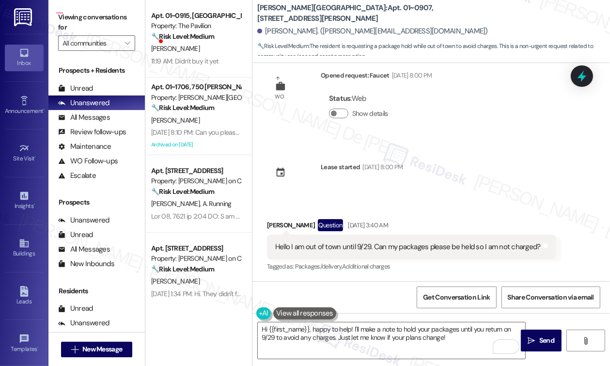
paste textarea "Hi. They didn't find anything wrong with it. But it still has a strong plastic …"
type textarea "How to probe more on a dishwashing issue: Hi. They didn't find anything wrong w…"
drag, startPoint x: 440, startPoint y: 61, endPoint x: 411, endPoint y: 54, distance: 29.9
type textarea "Thank you for letting me know about the update on the dishwasher."
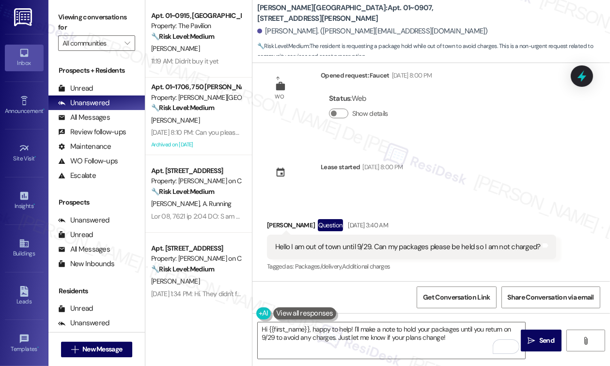
copy div "Thank you for letting me know about the update on the dishwasher."
click at [341, 347] on textarea "Hi {{first_name}}, happy to help! I'll make a note to hold your packages until …" at bounding box center [392, 340] width 268 height 36
drag, startPoint x: 410, startPoint y: 97, endPoint x: 526, endPoint y: 185, distance: 145.7
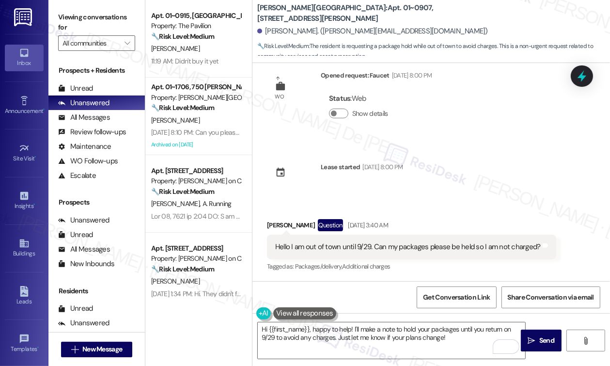
copy ol "When did you first notice the smell? Is the smell present during all cycles, or…"
click at [357, 283] on div "Get Conversation Link Share Conversation via email" at bounding box center [431, 297] width 358 height 32
click at [317, 344] on textarea "Hi {{first_name}}, happy to help! I'll make a note to hold your packages until …" at bounding box center [392, 340] width 268 height 36
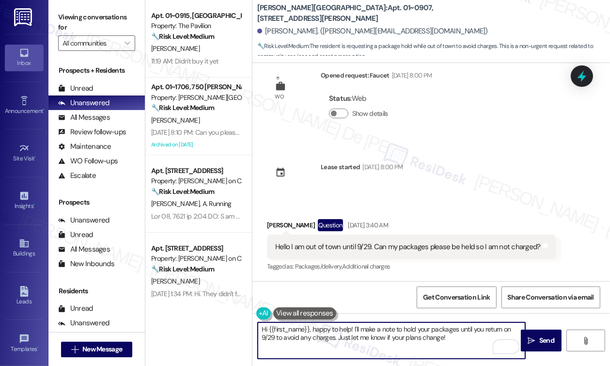
click at [352, 337] on textarea "Hi {{first_name}}, happy to help! I'll make a note to hold your packages until …" at bounding box center [392, 340] width 268 height 36
click at [367, 332] on textarea "Hi {{first_name}}, happy to help! I'll make a note to hold your packages until …" at bounding box center [392, 340] width 268 height 36
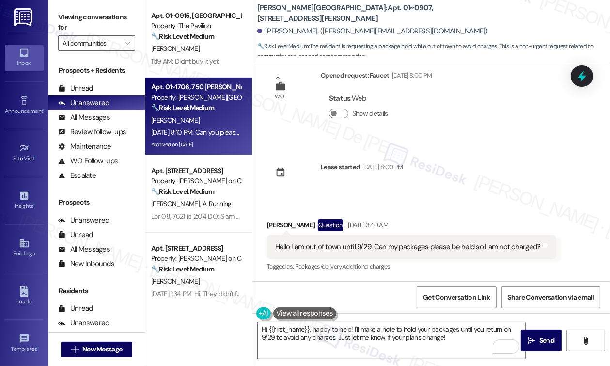
click at [205, 124] on div "[PERSON_NAME]" at bounding box center [196, 120] width 92 height 12
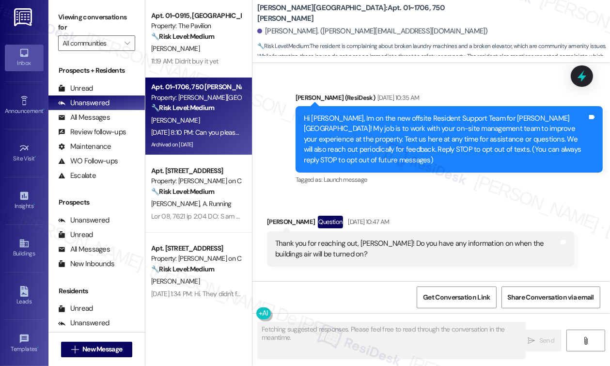
scroll to position [14174, 0]
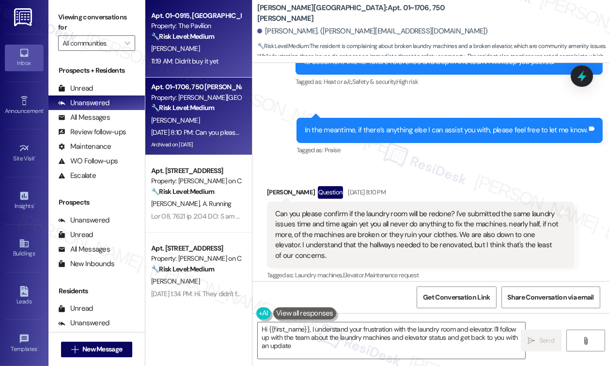
type textarea "Hi {{first_name}}, I understand your frustration with the laundry room and elev…"
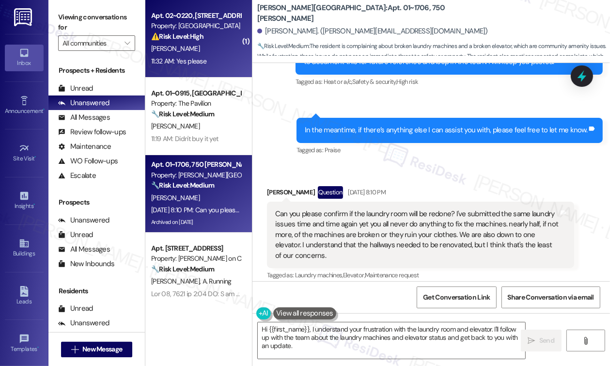
click at [178, 46] on div "[PERSON_NAME]" at bounding box center [196, 49] width 92 height 12
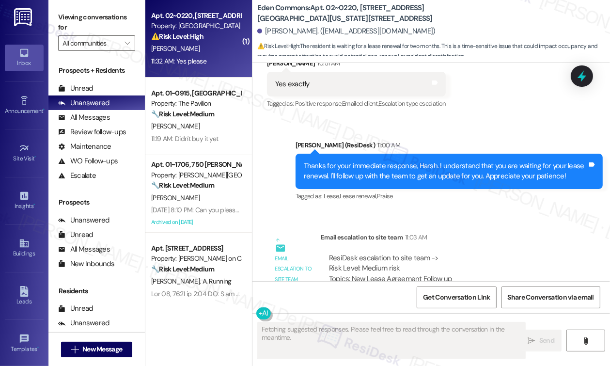
scroll to position [2166, 0]
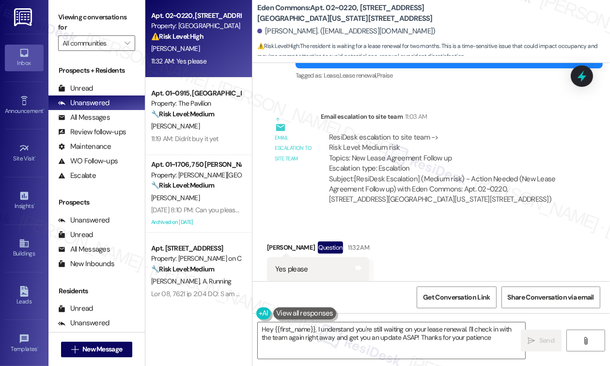
type textarea "Hey {{first_name}}, I understand you're still waiting on your lease renewal. I'…"
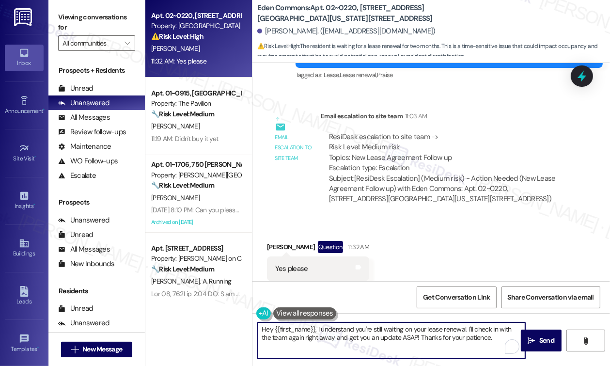
drag, startPoint x: 491, startPoint y: 344, endPoint x: 176, endPoint y: 323, distance: 315.2
click at [176, 323] on div "Apt. 02~0220, [STREET_ADDRESS][GEOGRAPHIC_DATA][US_STATE][STREET_ADDRESS] Prope…" at bounding box center [377, 183] width 465 height 366
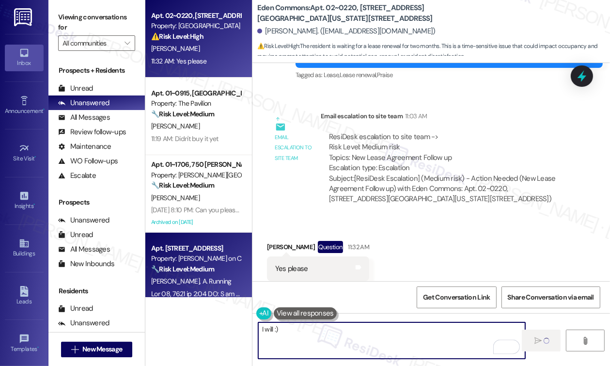
type textarea "I will :)"
click at [230, 274] on div "🔧 Risk Level: Medium The resident is reporting issues with the pool table in th…" at bounding box center [196, 269] width 90 height 10
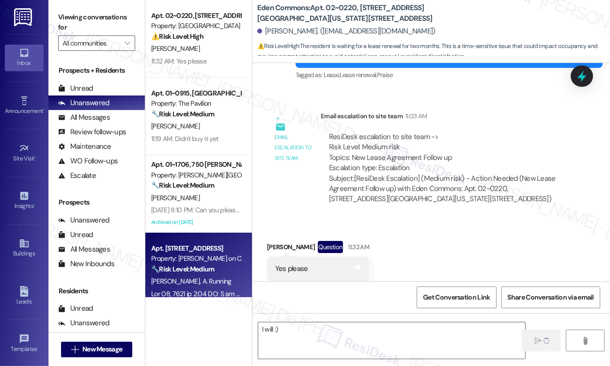
type textarea "Fetching suggested responses. Please feel free to read through the conversation…"
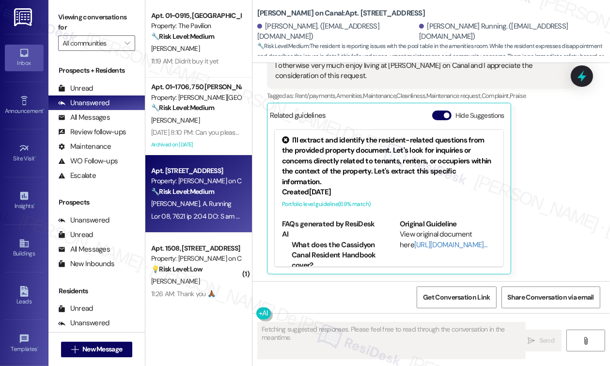
scroll to position [258, 0]
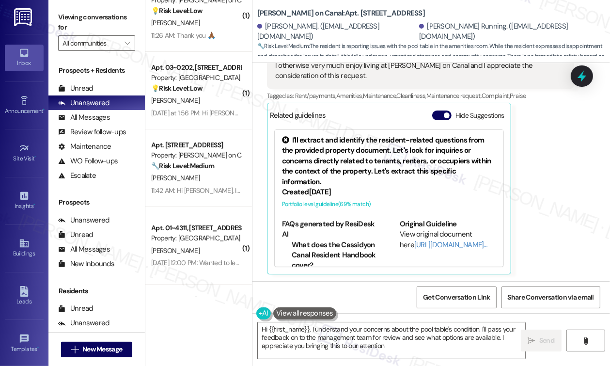
type textarea "Hi {{first_name}}, I understand your concerns about the pool table's condition.…"
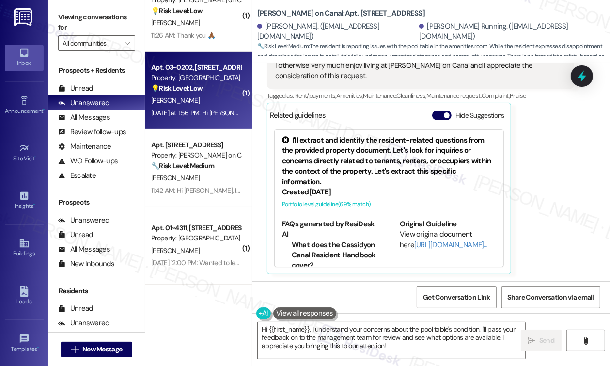
click at [175, 101] on div "[PERSON_NAME]" at bounding box center [196, 100] width 92 height 12
type textarea "Fetching suggested responses. Please feel free to read through the conversation…"
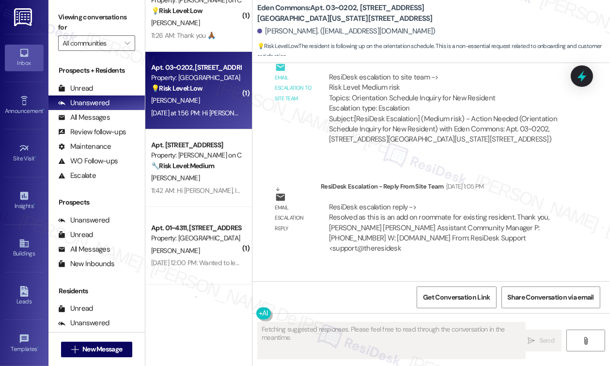
scroll to position [824, 0]
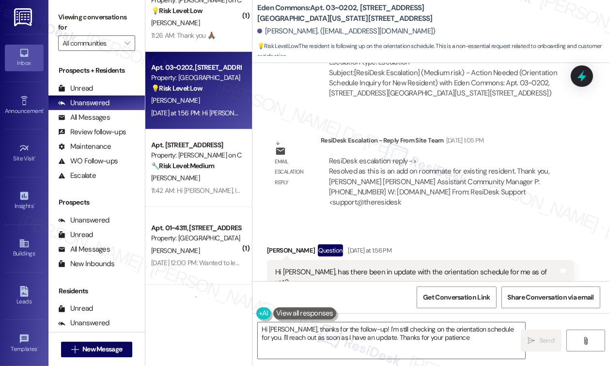
type textarea "Hi [PERSON_NAME], thanks for the follow-up! I'm still checking on the orientati…"
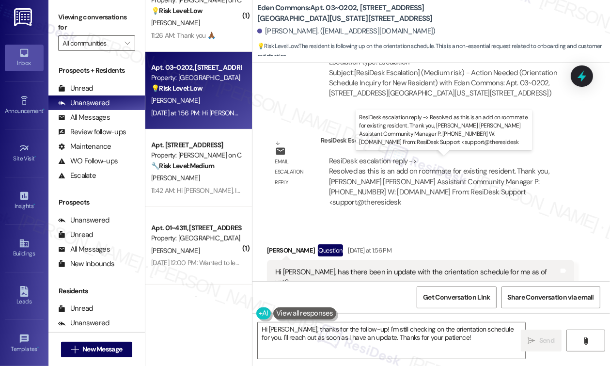
click at [425, 172] on div "ResiDesk escalation reply -> Resolved as this is an add on roommate for existin…" at bounding box center [439, 181] width 220 height 51
click at [392, 175] on div "ResiDesk escalation reply -> Resolved as this is an add on roommate for existin…" at bounding box center [439, 181] width 220 height 51
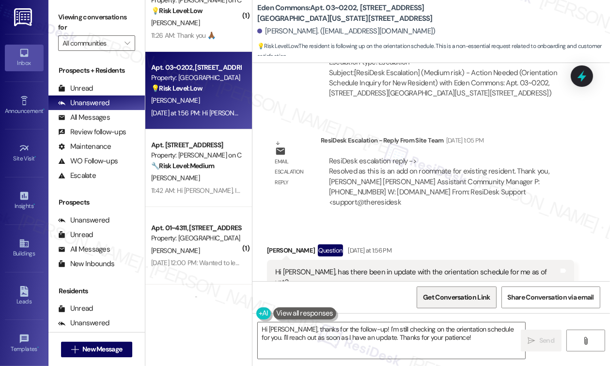
click at [463, 295] on span "Get Conversation Link" at bounding box center [456, 297] width 67 height 10
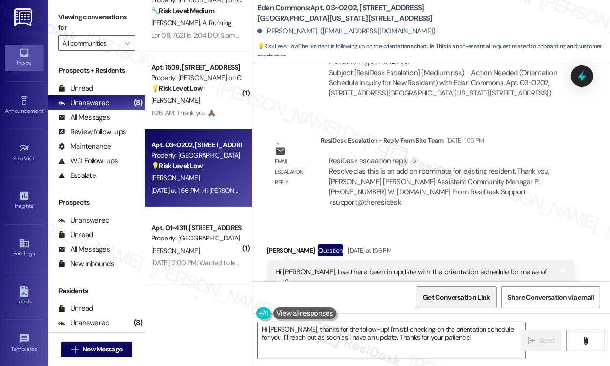
click at [434, 301] on span "Get Conversation Link" at bounding box center [456, 297] width 67 height 10
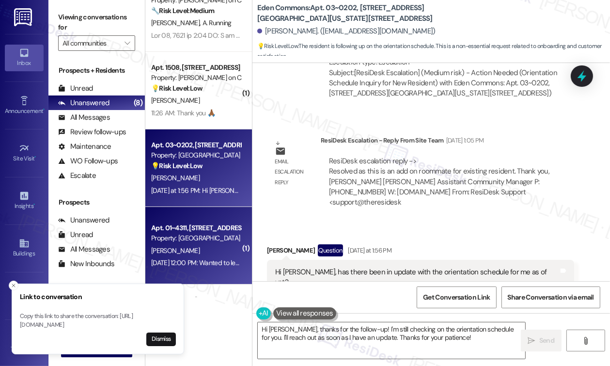
click at [189, 246] on div "[PERSON_NAME]" at bounding box center [196, 251] width 92 height 12
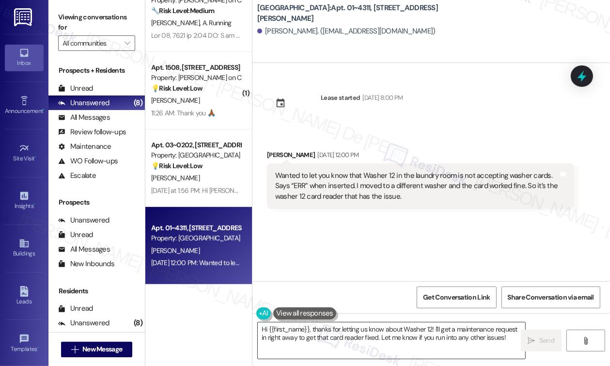
click at [474, 343] on textarea "Hi {{first_name}}, thanks for letting us know about Washer 12! I'll get a maint…" at bounding box center [392, 340] width 268 height 36
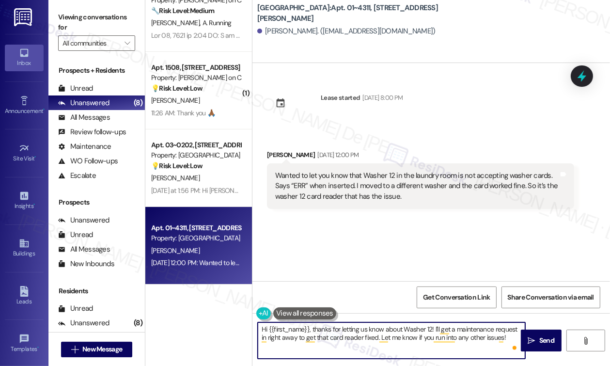
click at [359, 349] on textarea "Hi {{first_name}}, thanks for letting us know about Washer 12! I'll get a maint…" at bounding box center [392, 340] width 268 height 36
click at [507, 339] on textarea "Hi {{first_name}}, thanks for letting us know about Washer 12! I'll get a maint…" at bounding box center [392, 340] width 268 height 36
click at [310, 330] on textarea "Hi {{first_name}}, thanks for letting us know about Washer 12! I'll get a maint…" at bounding box center [392, 340] width 268 height 36
paste textarea "hope you've had a great weekend."
click at [359, 342] on textarea "Hi {{first_name}}, hope you've had a great weekend. Thanks for letting us know …" at bounding box center [392, 340] width 268 height 36
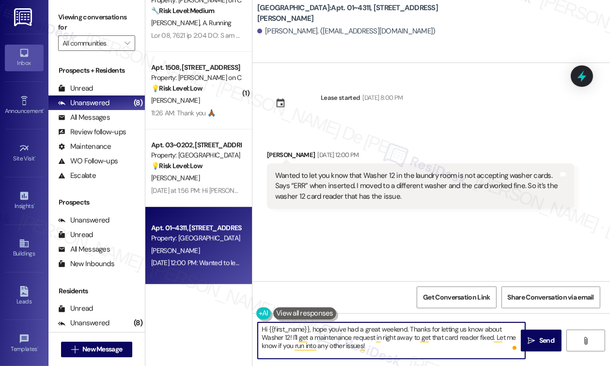
click at [347, 334] on textarea "Hi {{first_name}}, hope you've had a great weekend. Thanks for letting us know …" at bounding box center [392, 340] width 268 height 36
type textarea "Hi {{first_name}}, hope you've had a great weekend. Thanks for letting us know …"
click at [392, 270] on div "Lease started [DATE] 8:00 PM Received via SMS [PERSON_NAME] [DATE] 12:00 PM Wan…" at bounding box center [431, 172] width 358 height 218
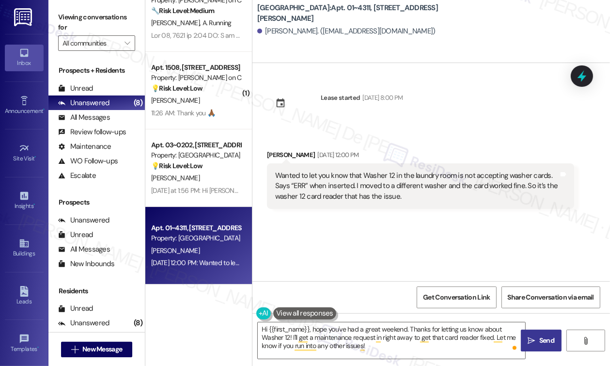
click at [533, 333] on button " Send" at bounding box center [541, 341] width 41 height 22
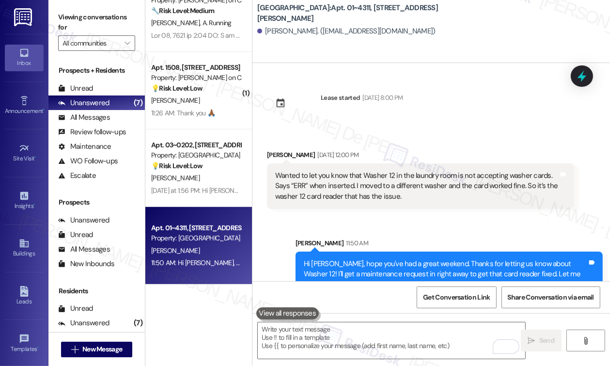
click at [313, 13] on b "[GEOGRAPHIC_DATA]: Apt. 01~4311, [STREET_ADDRESS][PERSON_NAME]" at bounding box center [354, 13] width 194 height 21
drag, startPoint x: 353, startPoint y: 12, endPoint x: 427, endPoint y: 16, distance: 74.2
click at [427, 16] on div "[GEOGRAPHIC_DATA]: Apt. 01~4311, [STREET_ADDRESS][PERSON_NAME]" at bounding box center [354, 13] width 194 height 12
copy b "[STREET_ADDRESS][PERSON_NAME]"
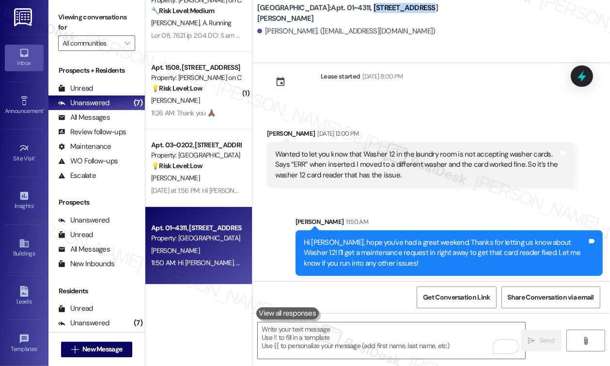
scroll to position [23, 0]
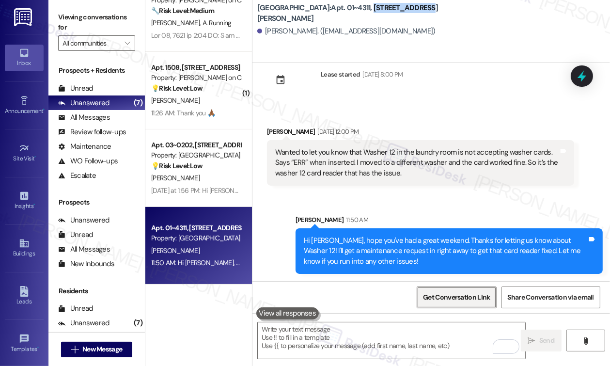
click at [451, 306] on span "Get Conversation Link" at bounding box center [456, 297] width 71 height 21
click at [454, 297] on span "Get Conversation Link" at bounding box center [456, 297] width 67 height 10
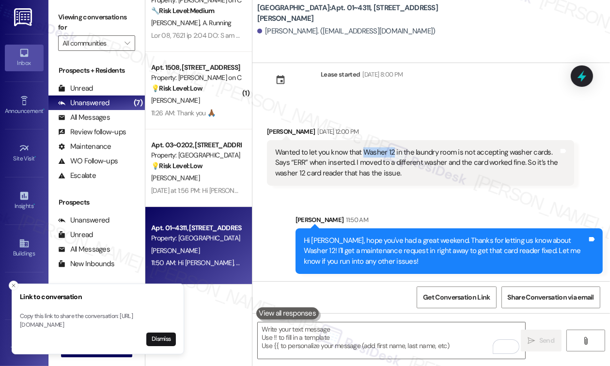
drag, startPoint x: 361, startPoint y: 151, endPoint x: 393, endPoint y: 152, distance: 31.5
click at [393, 152] on div "Wanted to let you know that Washer 12 in the laundry room is not accepting wash…" at bounding box center [416, 162] width 283 height 31
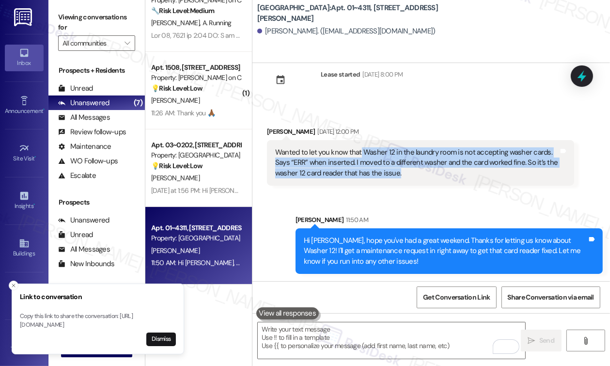
drag, startPoint x: 361, startPoint y: 153, endPoint x: 409, endPoint y: 182, distance: 56.8
click at [409, 182] on div "Wanted to let you know that Washer 12 in the laundry room is not accepting wash…" at bounding box center [420, 163] width 307 height 46
copy div "Washer 12 in the laundry room is not accepting washer cards. Says “ERR” when in…"
click at [529, 211] on div "Sent via SMS Sarah 11:50 AM Hi Niall, hope you've had a great weekend. Thanks f…" at bounding box center [449, 244] width 322 height 74
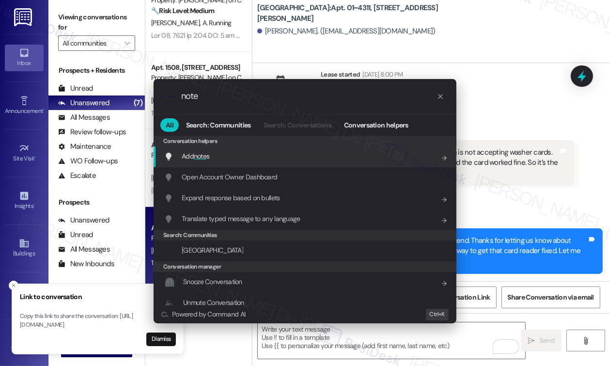
type input "note"
click at [244, 163] on div "Add note s Add shortcut" at bounding box center [305, 156] width 303 height 21
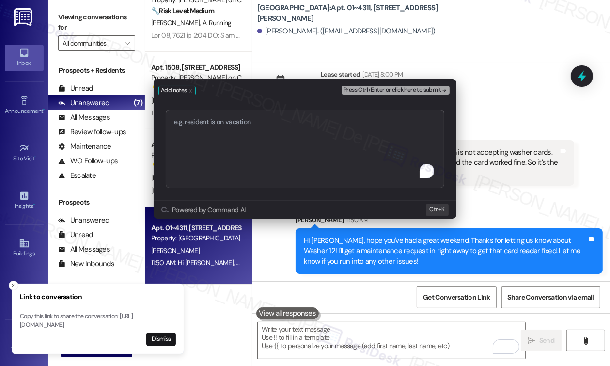
click at [239, 126] on textarea "To enrich screen reader interactions, please activate Accessibility in Grammarl…" at bounding box center [305, 149] width 279 height 79
click at [258, 122] on textarea "Work Order #1777310" at bounding box center [305, 149] width 279 height 79
type textarea "Work Order #1777310 ERR on Washer 12"
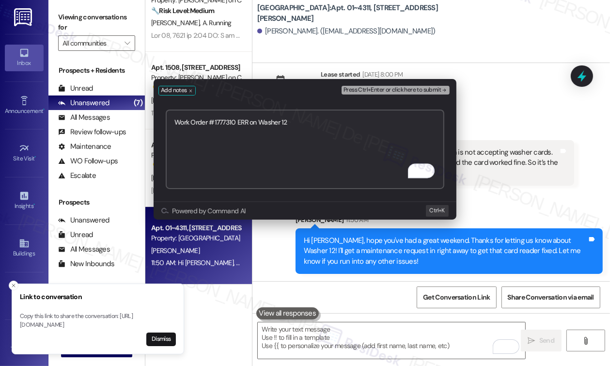
click at [426, 84] on div "Press Ctrl+Enter or click here to submit" at bounding box center [397, 91] width 110 height 14
click at [426, 92] on span "Press Ctrl+Enter or click here to submit" at bounding box center [392, 90] width 97 height 7
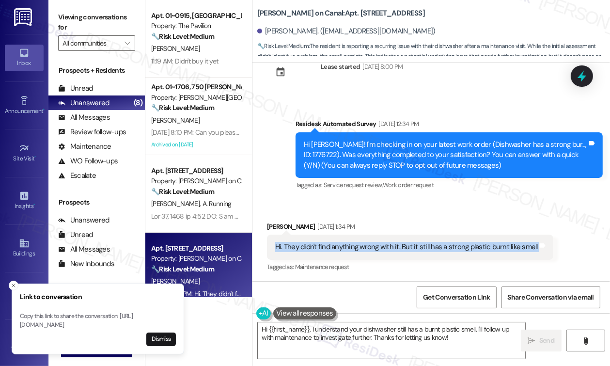
scroll to position [5244, 0]
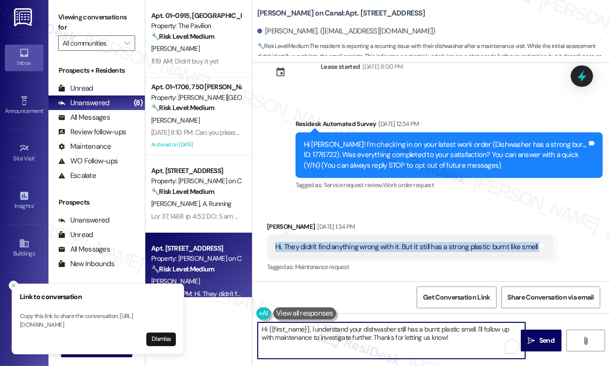
click at [394, 337] on textarea "Hi {{first_name}}, I understand your dishwasher still has a burnt plastic smell…" at bounding box center [392, 340] width 268 height 36
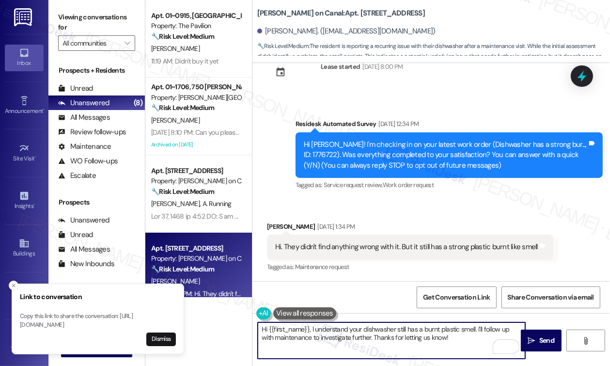
click at [289, 336] on textarea "Hi {{first_name}}, I understand your dishwasher still has a burnt plastic smell…" at bounding box center [392, 340] width 268 height 36
drag, startPoint x: 443, startPoint y: 339, endPoint x: 363, endPoint y: 345, distance: 80.6
click at [363, 345] on textarea "Hi {{first_name}}, I understand your dishwasher still has a burnt plastic smell…" at bounding box center [392, 340] width 268 height 36
paste textarea "When did you first notice the smell? Is the smell present during all cycles, or…"
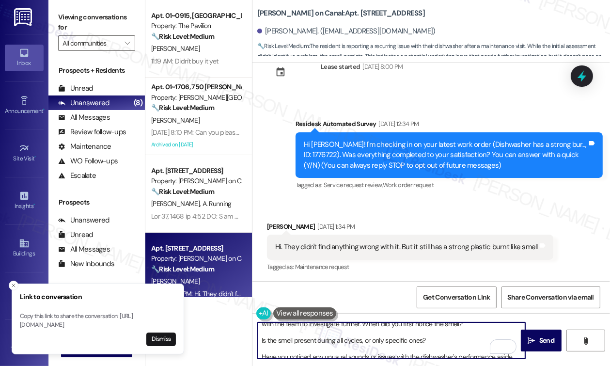
scroll to position [0, 0]
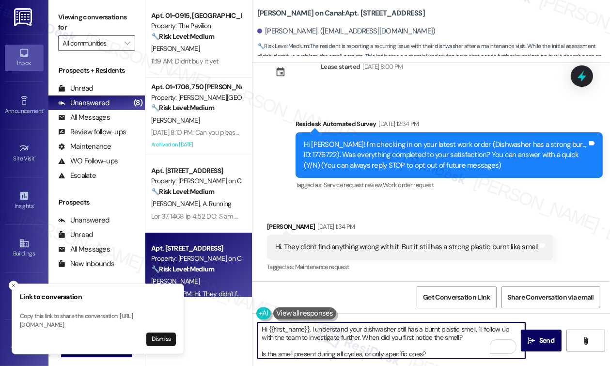
click at [362, 338] on textarea "Hi {{first_name}}, I understand your dishwasher still has a burnt plastic smell…" at bounding box center [392, 340] width 268 height 36
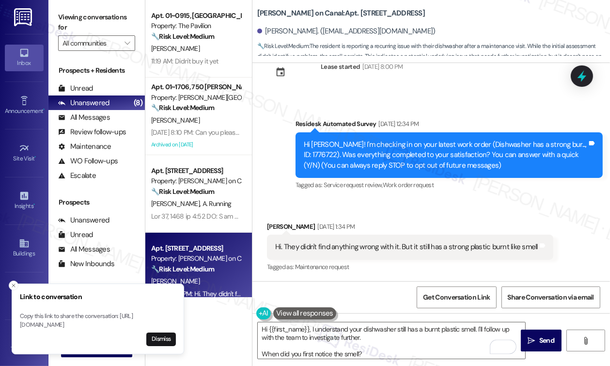
drag, startPoint x: 539, startPoint y: 71, endPoint x: 499, endPoint y: 81, distance: 42.1
copy div "Could you clarify a few things for me?"
click at [372, 353] on textarea "Hi {{first_name}}, I understand your dishwasher still has a burnt plastic smell…" at bounding box center [392, 340] width 268 height 36
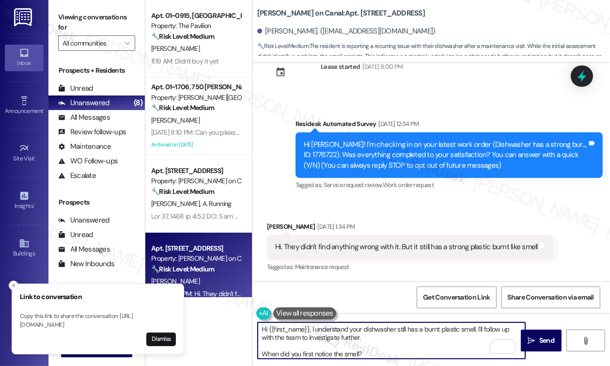
click at [375, 333] on textarea "Hi {{first_name}}, I understand your dishwasher still has a burnt plastic smell…" at bounding box center [392, 340] width 268 height 36
paste textarea "Could you clarify a few things for me?"
click at [363, 350] on textarea "Hi {{first_name}}, I understand your dishwasher still has a burnt plastic smell…" at bounding box center [392, 340] width 268 height 36
click at [379, 354] on textarea "Hi {{first_name}}, I understand your dishwasher still has a burnt plastic smell…" at bounding box center [392, 340] width 268 height 36
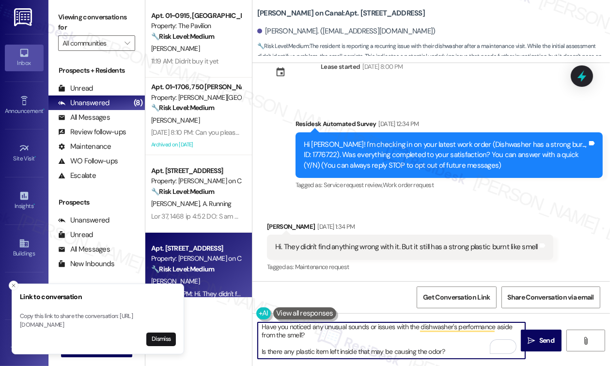
scroll to position [17, 0]
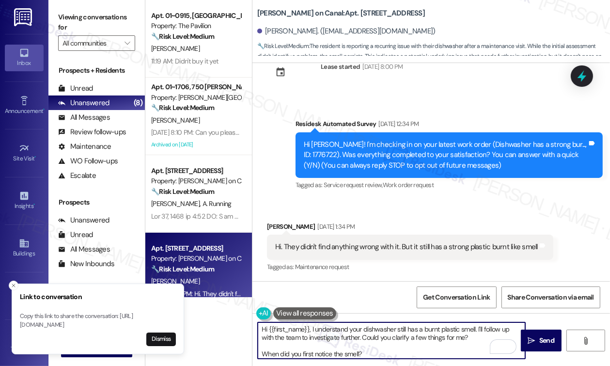
click at [264, 354] on textarea "Hi {{first_name}}, I understand your dishwasher still has a burnt plastic smell…" at bounding box center [392, 340] width 268 height 36
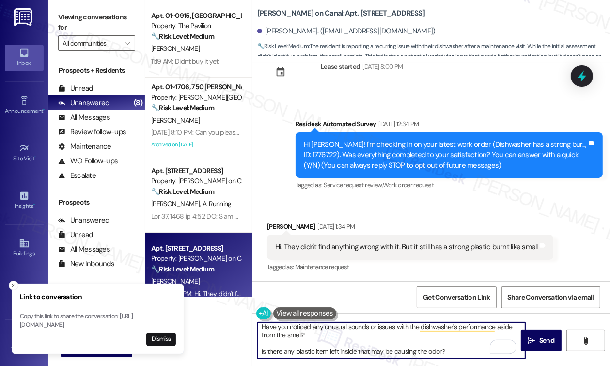
click at [260, 326] on textarea "Hi {{first_name}}, I understand your dishwasher still has a burnt plastic smell…" at bounding box center [392, 340] width 268 height 36
click at [262, 347] on textarea "Hi {{first_name}}, I understand your dishwasher still has a burnt plastic smell…" at bounding box center [392, 340] width 268 height 36
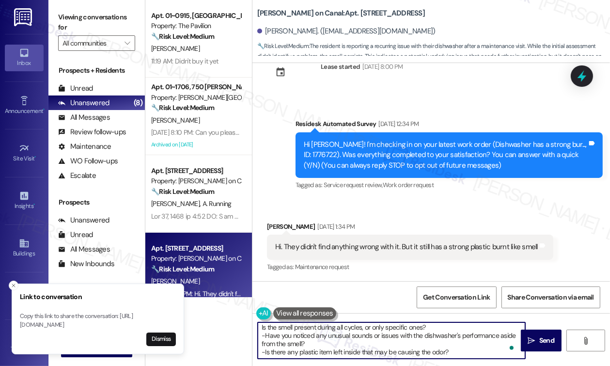
click at [471, 353] on textarea "Hi {{first_name}}, I understand your dishwasher still has a burnt plastic smell…" at bounding box center [392, 340] width 268 height 36
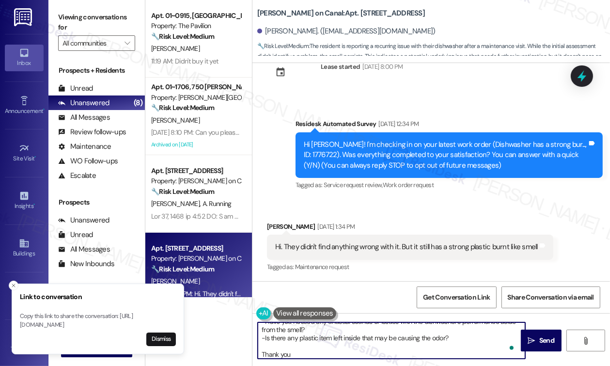
type textarea "Hi {{first_name}}, I understand your dishwasher still has a burnt plastic smell…"
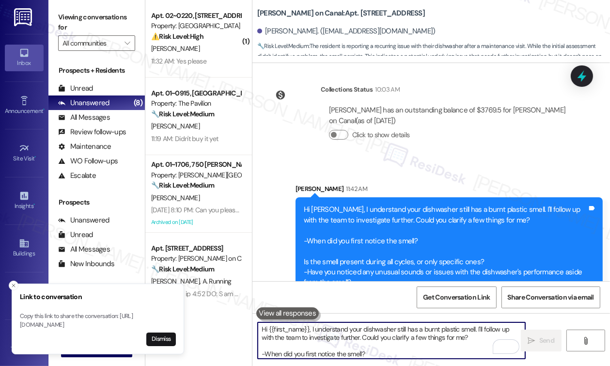
scroll to position [302, 0]
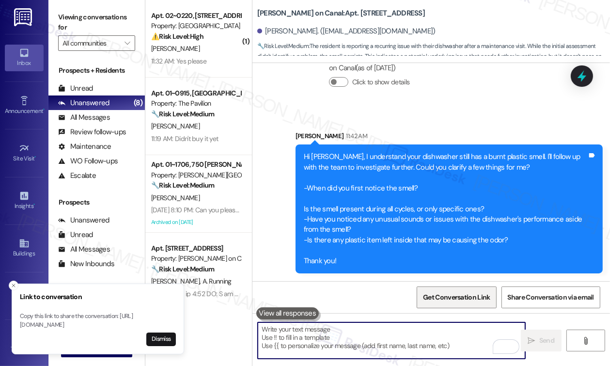
click at [434, 296] on span "Get Conversation Link" at bounding box center [456, 297] width 67 height 10
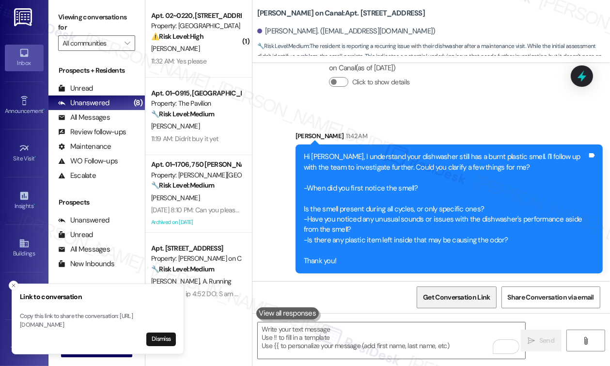
click at [437, 296] on span "Get Conversation Link" at bounding box center [456, 297] width 67 height 10
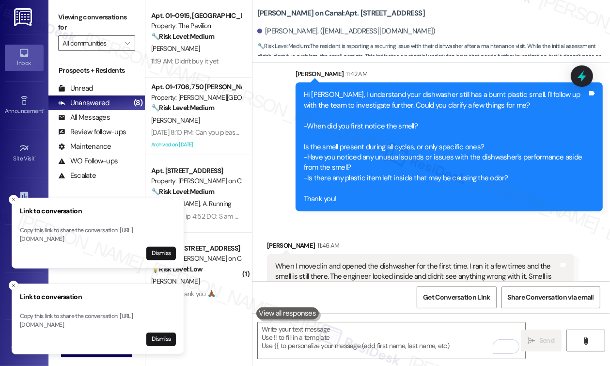
scroll to position [390, 0]
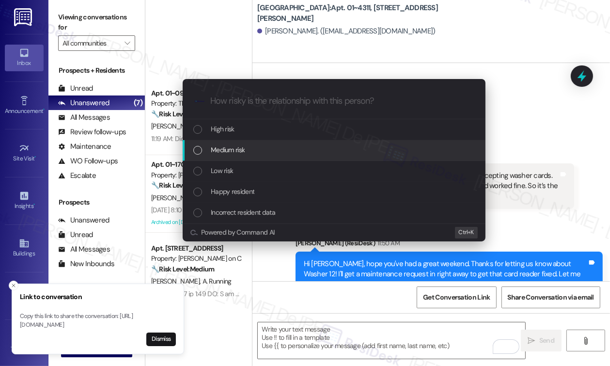
scroll to position [5244, 0]
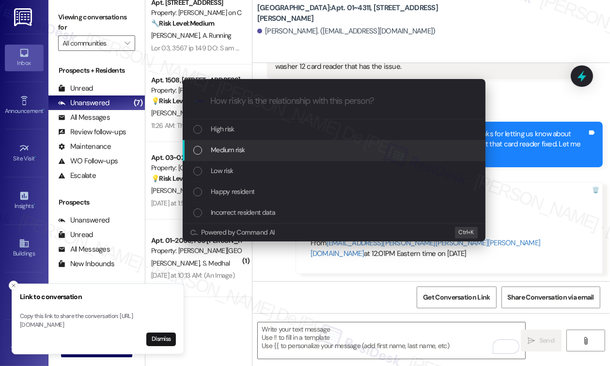
drag, startPoint x: 0, startPoint y: 0, endPoint x: 259, endPoint y: 150, distance: 299.0
click at [259, 153] on div "Medium risk" at bounding box center [334, 149] width 283 height 11
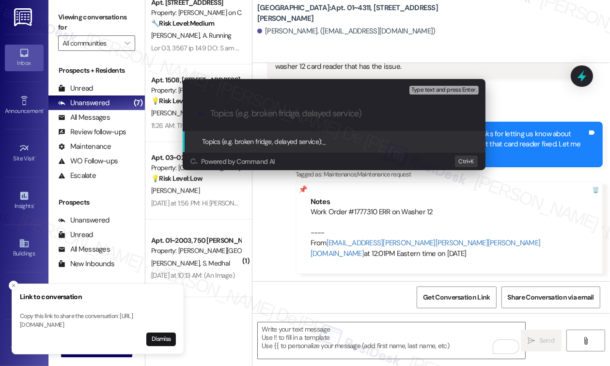
click at [270, 127] on div ".cls-1{fill:#0a055f;}.cls-2{fill:#0cc4c4;} resideskLogoBlueOrange" at bounding box center [334, 113] width 303 height 34
click at [272, 118] on input "Topics (e.g. broken fridge, delayed service)" at bounding box center [341, 114] width 263 height 10
paste input "Work Order #1777310"
type input "Work Order #1777310 ERR on Washer 12"
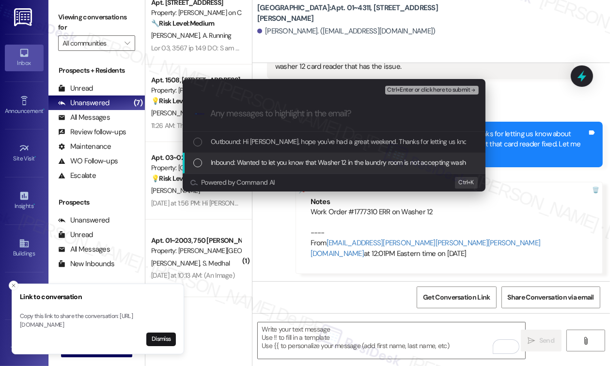
click at [370, 165] on span "Inbound: Wanted to let you know that Washer 12 in the laundry room is not accep…" at bounding box center [539, 162] width 657 height 11
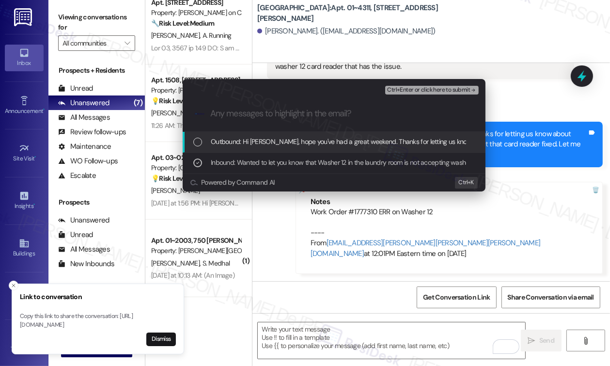
click at [364, 140] on span "Outbound: Hi [PERSON_NAME], hope you've had a great weekend. Thanks for letting…" at bounding box center [531, 141] width 641 height 11
click at [431, 95] on div "Ctrl+Enter or click here to submit" at bounding box center [432, 90] width 95 height 13
click at [434, 89] on span "Ctrl+Enter or click here to submit" at bounding box center [428, 90] width 83 height 7
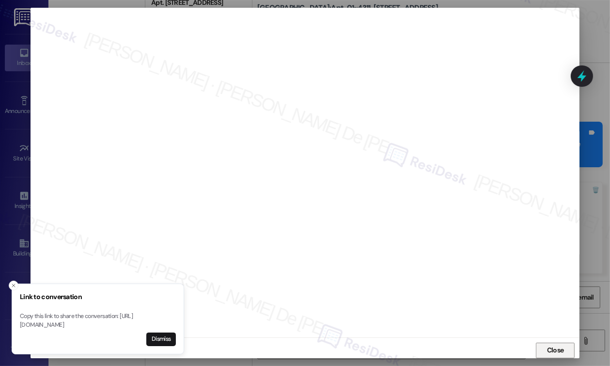
click at [542, 353] on button "Close" at bounding box center [555, 351] width 39 height 16
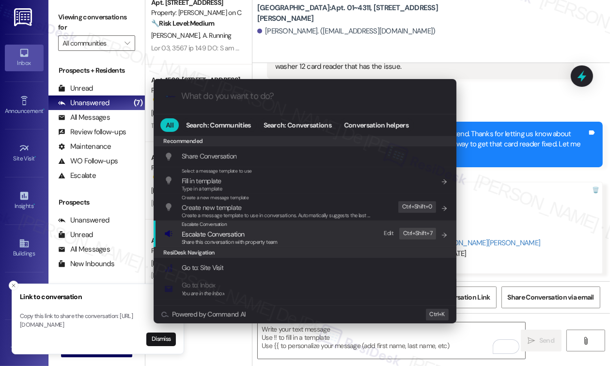
click at [319, 234] on div "Escalate Conversation Escalate Conversation Share this conversation with proper…" at bounding box center [305, 233] width 283 height 26
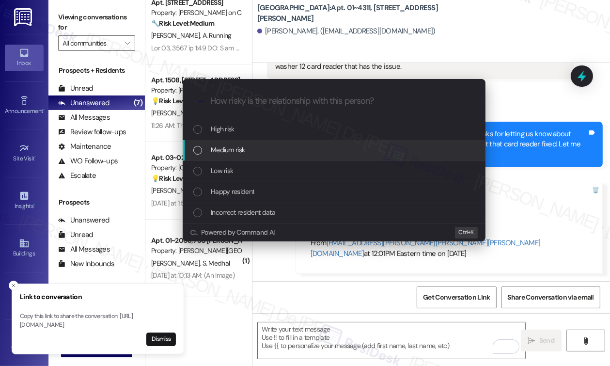
click at [271, 146] on div "Medium risk" at bounding box center [334, 149] width 283 height 11
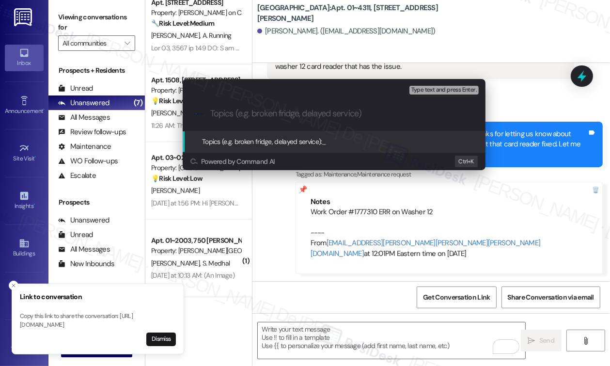
click at [247, 95] on div "Escalate Conversation Medium risk Topics (e.g. broken fridge, delayed service) …" at bounding box center [334, 87] width 303 height 17
click at [247, 109] on input "Topics (e.g. broken fridge, delayed service)" at bounding box center [341, 114] width 263 height 10
paste input "Work Order #1777310"
type input "Work Order #1777310 ERR on Washer 12"
click at [450, 88] on span "Type text and press Enter." at bounding box center [443, 90] width 65 height 7
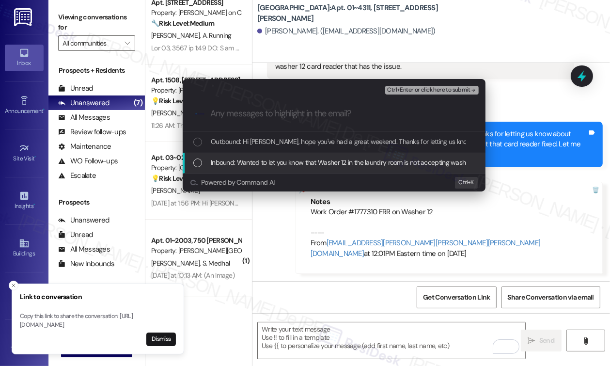
click at [362, 165] on span "Inbound: Wanted to let you know that Washer 12 in the laundry room is not accep…" at bounding box center [539, 162] width 657 height 11
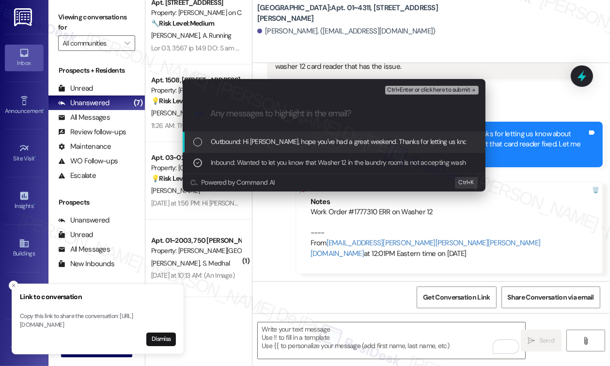
click at [368, 140] on span "Outbound: Hi Niall, hope you've had a great weekend. Thanks for letting us know…" at bounding box center [531, 141] width 641 height 11
click at [443, 89] on span "Ctrl+Enter or click here to submit" at bounding box center [428, 90] width 83 height 7
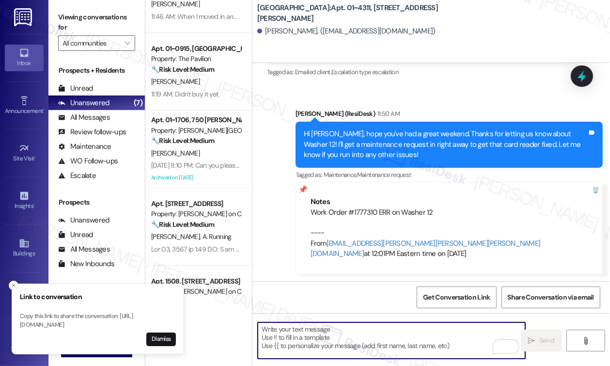
scroll to position [0, 0]
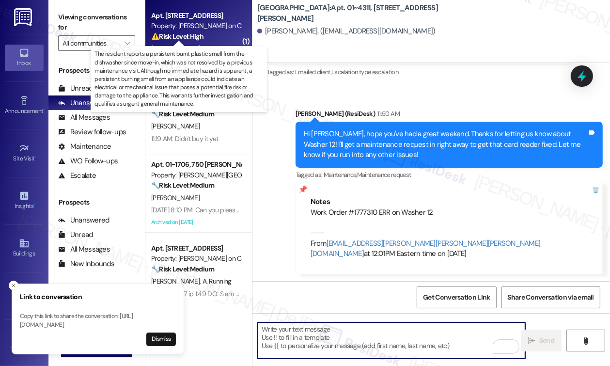
click at [204, 37] on strong "⚠️ Risk Level: High" at bounding box center [177, 36] width 52 height 9
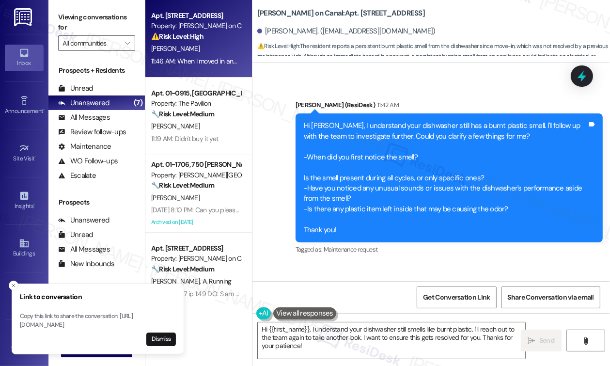
scroll to position [76, 0]
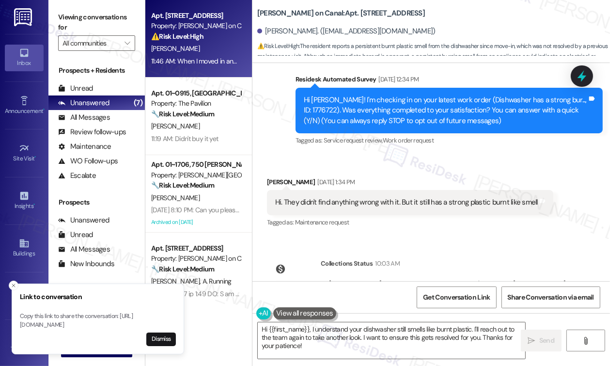
click at [323, 110] on div "Hi Tammy! I'm checking in on your latest work order (Dishwasher has a strong bu…" at bounding box center [445, 110] width 283 height 31
copy div "1776722"
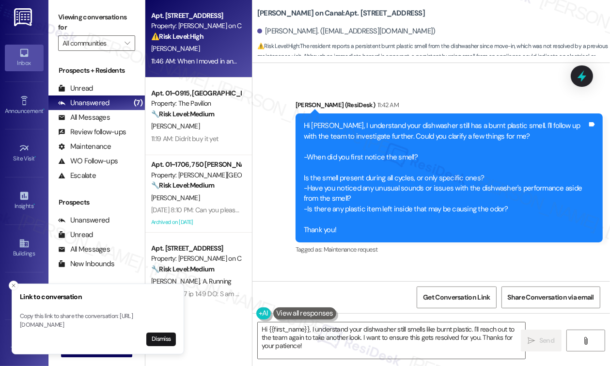
scroll to position [463, 0]
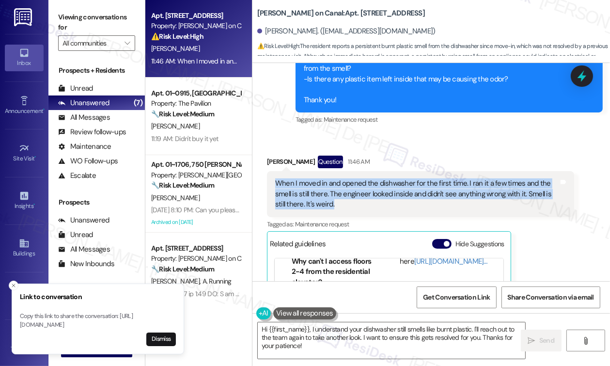
drag, startPoint x: 339, startPoint y: 205, endPoint x: 268, endPoint y: 178, distance: 75.4
click at [268, 178] on div "When I moved in and opened the dishwasher for the first time. I ran it a few ti…" at bounding box center [420, 194] width 307 height 46
copy div "When I moved in and opened the dishwasher for the first time. I ran it a few ti…"
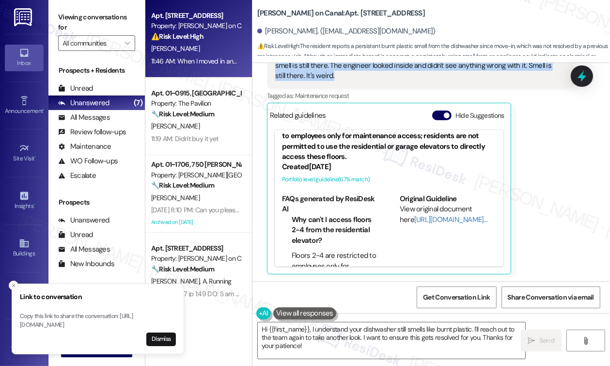
scroll to position [0, 0]
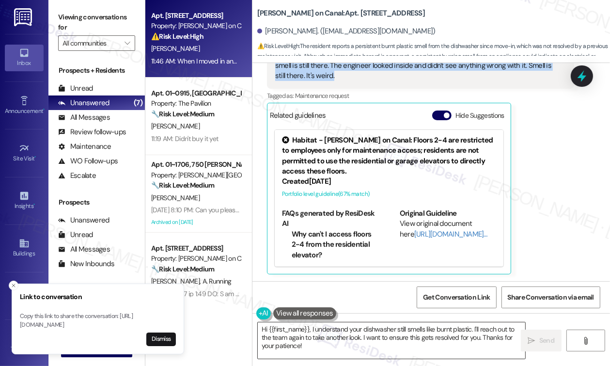
click at [361, 355] on textarea "Hi {{first_name}}, I understand your dishwasher still smells like burnt plastic…" at bounding box center [392, 340] width 268 height 36
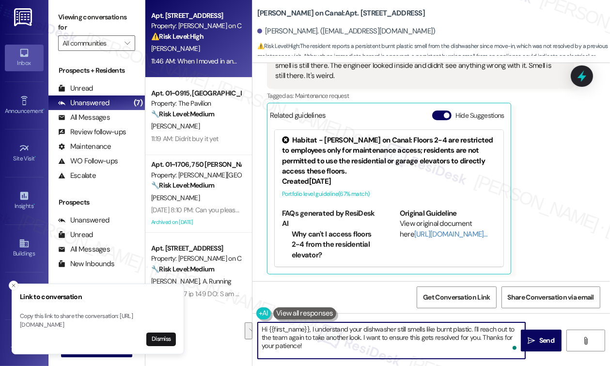
drag, startPoint x: 336, startPoint y: 346, endPoint x: 363, endPoint y: 341, distance: 28.2
click at [363, 341] on textarea "Hi {{first_name}}, I understand your dishwasher still smells like burnt plastic…" at bounding box center [392, 340] width 268 height 36
paste textarea "Do we have your permission to enter during your absence? Do you have pets that …"
click at [447, 345] on textarea "Hi {{first_name}}, I understand your dishwasher still smells like burnt plastic…" at bounding box center [392, 340] width 268 height 36
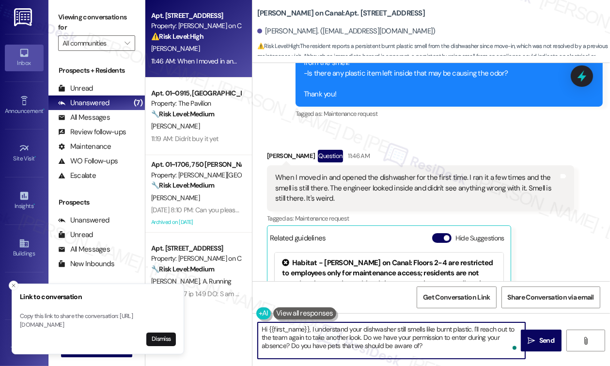
scroll to position [463, 0]
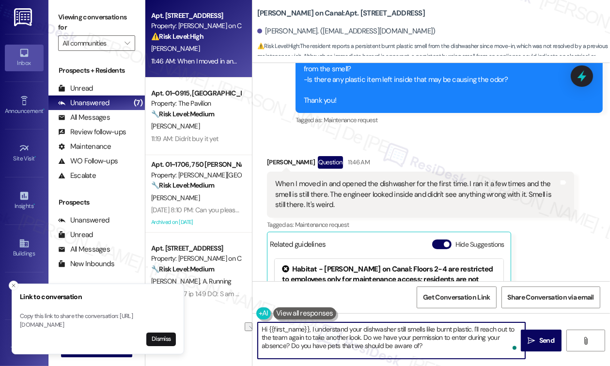
drag, startPoint x: 308, startPoint y: 328, endPoint x: 240, endPoint y: 329, distance: 67.9
click at [240, 329] on div "Apt. 1209, 350 N Canal St Property: Cassidy on Canal ⚠️ Risk Level: High The re…" at bounding box center [377, 183] width 465 height 366
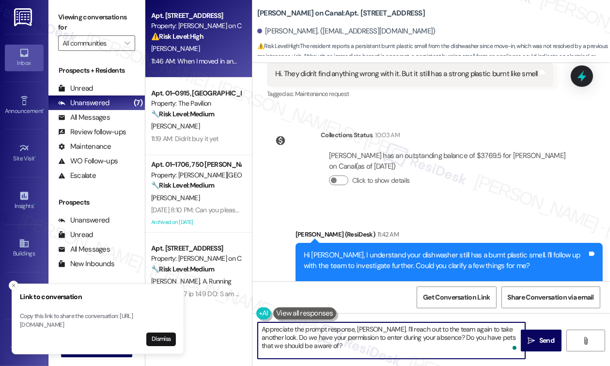
scroll to position [333, 0]
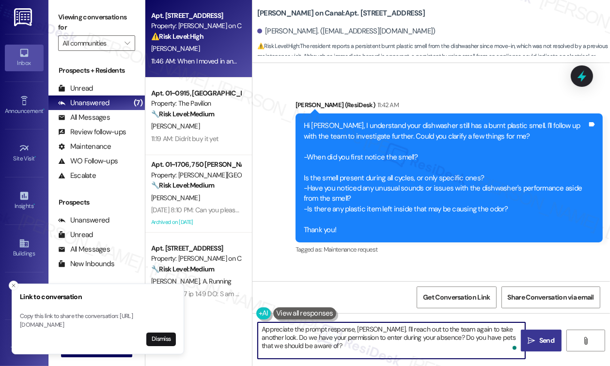
type textarea "Appreciate the prompt response, Tammy. I'll reach out to the team again to take…"
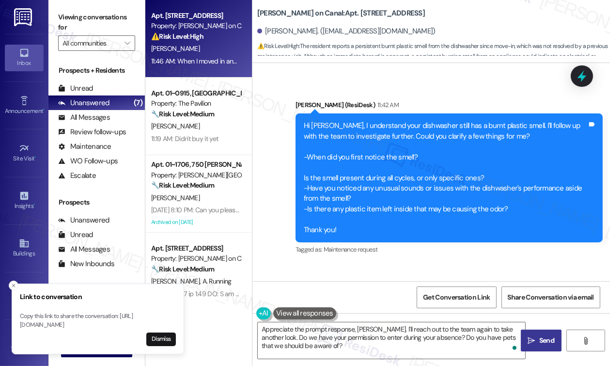
click at [542, 341] on span "Send" at bounding box center [546, 340] width 15 height 10
click at [414, 349] on textarea "Appreciate the prompt response, Tammy. I'll reach out to the team again to take…" at bounding box center [392, 340] width 268 height 36
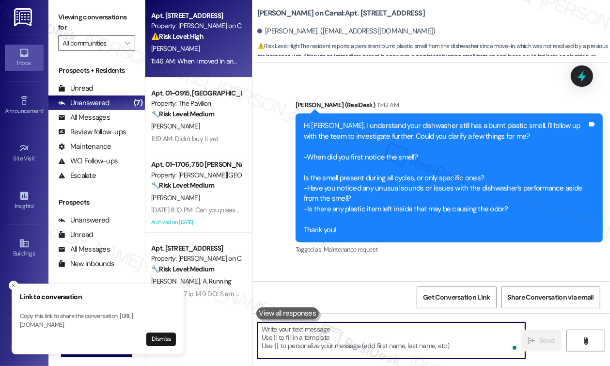
type textarea "Fetching suggested responses. Please feel free to read through the conversation…"
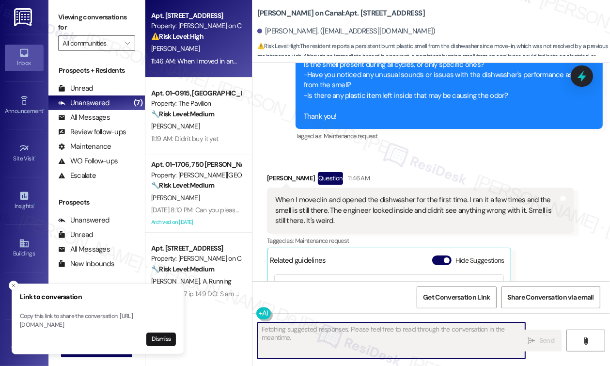
scroll to position [591, 0]
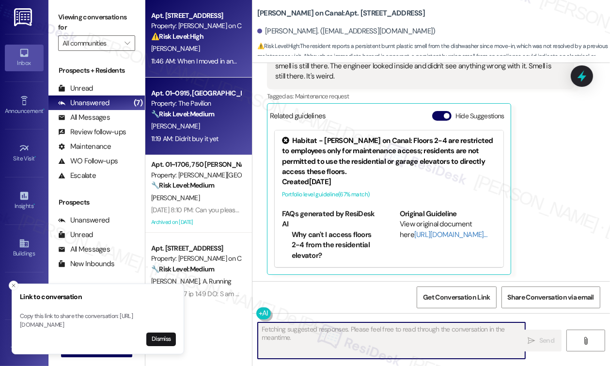
click at [205, 142] on div "11:19 AM: Didn't buy it yet 11:19 AM: Didn't buy it yet" at bounding box center [184, 138] width 67 height 9
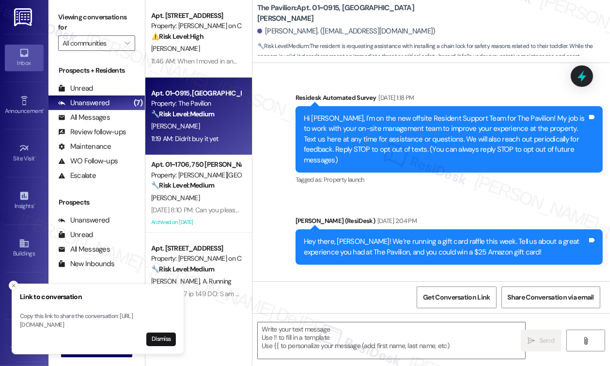
scroll to position [2256, 0]
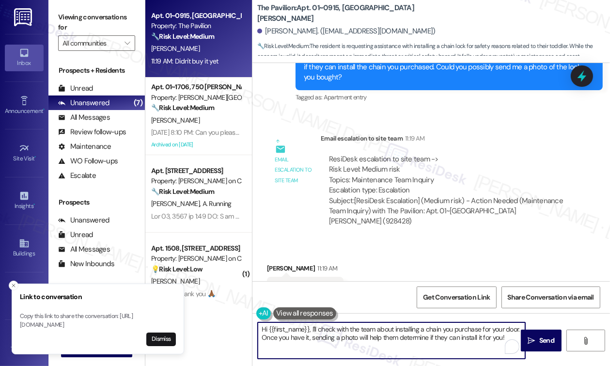
drag, startPoint x: 266, startPoint y: 325, endPoint x: 241, endPoint y: 325, distance: 24.7
click at [241, 325] on div "Apt. 01~0915, One Lafayette Plaisance Property: The Pavilion 🔧 Risk Level: Medi…" at bounding box center [377, 183] width 465 height 366
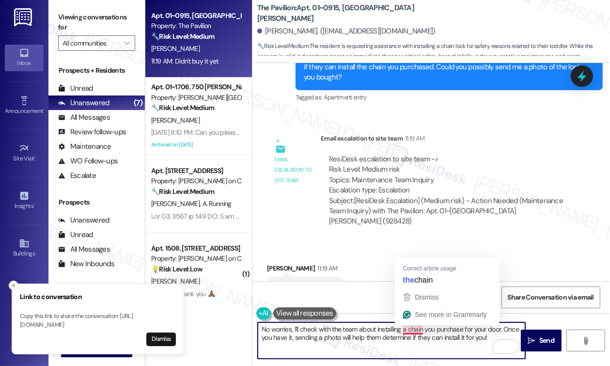
click at [416, 328] on textarea "No worries, I'll check with the team about installing a chain you purchase for …" at bounding box center [392, 340] width 268 height 36
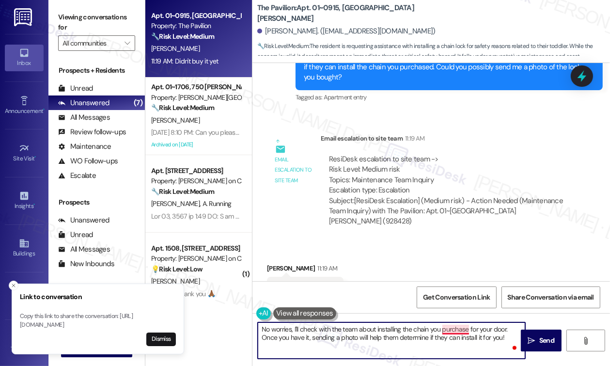
click at [454, 332] on textarea "No worries, I'll check with the team about installing the chain you purchase fo…" at bounding box center [392, 340] width 268 height 36
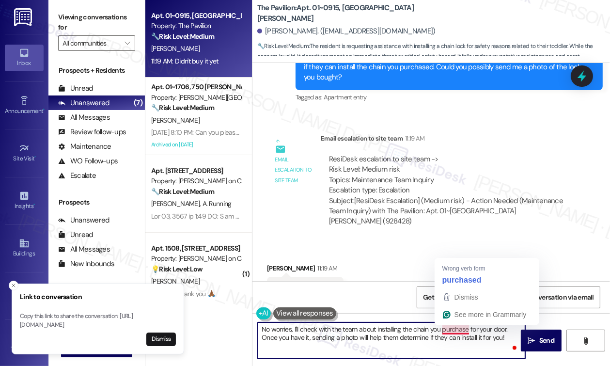
click at [405, 337] on textarea "No worries, I'll check with the team about installing the chain you purchase fo…" at bounding box center [392, 340] width 268 height 36
click at [445, 330] on textarea "No worries, I'll check with the team about installing the chain you purchase fo…" at bounding box center [392, 340] width 268 height 36
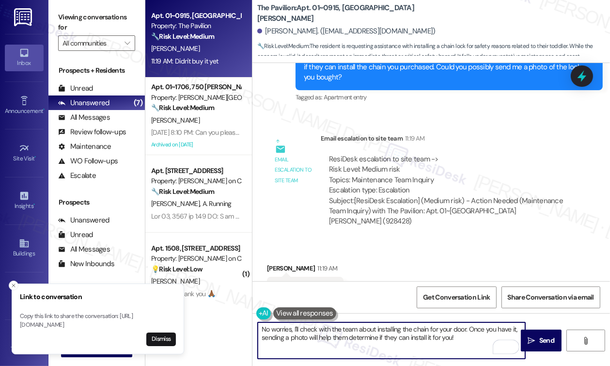
click at [332, 337] on textarea "No worries, I'll check with the team about installing the chain for your door. …" at bounding box center [392, 340] width 268 height 36
click at [465, 336] on textarea "No worries, I'll check with the team about installing the chain for your door. …" at bounding box center [392, 340] width 268 height 36
click at [471, 339] on textarea "No worries, I'll check with the team about installing the chain for your door. …" at bounding box center [392, 340] width 268 height 36
paste textarea "In the meantime, if there’s anything else I can assist you with, please feel fr…"
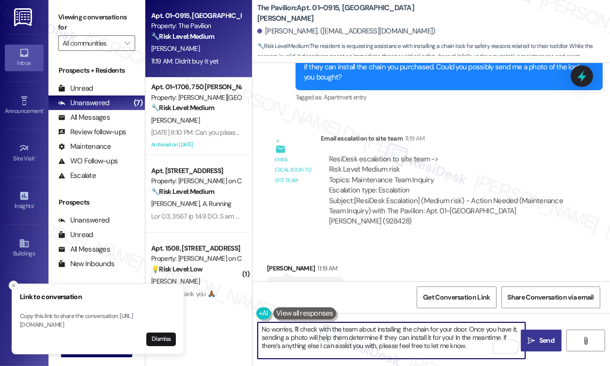
type textarea "No worries, I'll check with the team about installing the chain for your door. …"
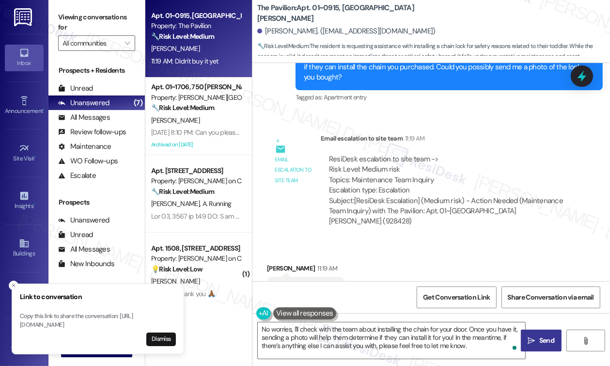
click at [542, 335] on span "Send" at bounding box center [546, 340] width 15 height 10
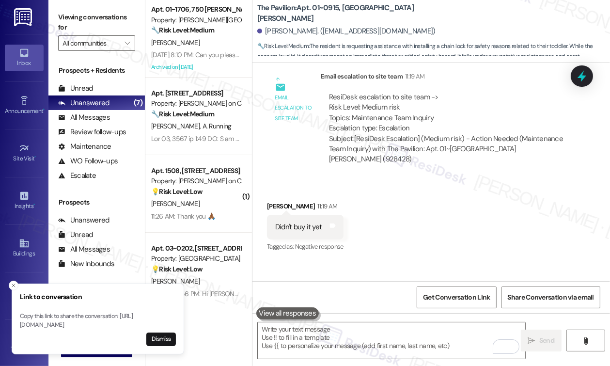
scroll to position [2345, 0]
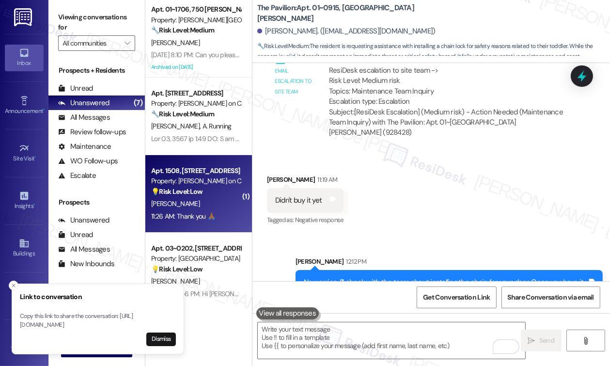
click at [197, 199] on div "[PERSON_NAME]" at bounding box center [196, 204] width 92 height 12
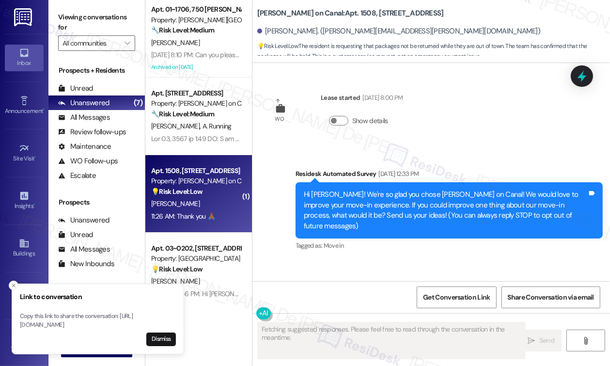
scroll to position [4757, 0]
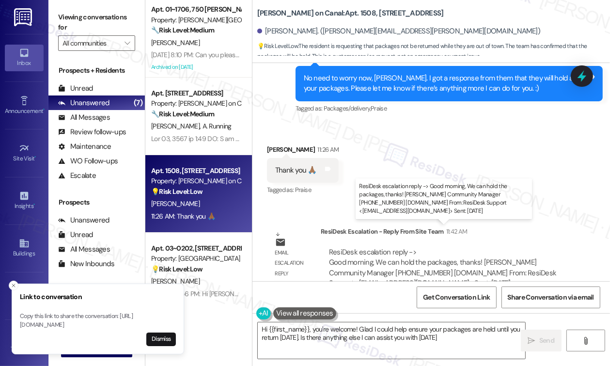
type textarea "Hi {{first_name}}, you're welcome! Glad I could help ensure your packages are h…"
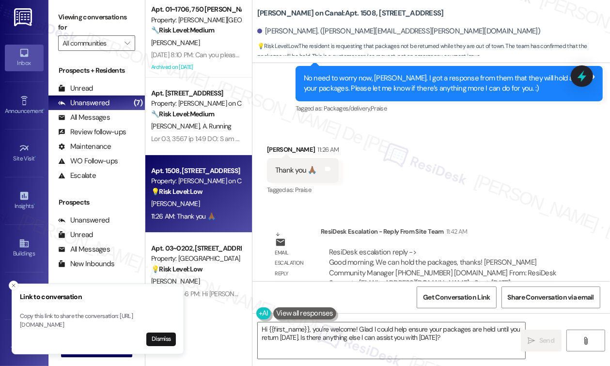
scroll to position [4499, 0]
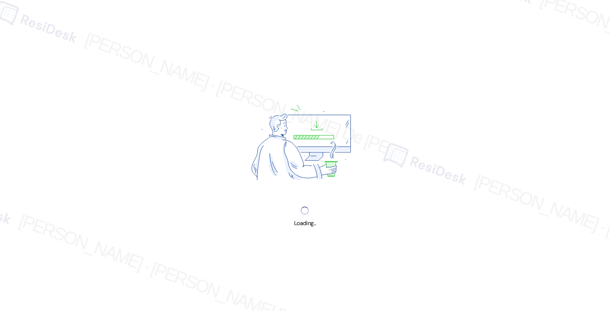
scroll to position [5300, 0]
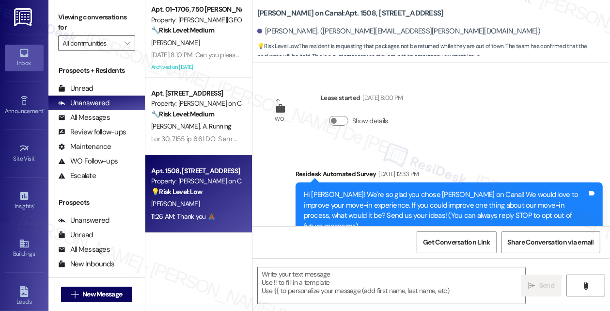
scroll to position [4813, 0]
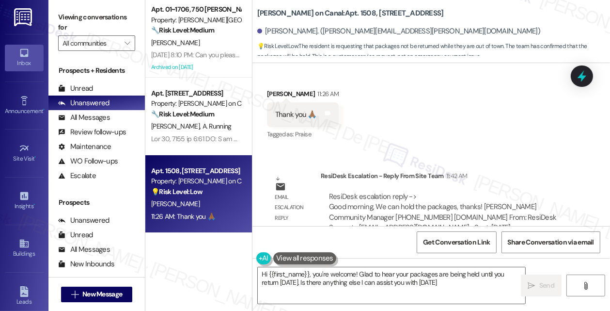
type textarea "Hi {{first_name}}, you're welcome! Glad to hear your packages are being held un…"
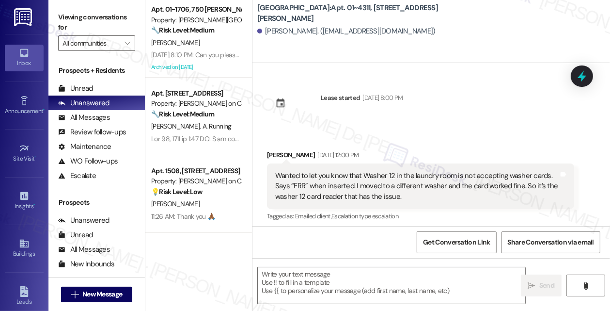
scroll to position [4, 0]
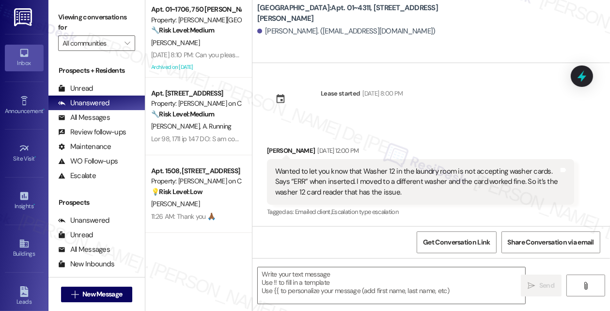
type textarea "Fetching suggested responses. Please feel free to read through the conversation…"
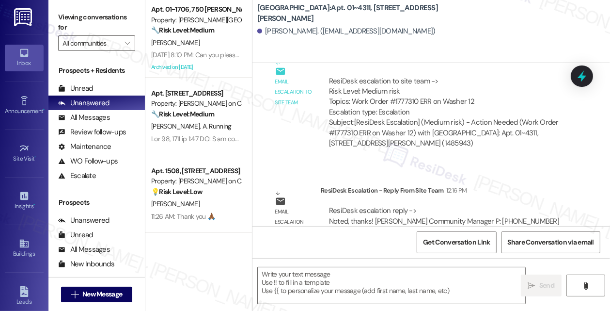
scroll to position [428, 0]
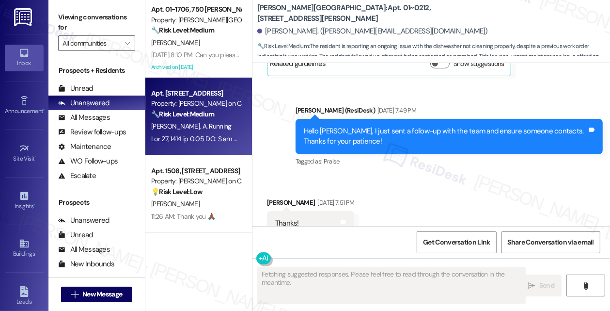
scroll to position [1041, 0]
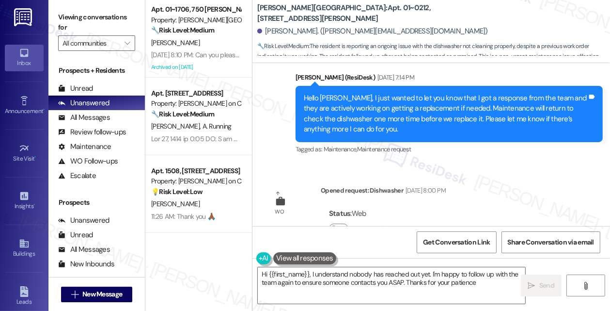
type textarea "Hi {{first_name}}, I understand nobody has reached out yet. I'm happy to follow…"
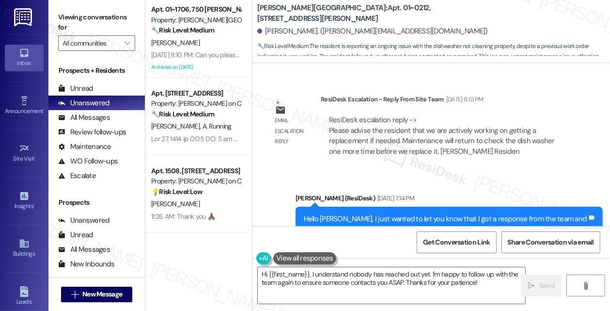
scroll to position [1427, 0]
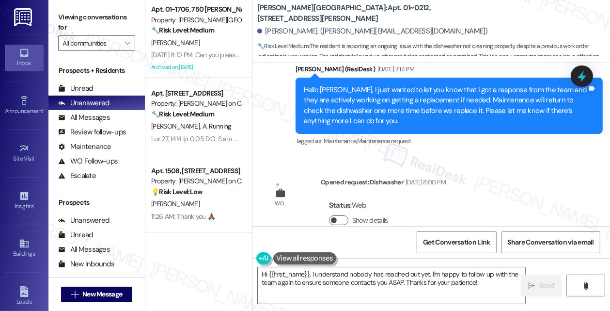
click at [333, 217] on span "button" at bounding box center [334, 220] width 6 height 6
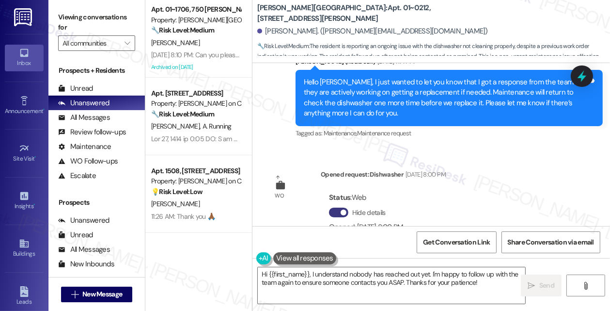
scroll to position [1448, 0]
